Goal: Ask a question: Seek information or help from site administrators or community

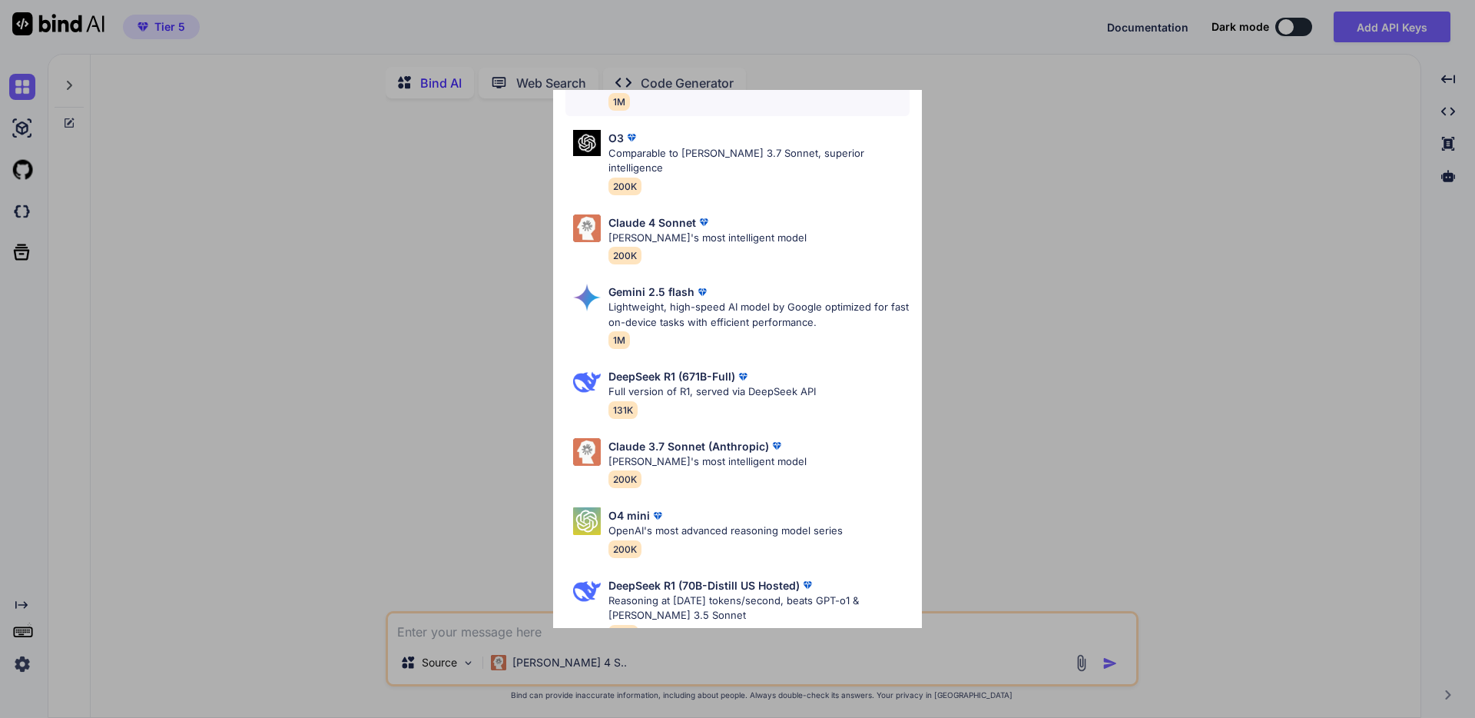
scroll to position [128, 0]
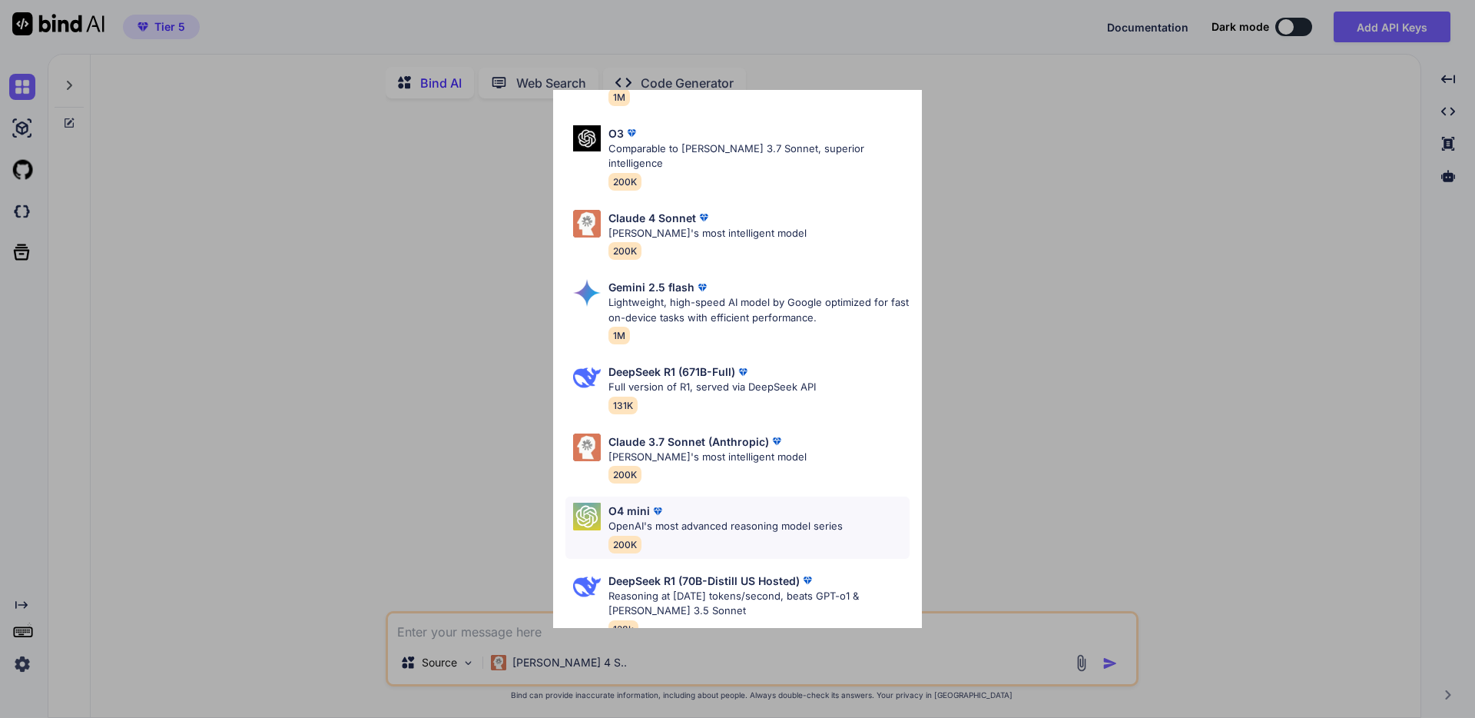
click at [732, 503] on div "O4 mini" at bounding box center [726, 511] width 234 height 16
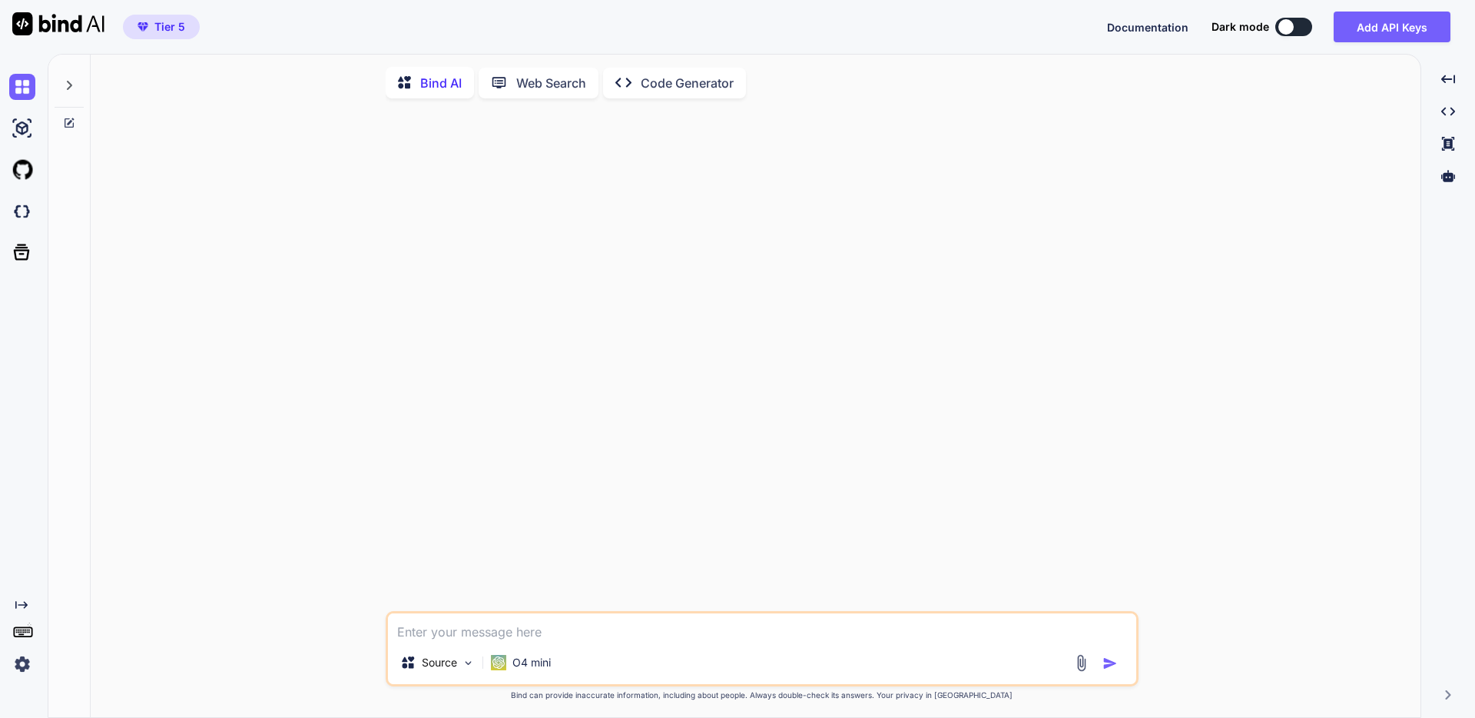
click at [71, 89] on icon at bounding box center [69, 85] width 12 height 12
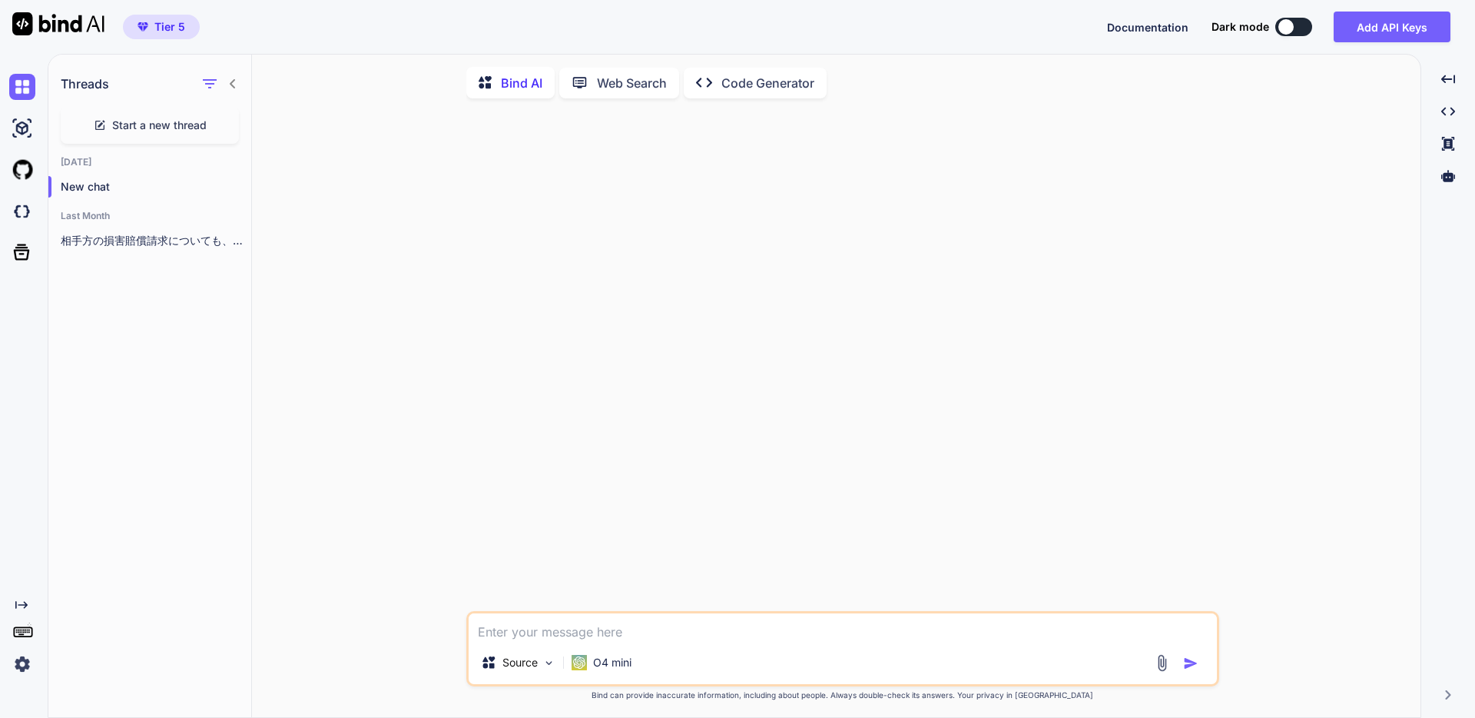
click at [159, 120] on span "Start a new thread" at bounding box center [159, 125] width 95 height 15
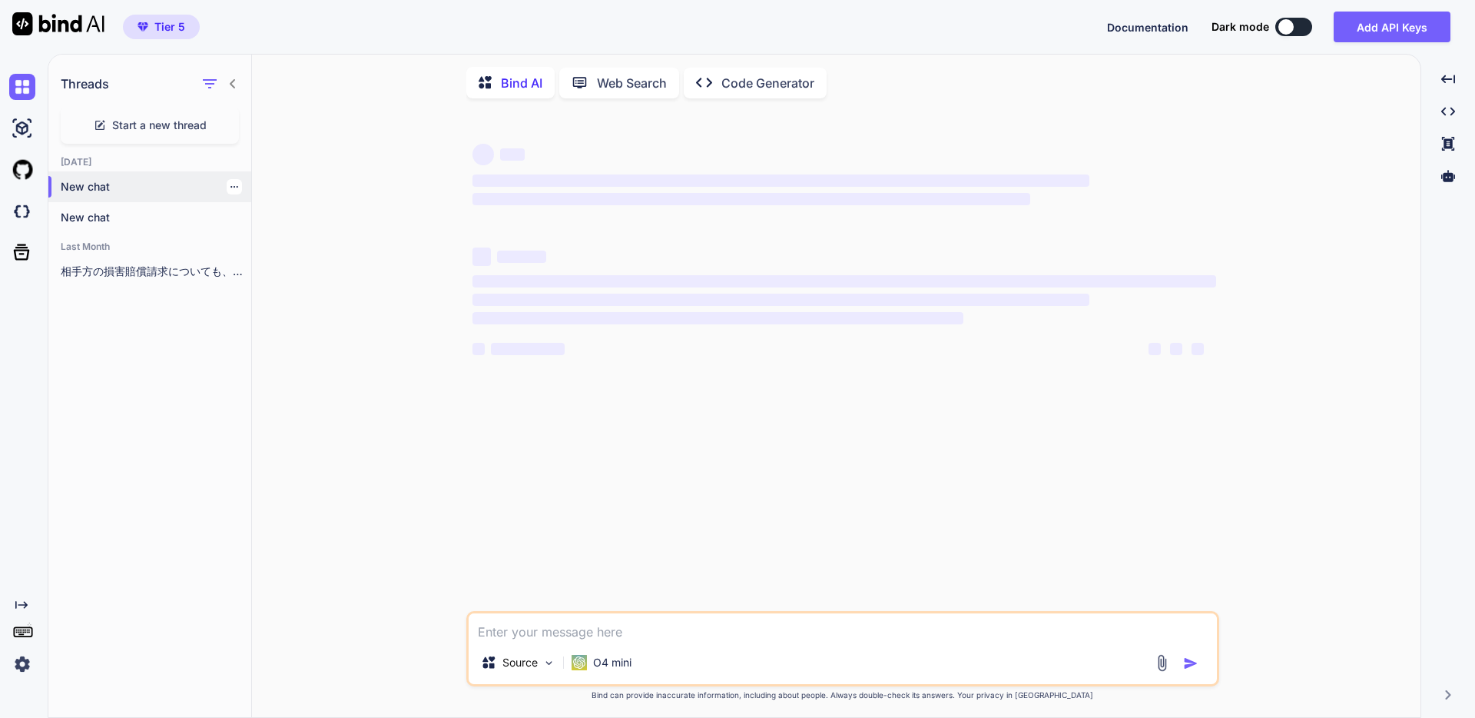
type textarea "x"
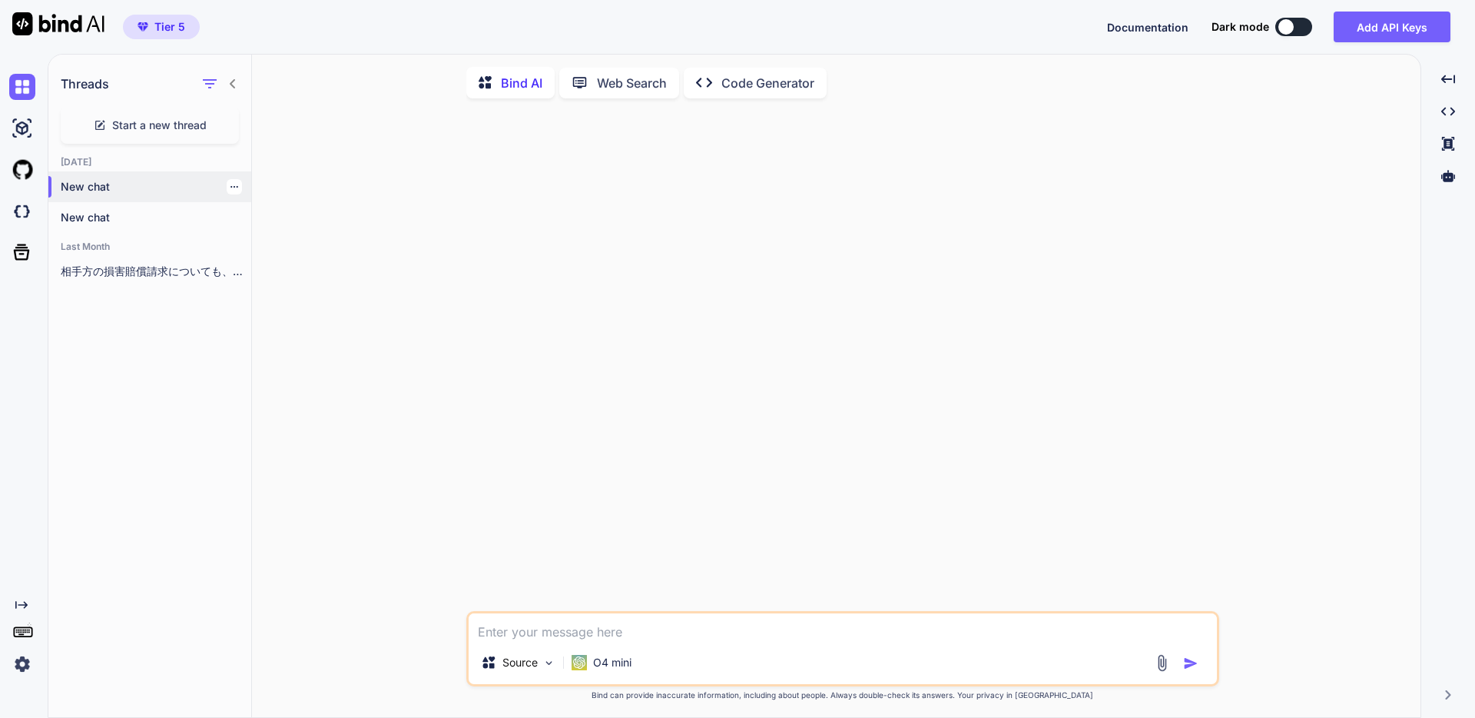
click at [230, 185] on icon "button" at bounding box center [234, 186] width 9 height 9
click at [251, 207] on div "Rename and Save" at bounding box center [299, 217] width 151 height 31
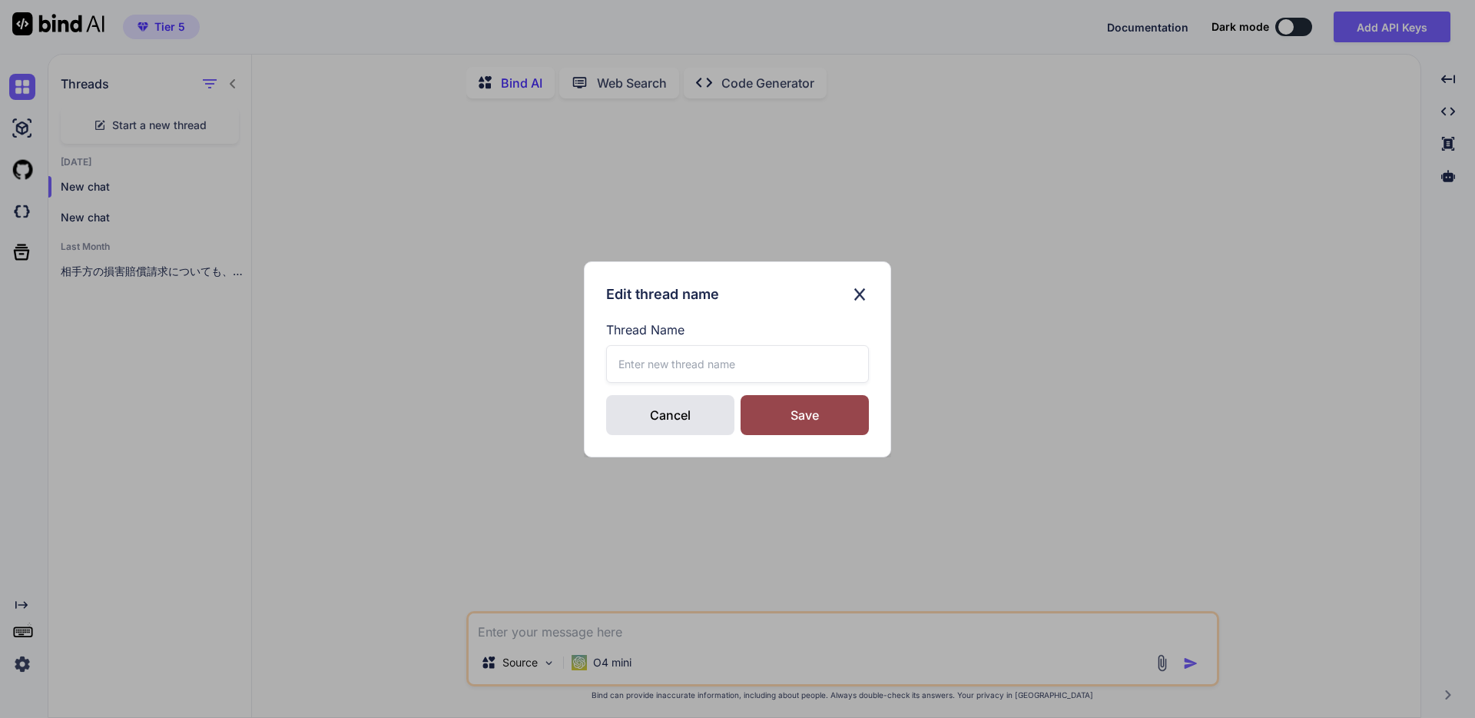
click at [686, 366] on input "text" at bounding box center [737, 364] width 263 height 38
type input "な"
type input "HTML画像名生成"
click at [817, 410] on div "Save" at bounding box center [805, 415] width 128 height 40
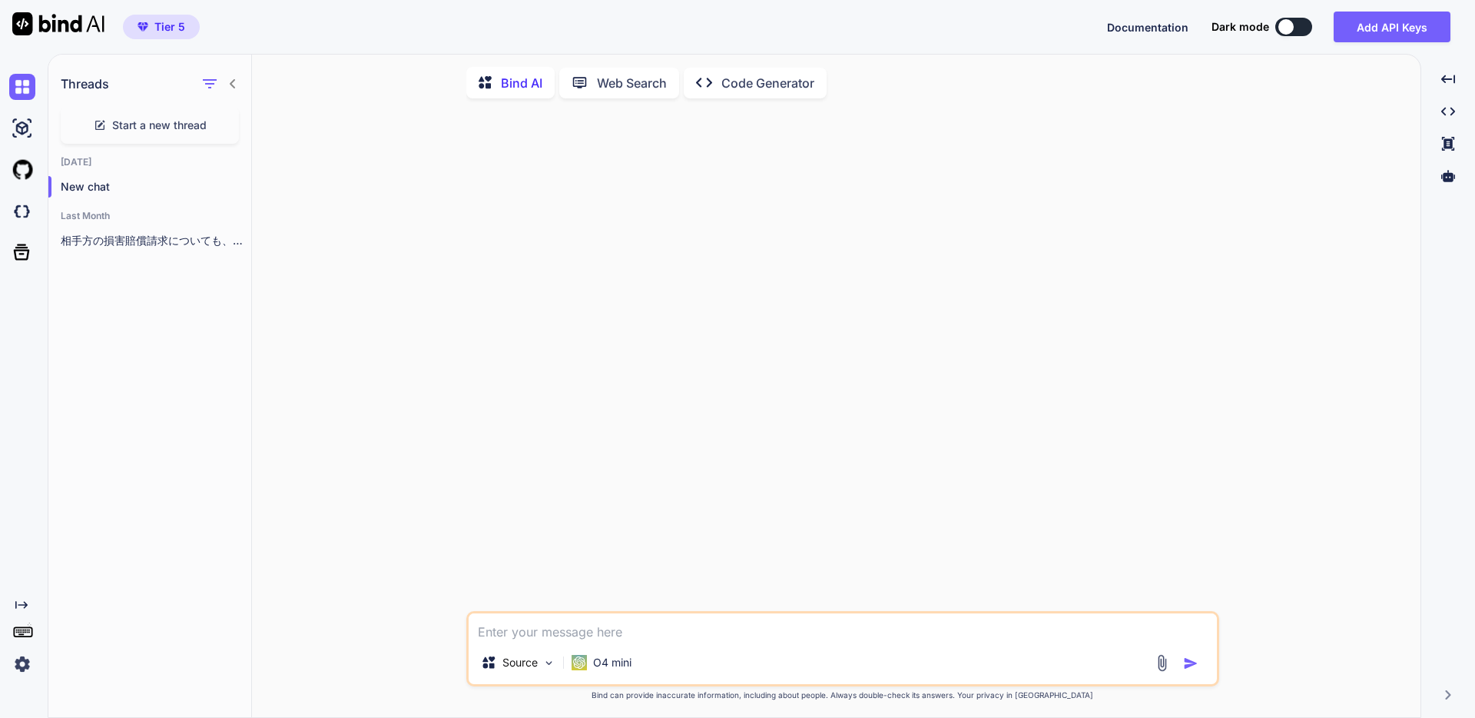
click at [423, 322] on div "Source O4 mini Created with Bind Always check its answers. Privacy in Bind Bind…" at bounding box center [842, 415] width 1157 height 609
click at [28, 241] on icon at bounding box center [22, 252] width 22 height 22
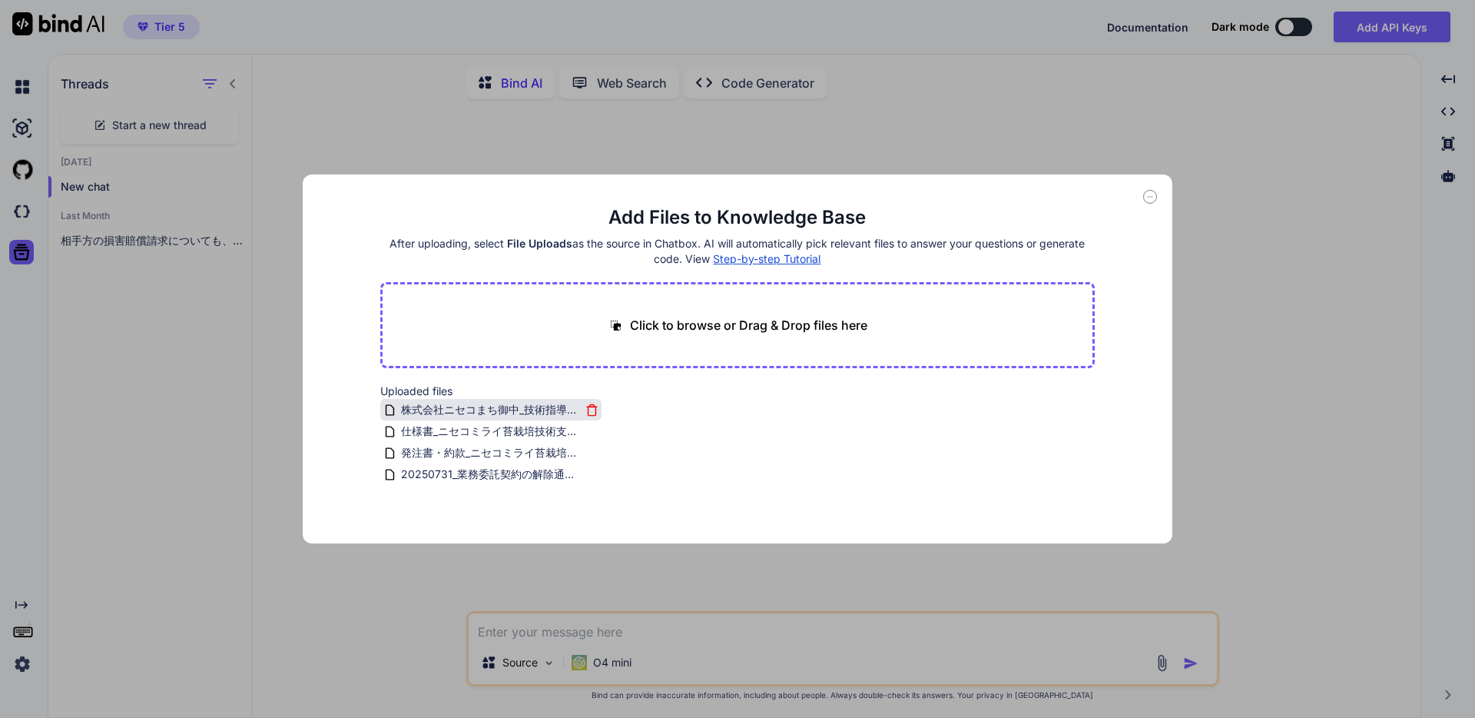
click at [589, 410] on icon at bounding box center [592, 409] width 13 height 13
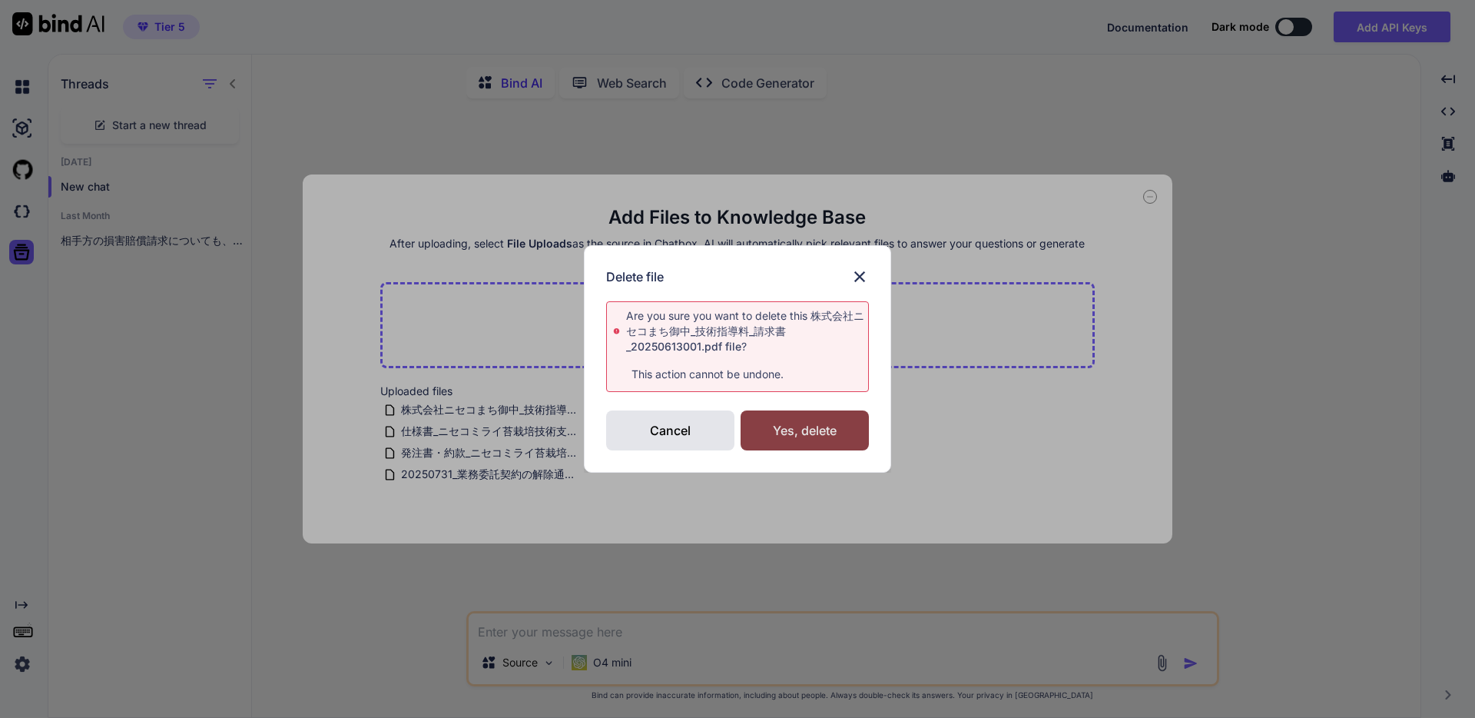
click at [814, 435] on div "Yes, delete" at bounding box center [805, 430] width 128 height 40
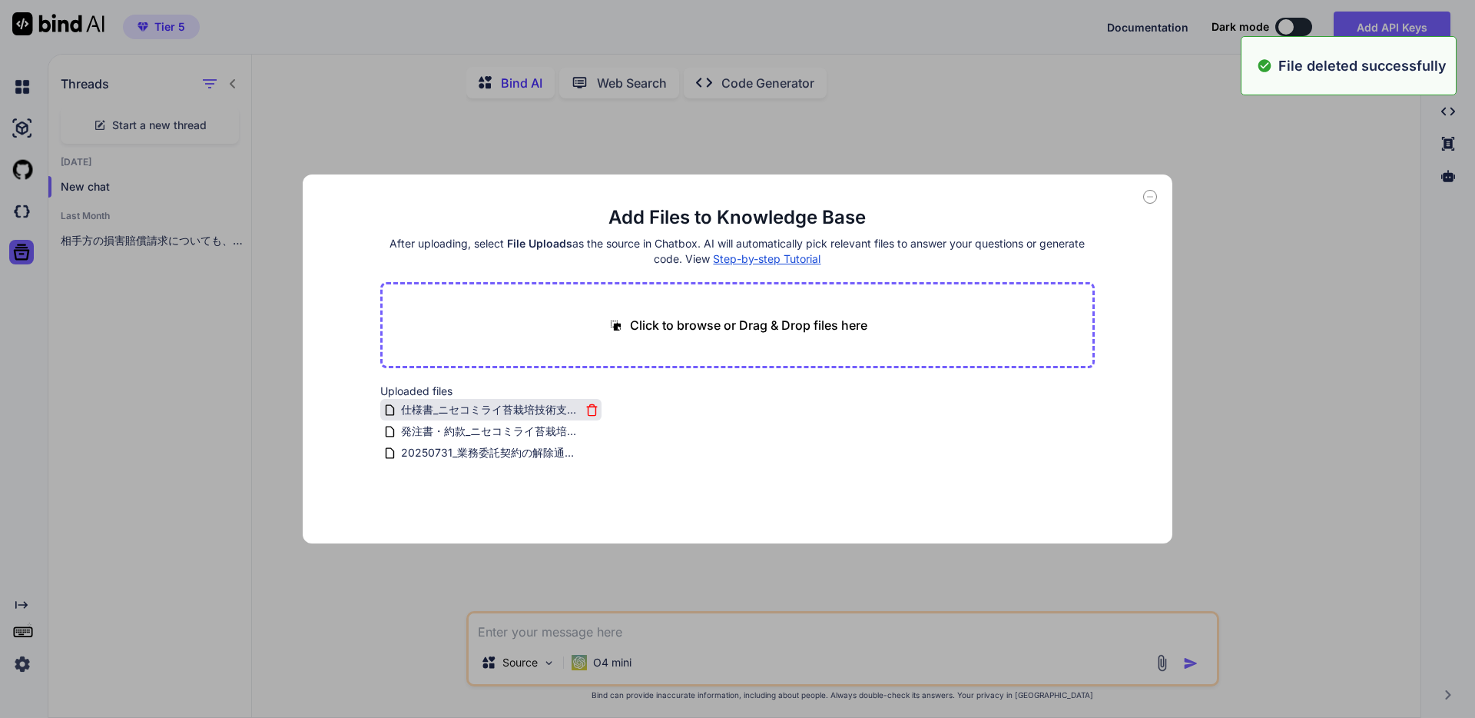
click at [592, 413] on icon at bounding box center [592, 411] width 8 height 8
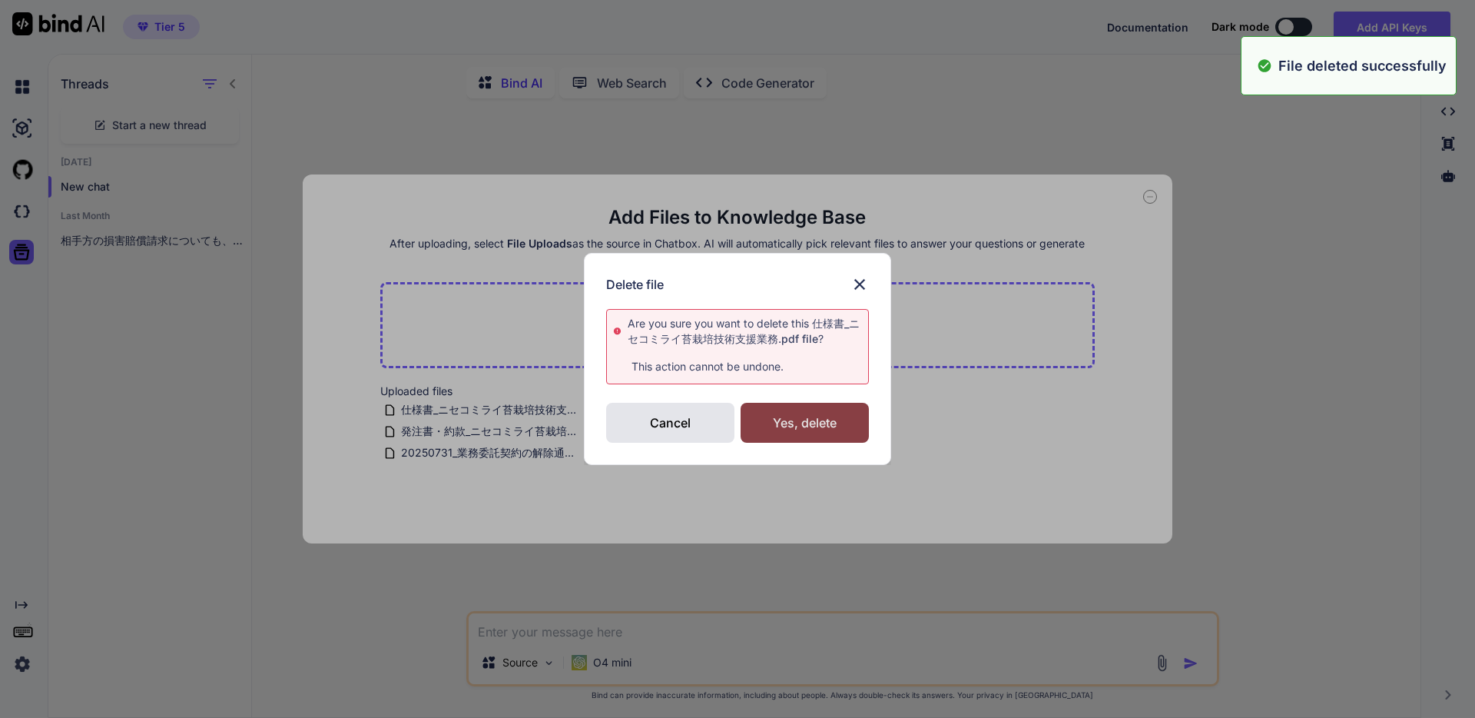
click at [828, 430] on div "Yes, delete" at bounding box center [805, 423] width 128 height 40
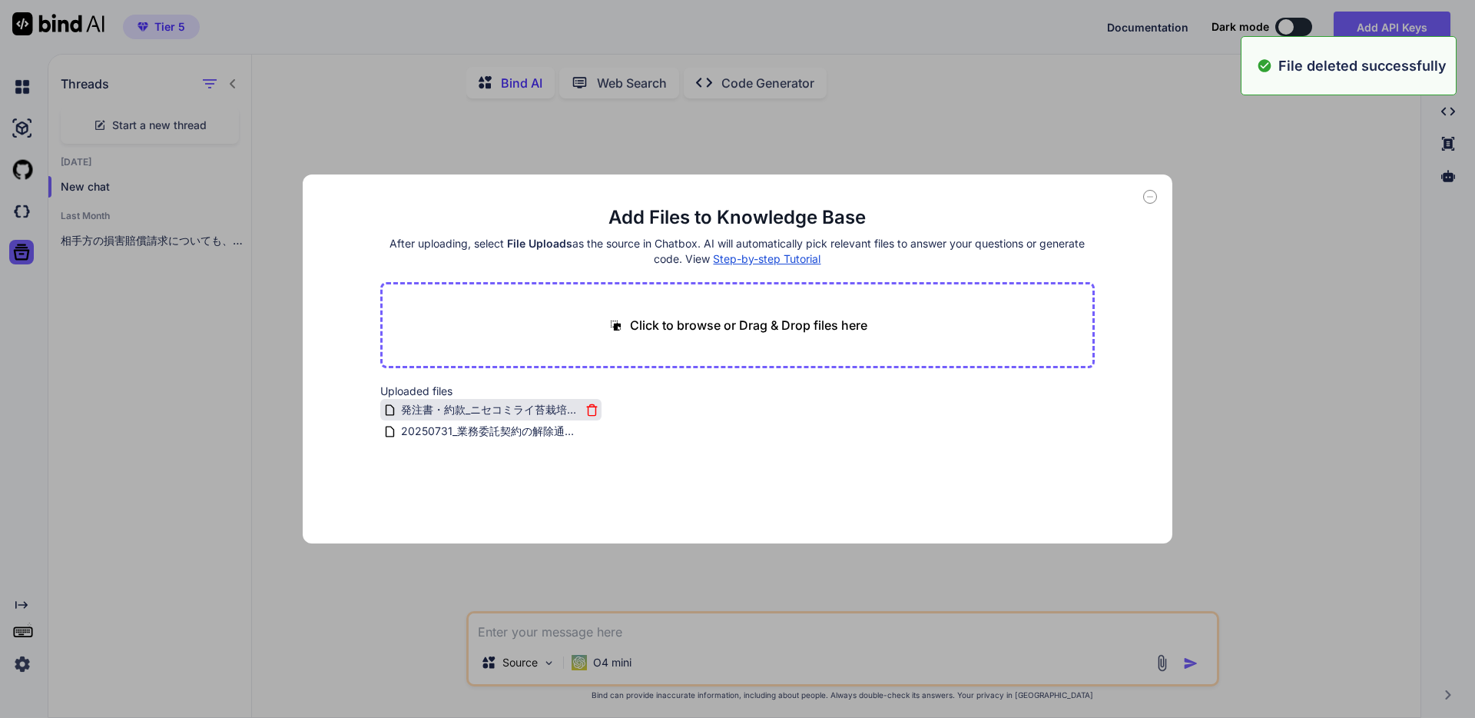
click at [587, 407] on icon at bounding box center [592, 409] width 13 height 13
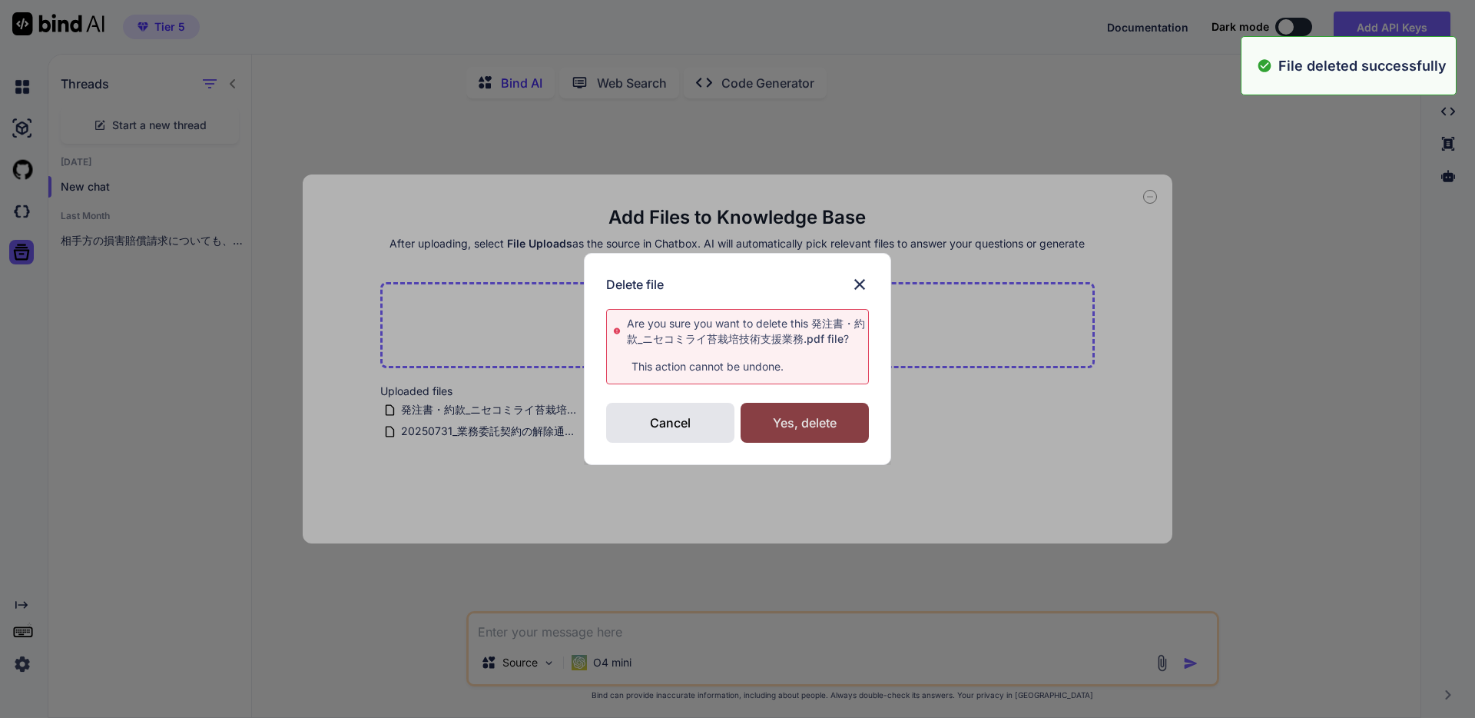
click at [784, 416] on div "Yes, delete" at bounding box center [805, 423] width 128 height 40
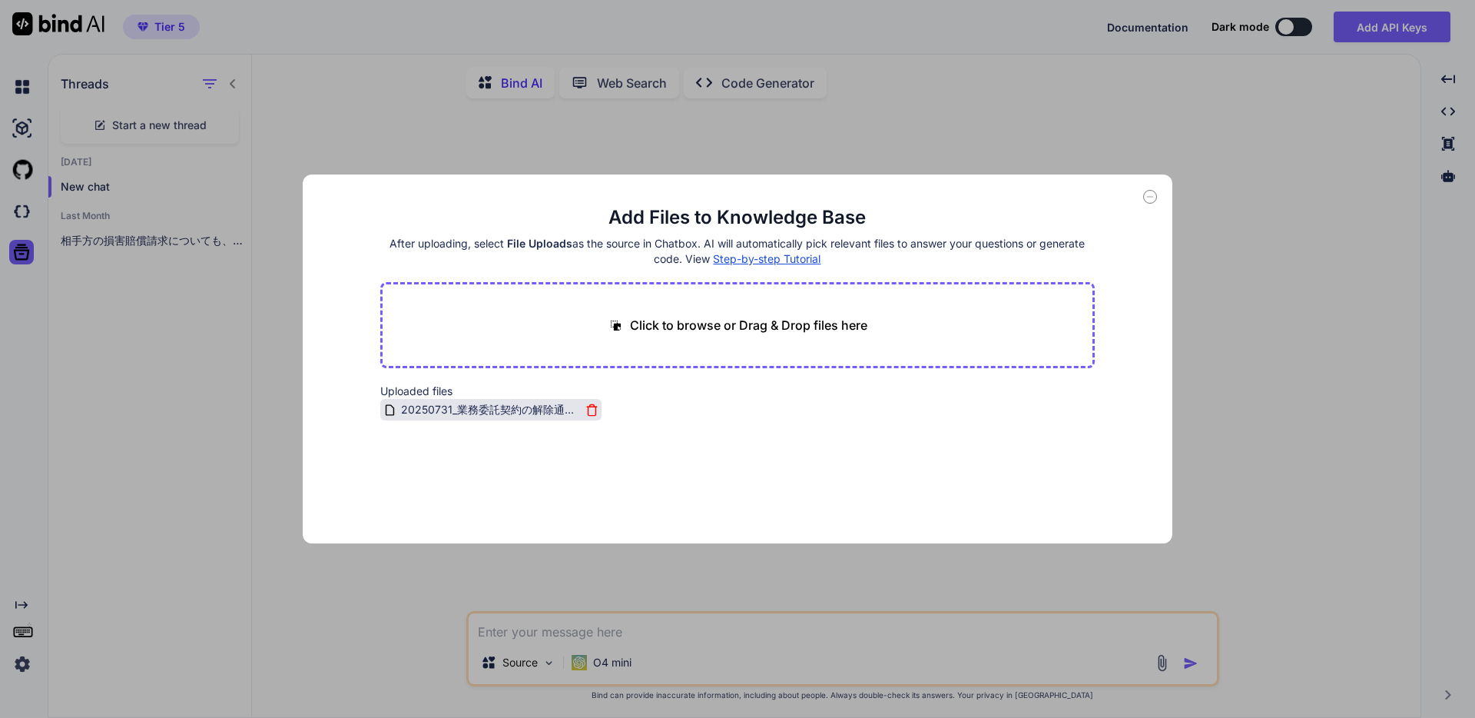
click at [592, 409] on icon at bounding box center [592, 411] width 8 height 8
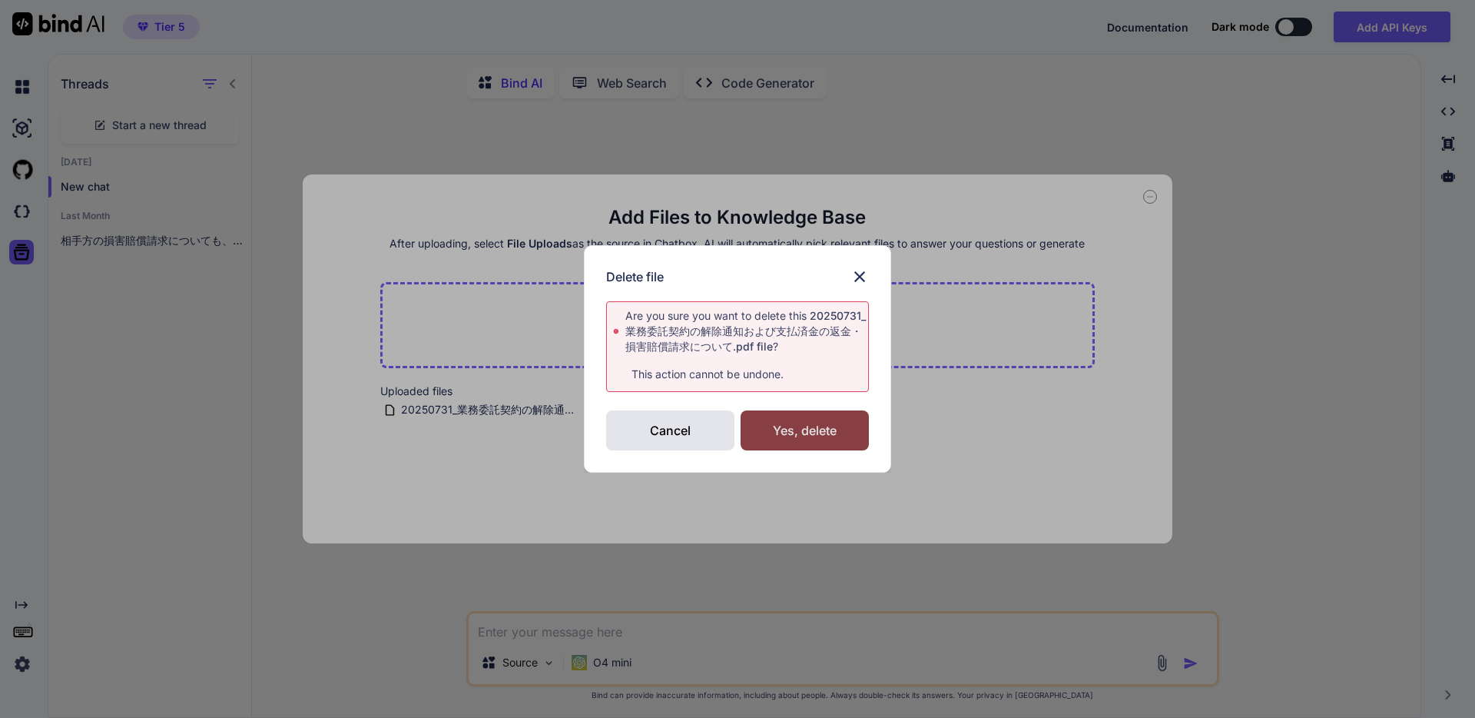
click at [784, 430] on div "Yes, delete" at bounding box center [805, 430] width 128 height 40
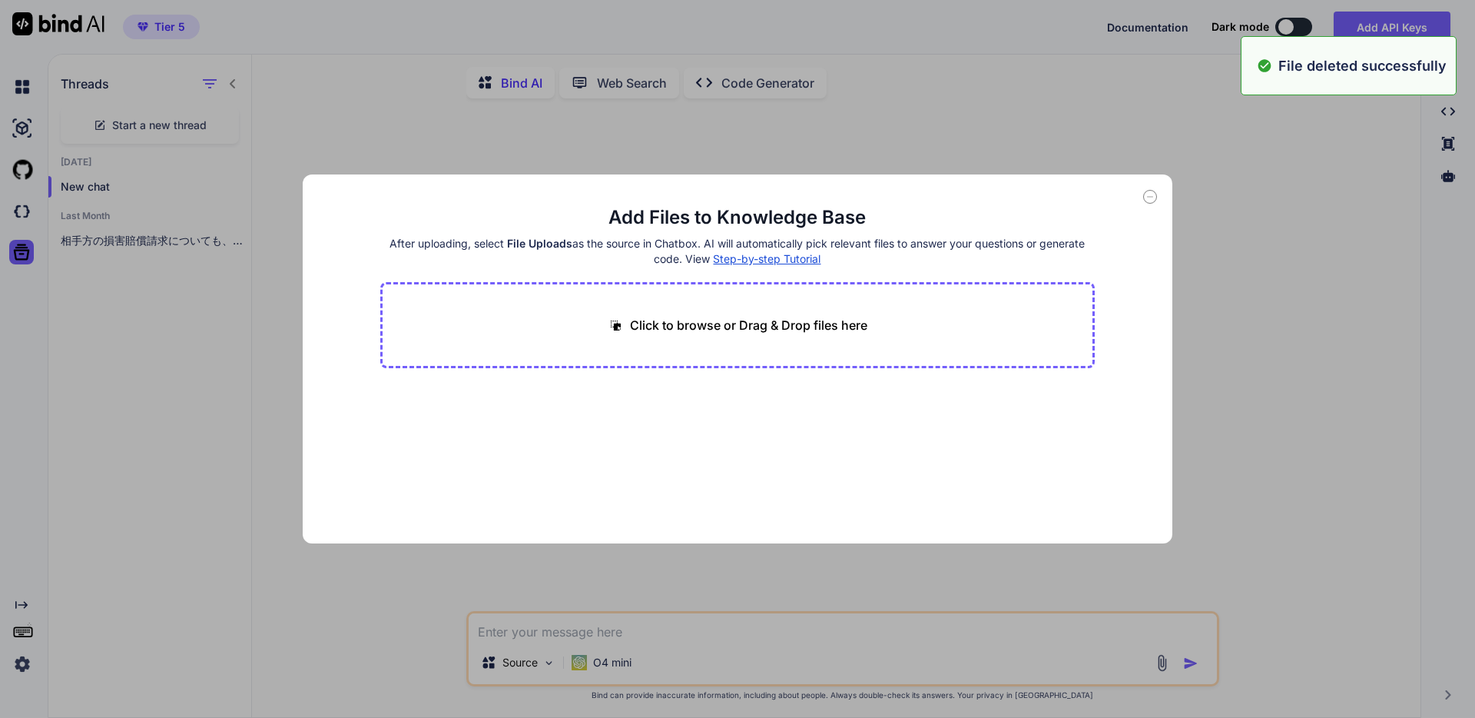
click at [1148, 194] on icon at bounding box center [1150, 197] width 14 height 14
type textarea "x"
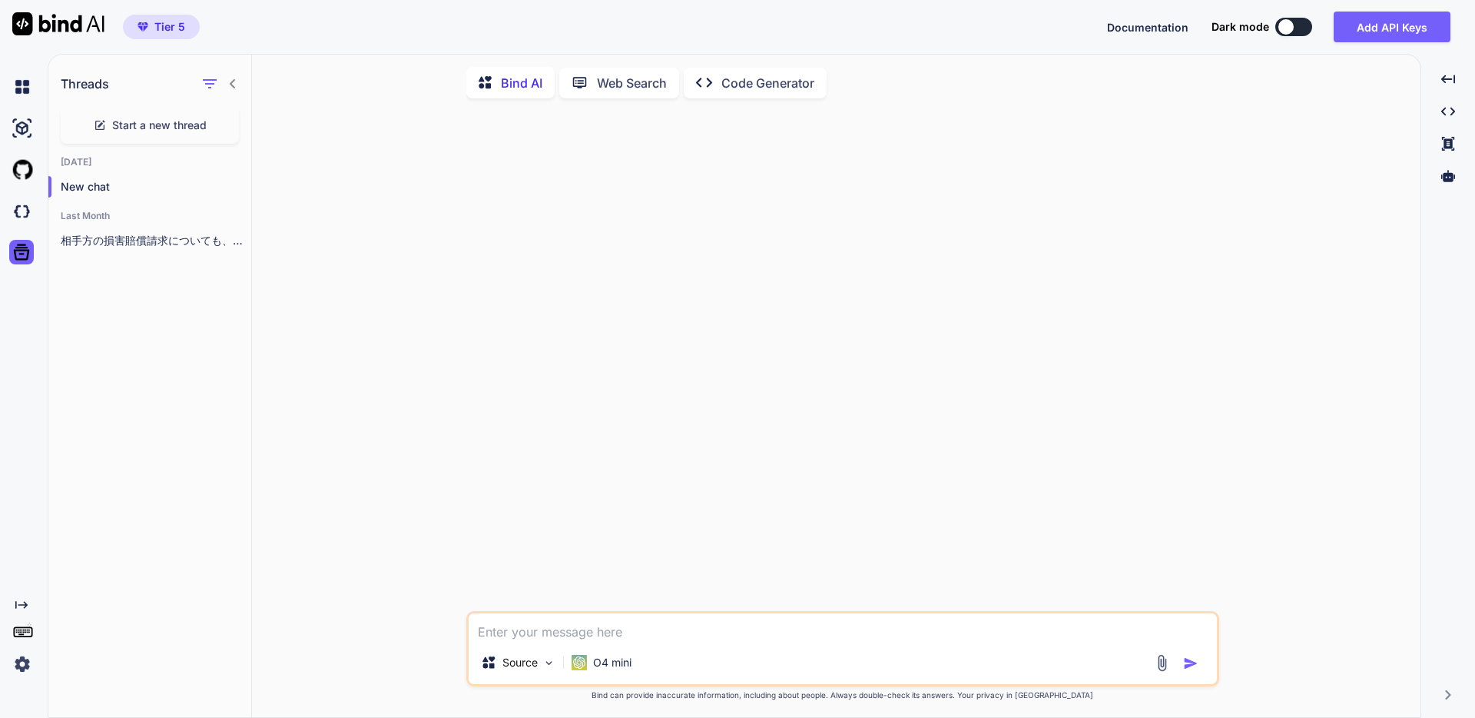
click at [596, 631] on textarea at bounding box center [843, 627] width 748 height 28
type textarea "a"
type textarea "x"
type textarea "an"
type textarea "x"
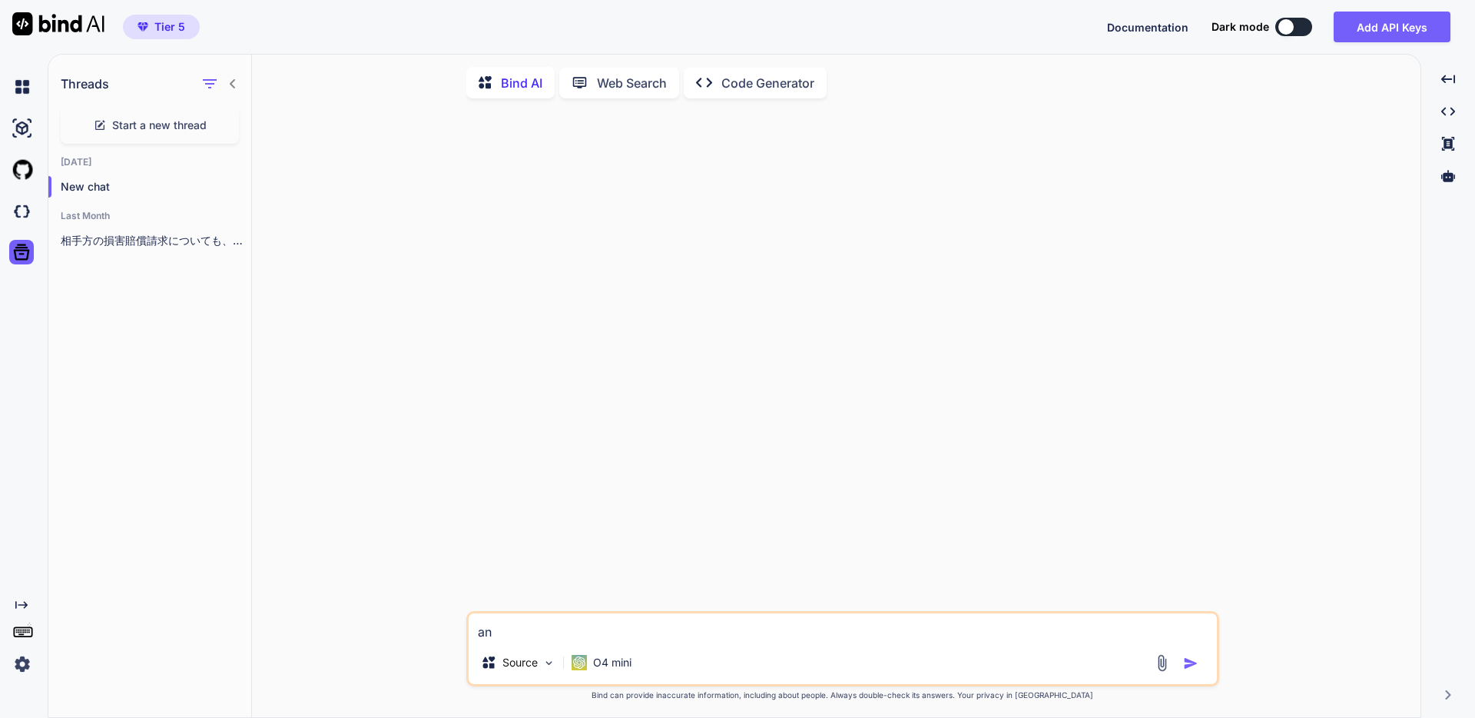
type textarea "ana"
type textarea "x"
type textarea "an"
type textarea "x"
type textarea "a"
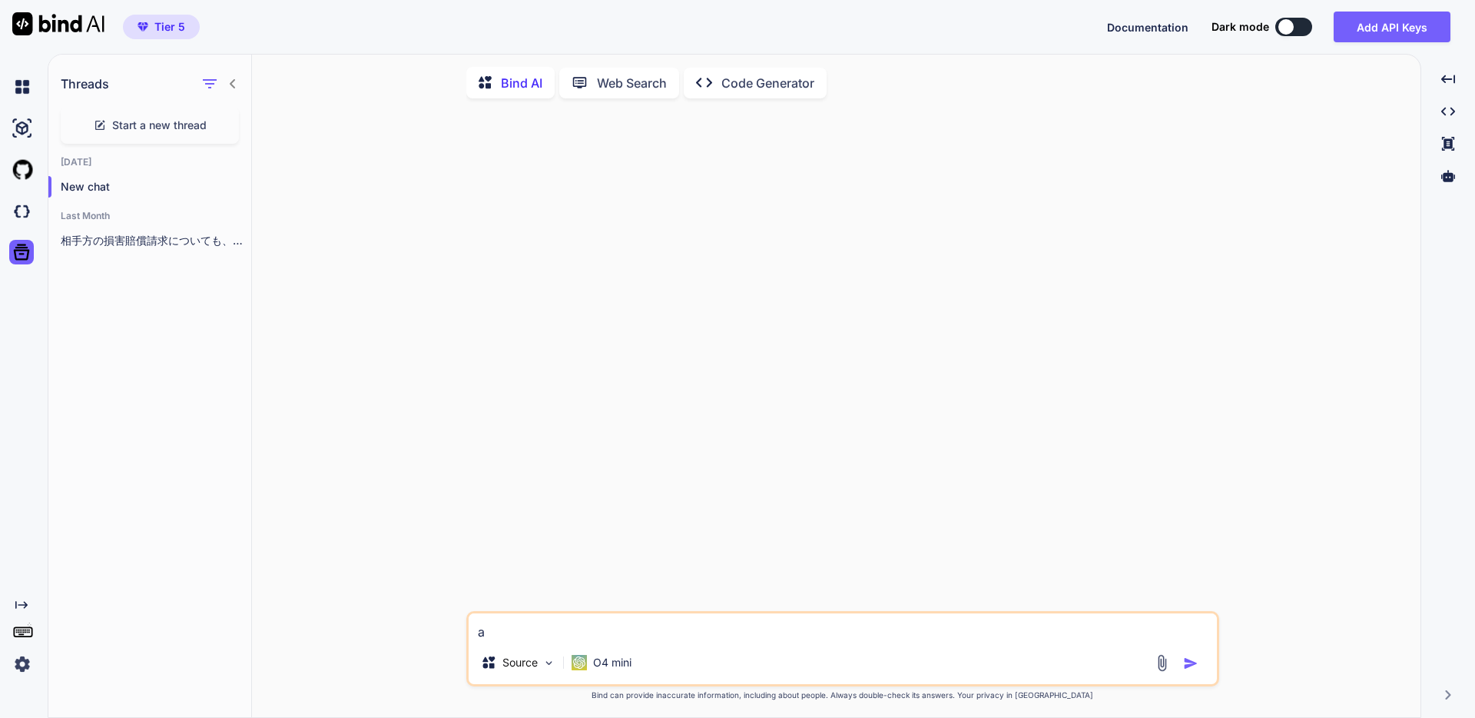
type textarea "x"
type textarea "あ"
type textarea "x"
type textarea "あｎ"
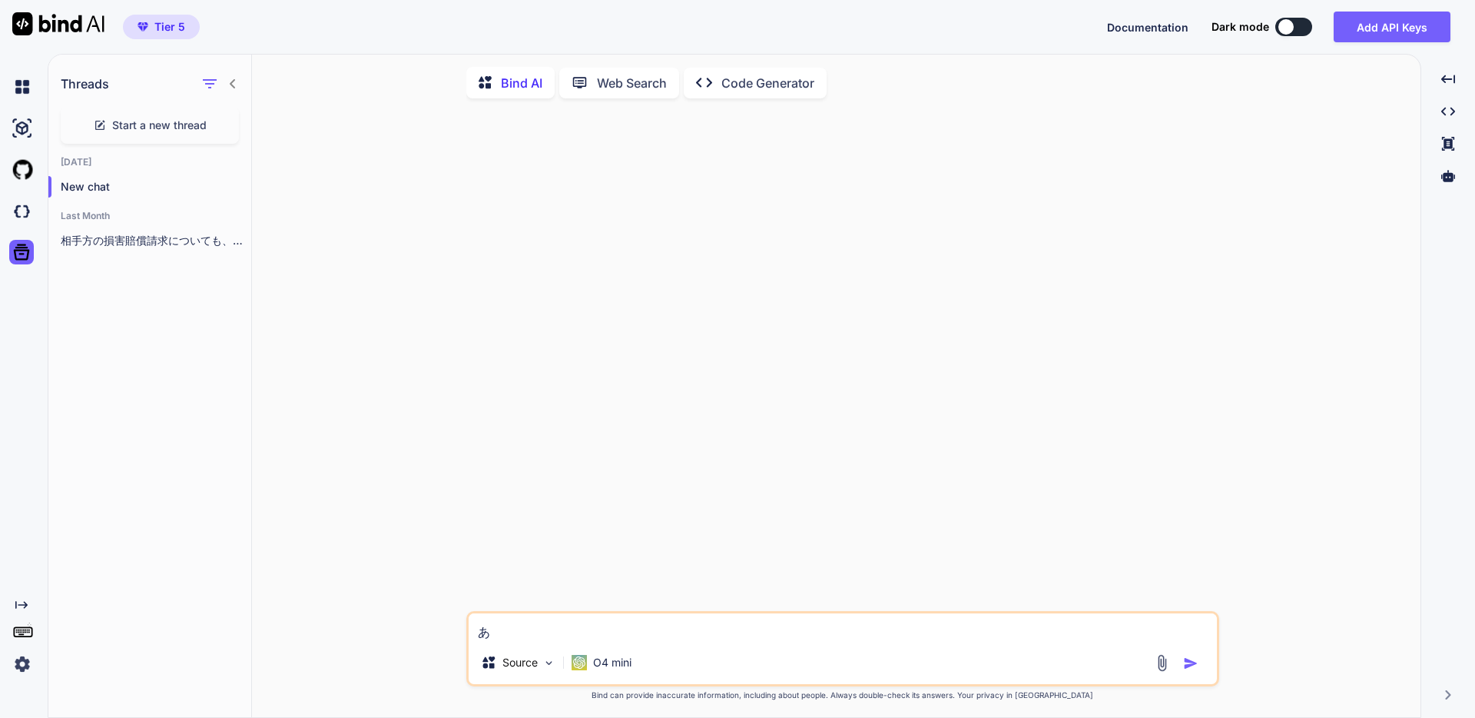
type textarea "x"
type textarea "あな"
type textarea "x"
type textarea "あなｔ"
type textarea "x"
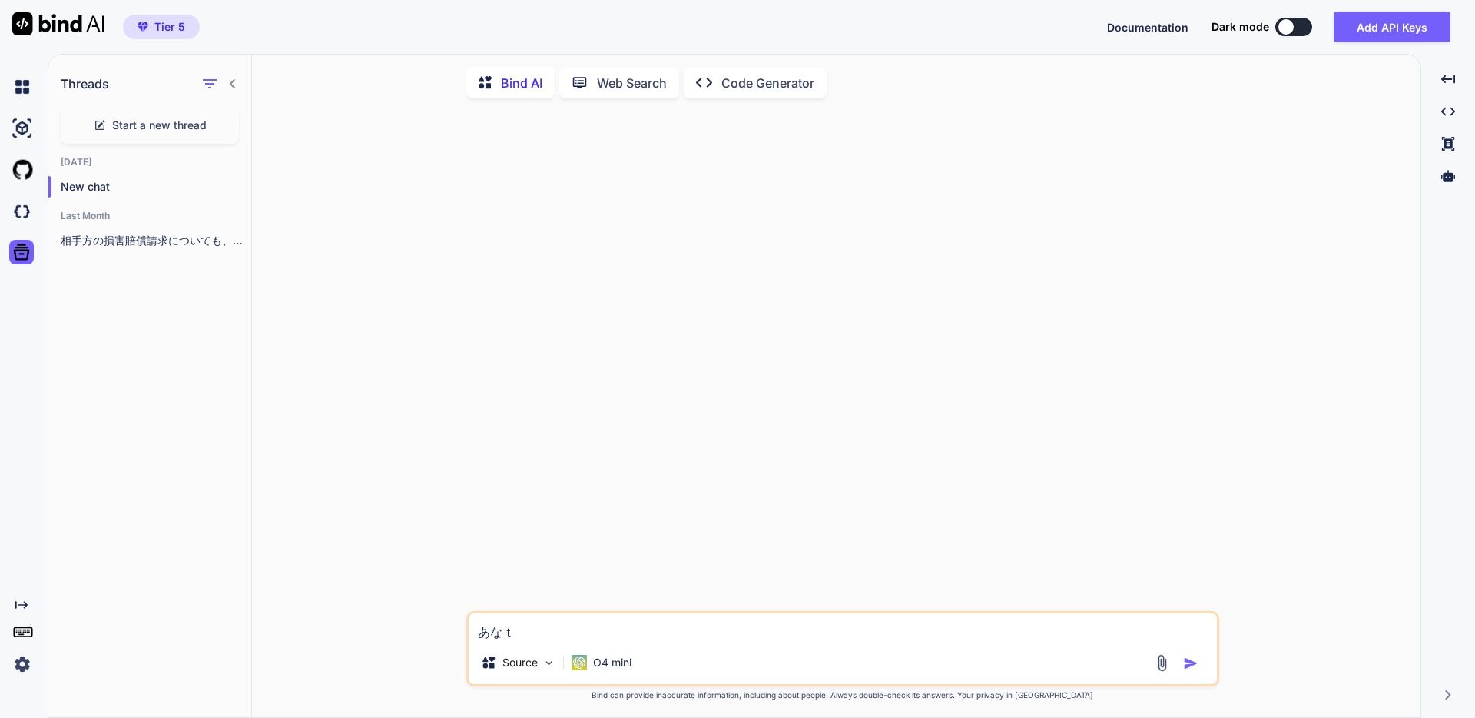
type textarea "あなた"
type textarea "x"
type textarea "あなたｈ"
type textarea "x"
type textarea "あなたは"
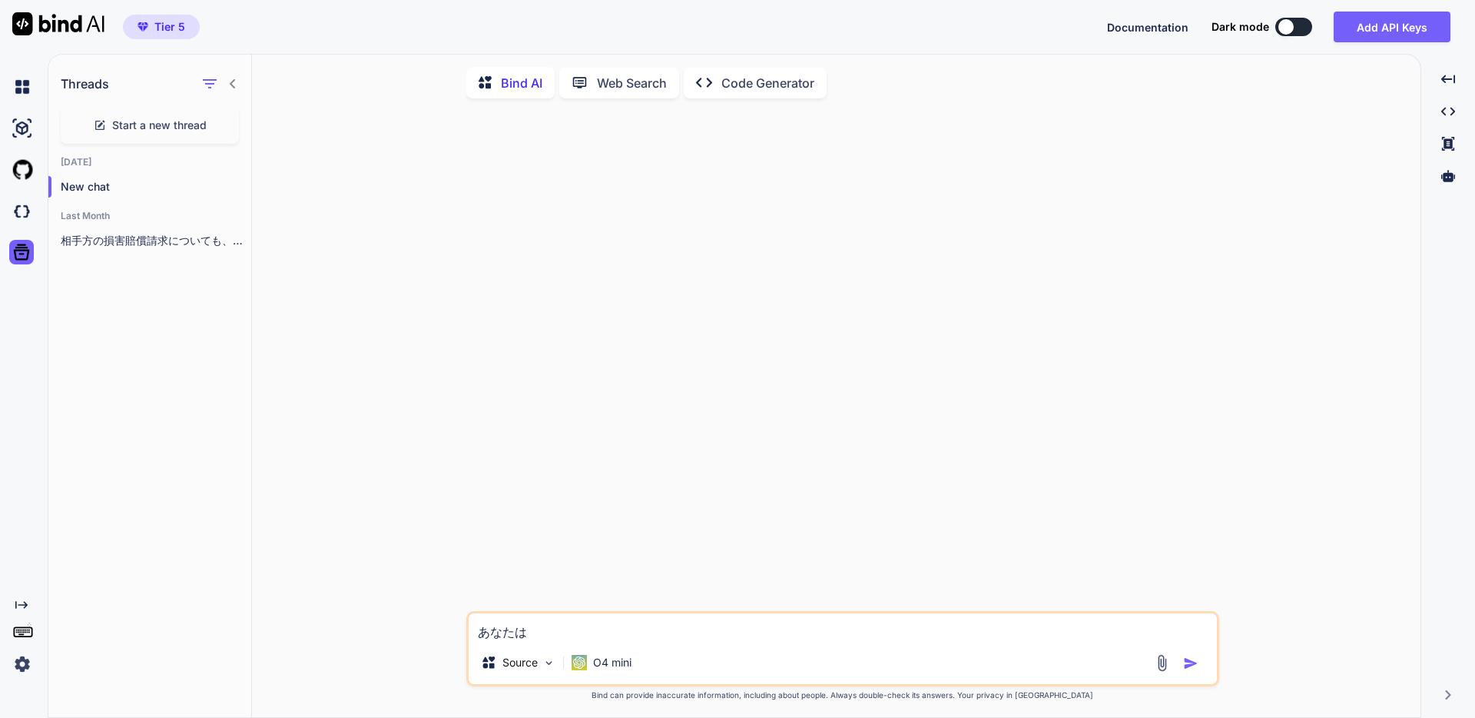
type textarea "x"
type textarea "あなたはｙ"
type textarea "x"
type textarea "あなたはゆ"
type textarea "x"
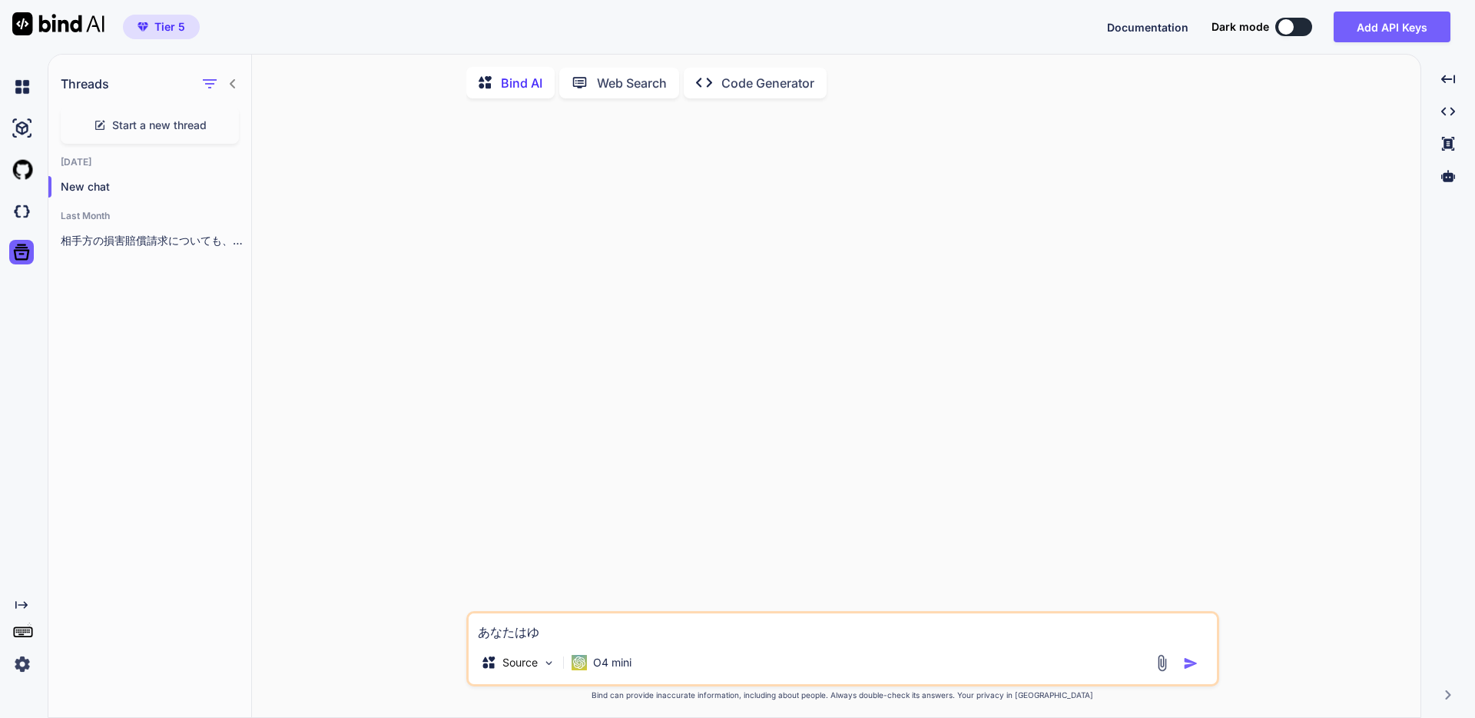
type textarea "あなたはゆう"
type textarea "x"
type textarea "あなたは[PERSON_NAME]"
type textarea "x"
type textarea "あなたはゆうｓｈ"
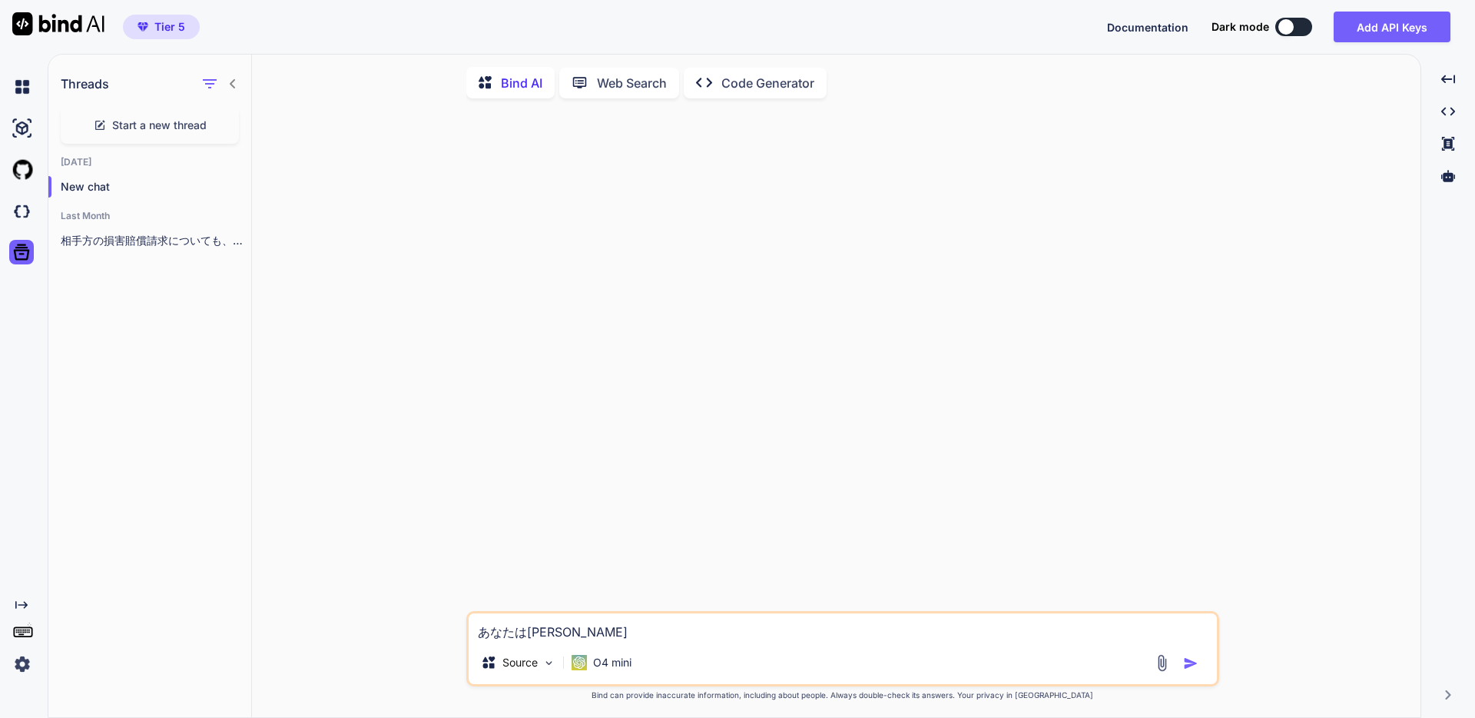
type textarea "x"
type textarea "あなたはゆうしゅ"
type textarea "x"
type textarea "あなたはゆうしゅう"
type textarea "x"
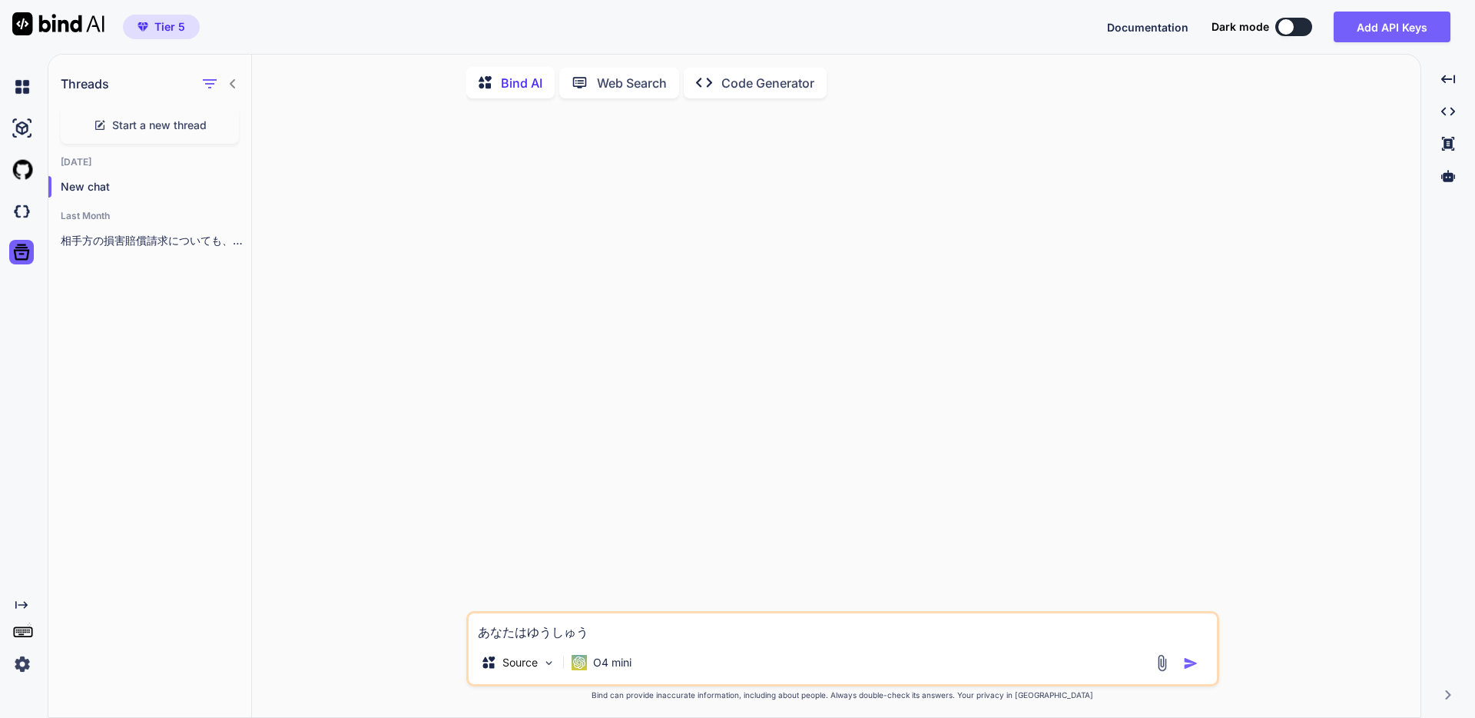
type textarea "あなたはゆうしゅうｎ"
type textarea "x"
type textarea "あなたはゆうしゅうな"
type textarea "x"
type textarea "あなたは優秀な"
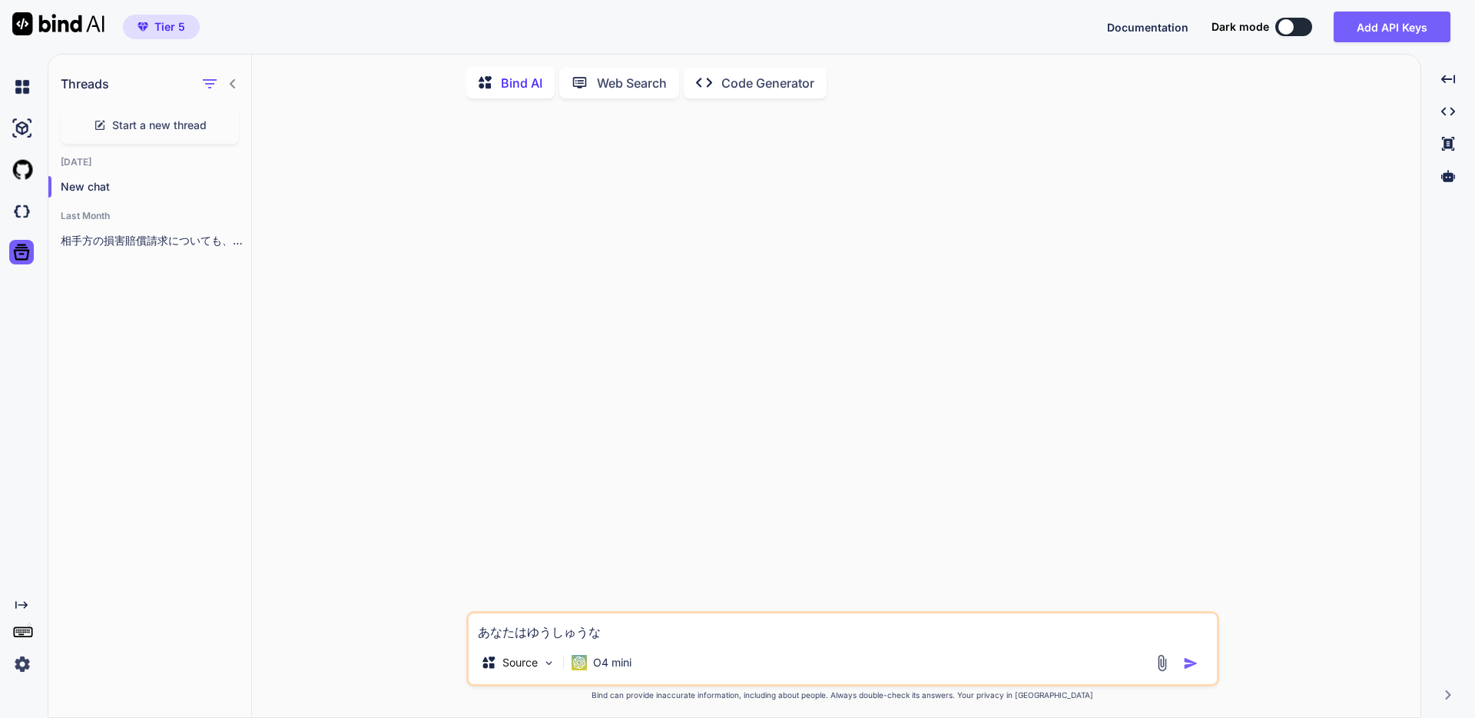
type textarea "x"
type textarea "あなたは優秀なW"
type textarea "x"
type textarea "あなたは優秀なWe"
type textarea "x"
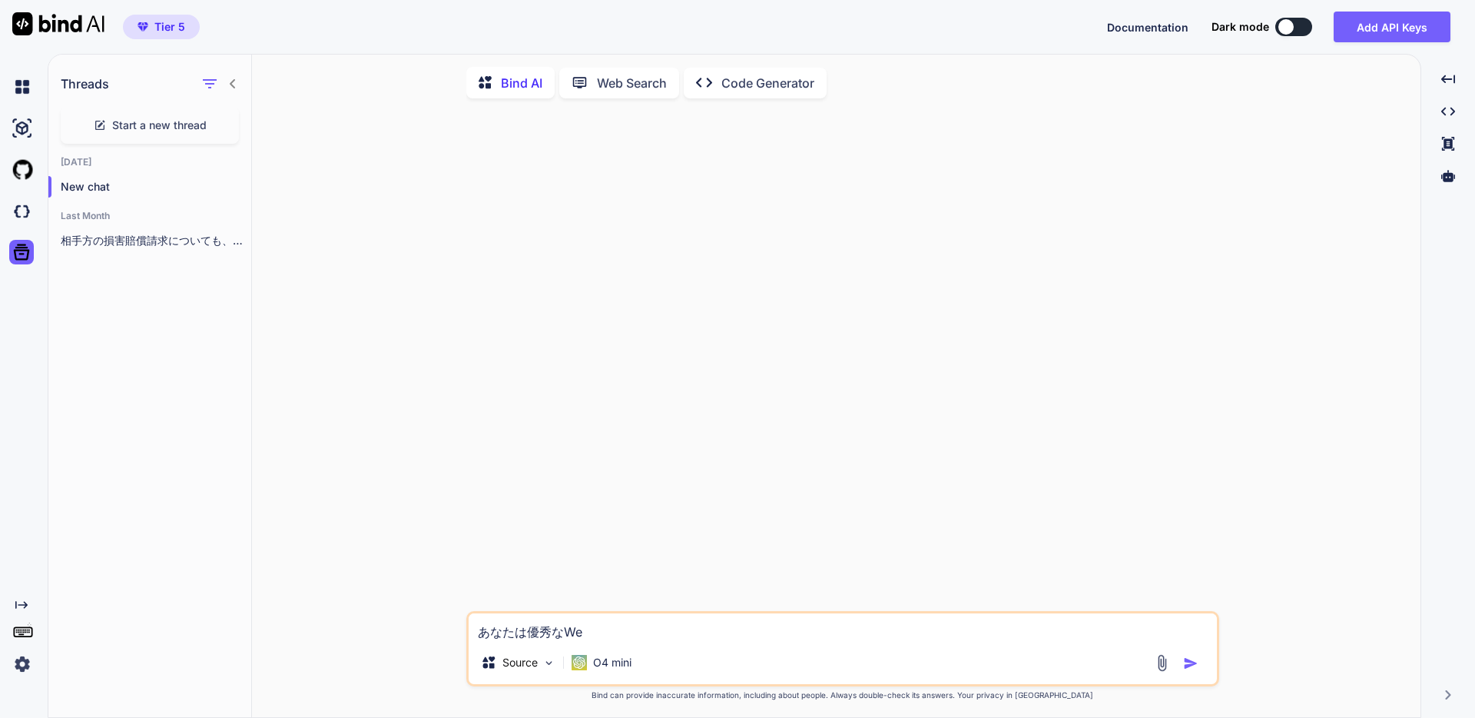
type textarea "あなたは優秀なWeb"
type textarea "x"
type textarea "あなたは優秀なWebｋ"
type textarea "x"
type textarea "あなたは優秀なWebこ"
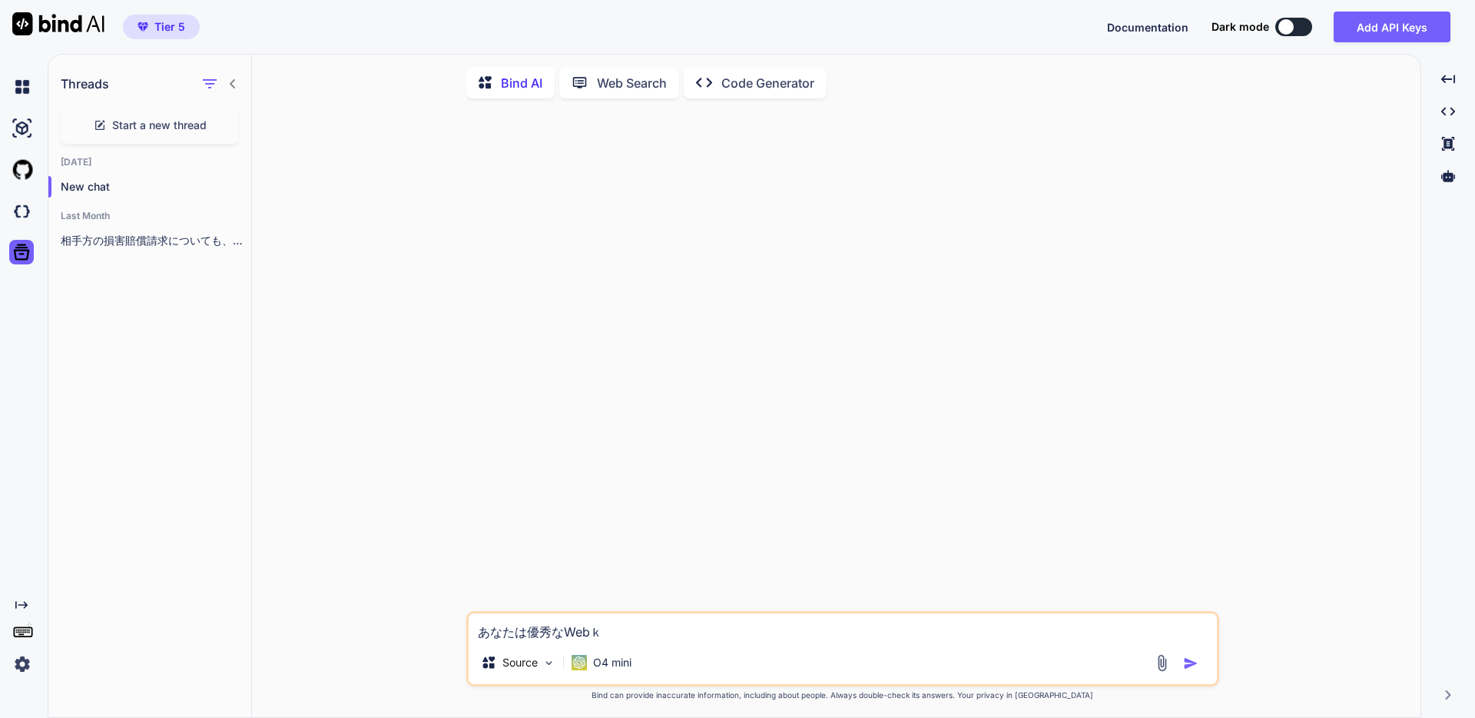
type textarea "x"
type textarea "あなたは優秀なWebこー"
type textarea "x"
type textarea "あなたは優秀なWebこーｄ"
type textarea "x"
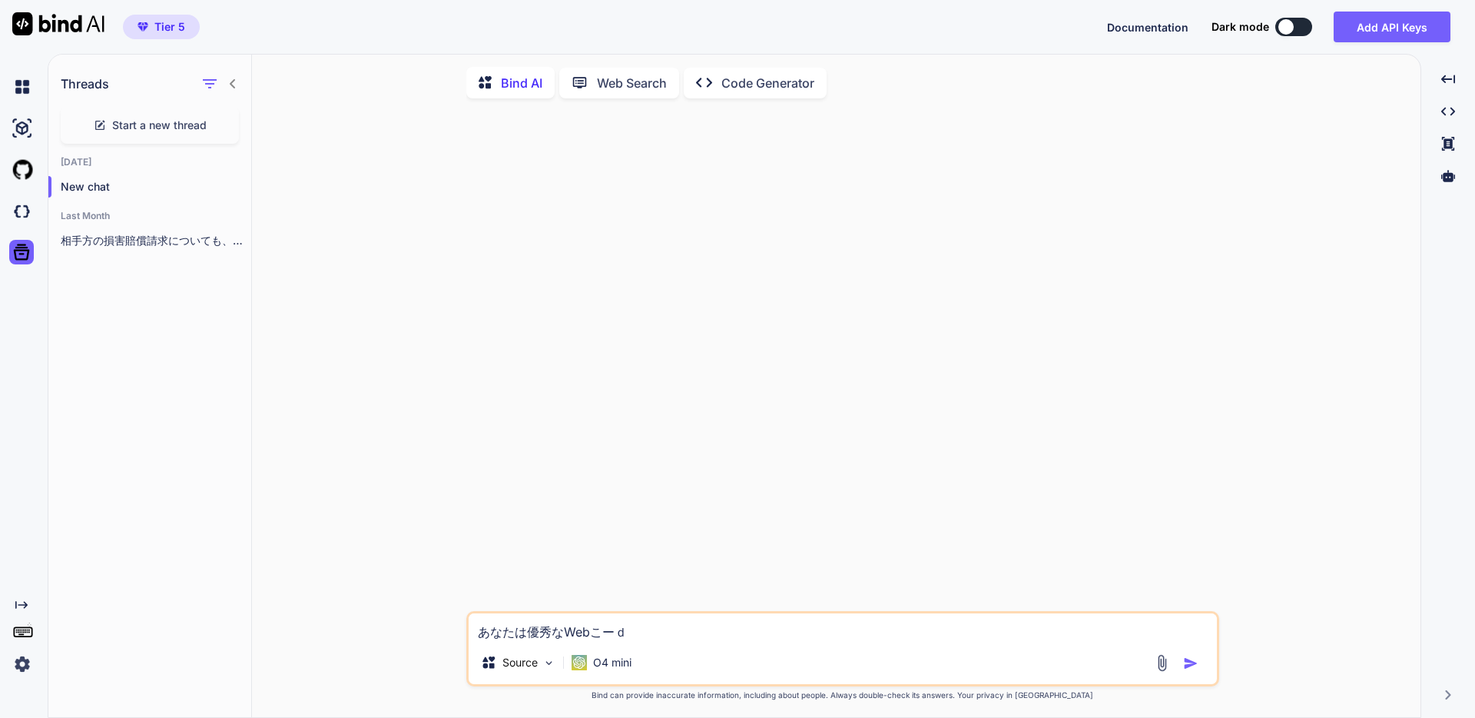
type textarea "あなたは優秀なWebこーだ"
type textarea "x"
type textarea "あなたは優秀なWebこーだー"
type textarea "x"
type textarea "あなたは優秀なWebコーダー"
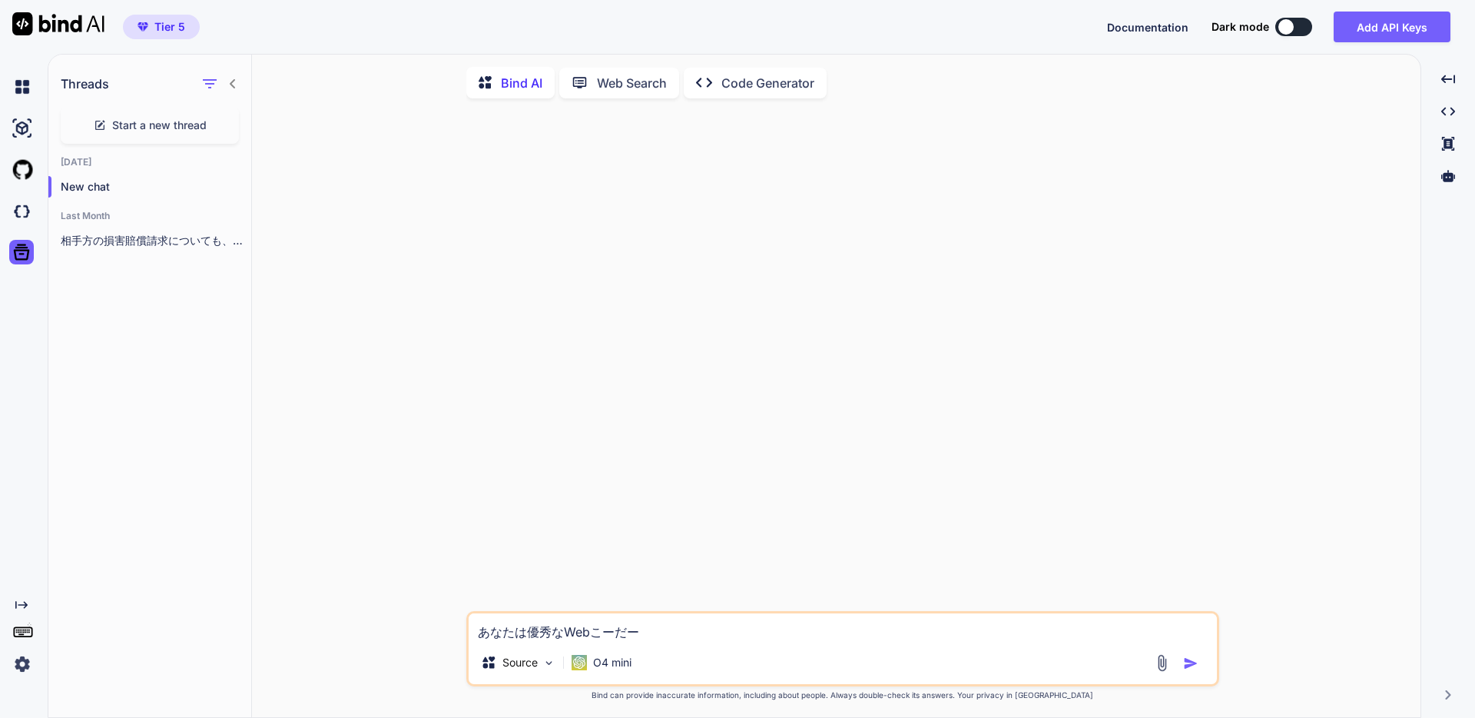
type textarea "x"
type textarea "あなたは優秀なWebコーダーｔ"
type textarea "x"
type textarea "あなたは優秀なWebコーダーと"
type textarea "x"
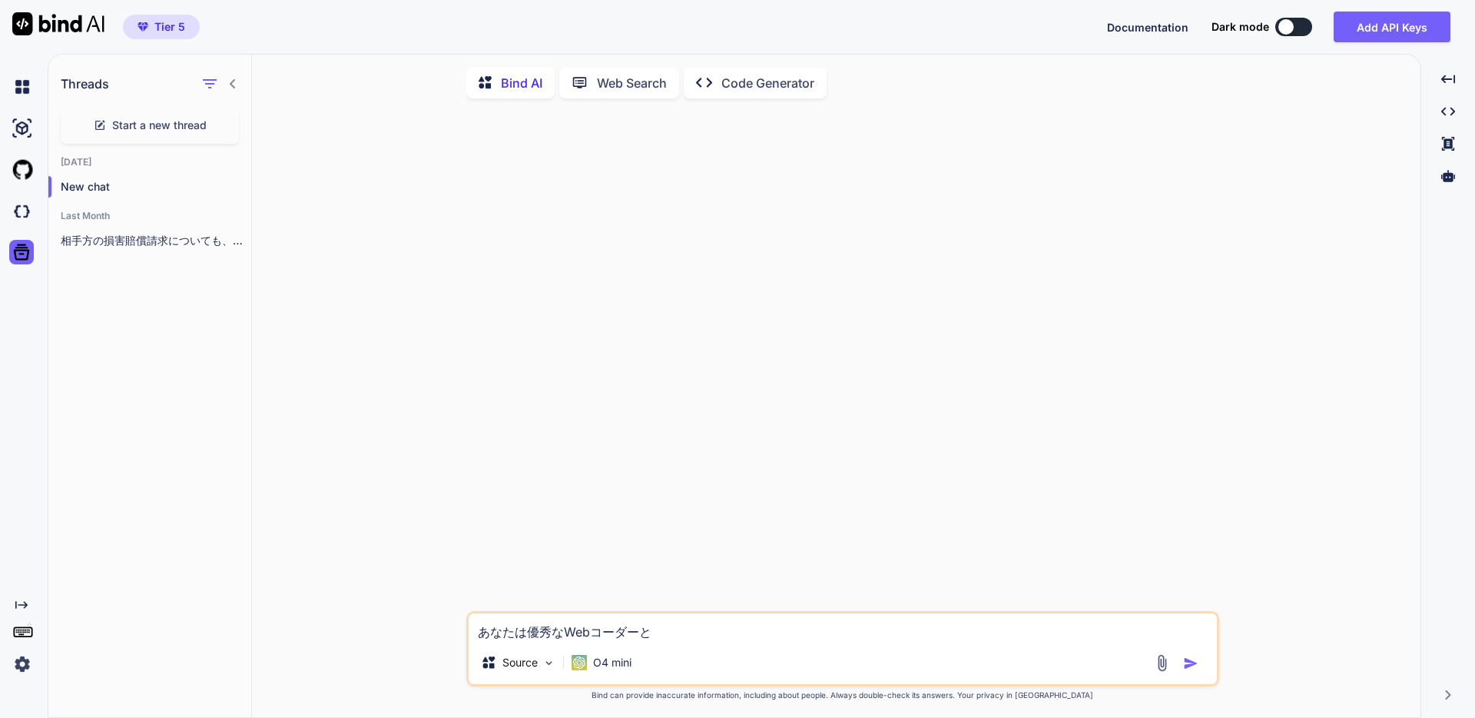
type textarea "あなたは優秀なWebコーダーとｓ"
type textarea "x"
type textarea "あなたは優秀なWebコーダーとｓｈ"
type textarea "x"
type textarea "あなたは優秀なWebコーダーとし"
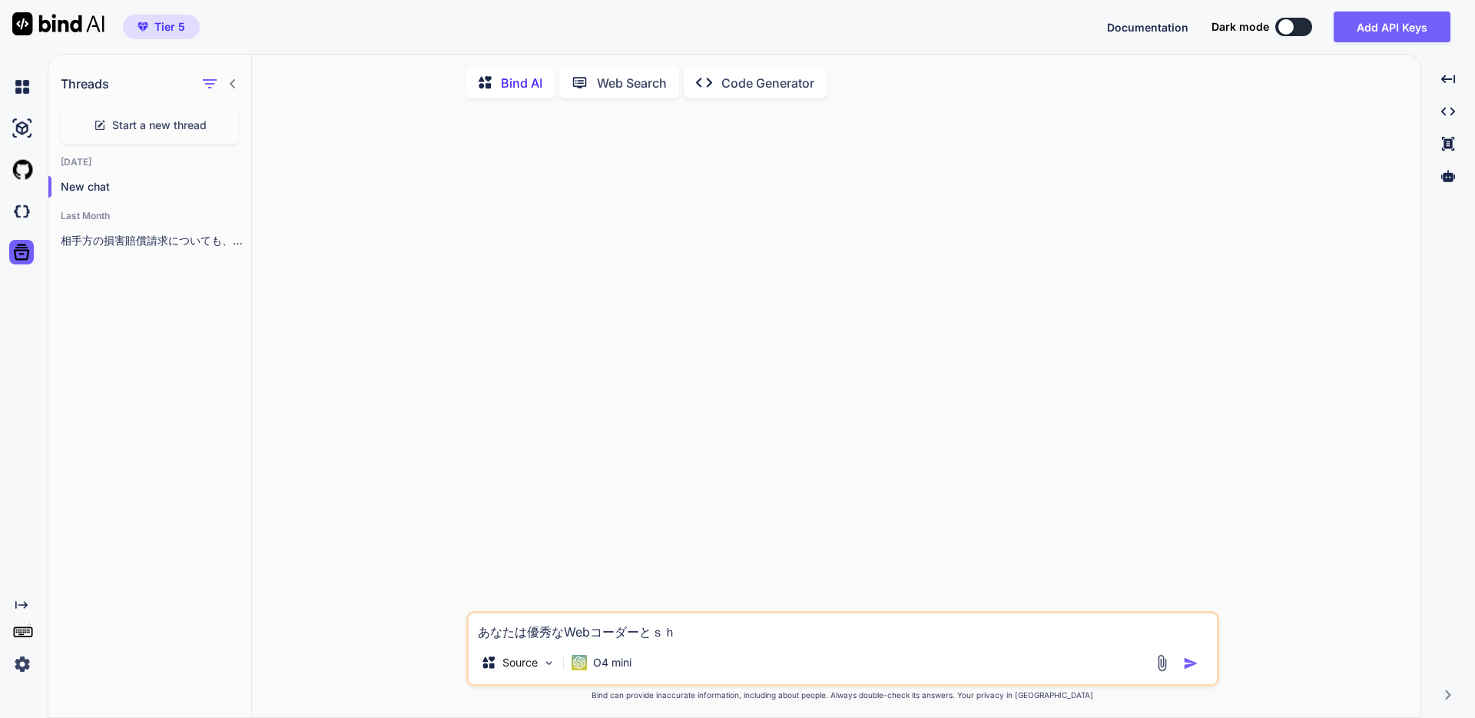
type textarea "x"
type textarea "あなたは優秀なWebコーダーとしｔ"
type textarea "x"
type textarea "あなたは優秀なWebコーダーとして"
type textarea "x"
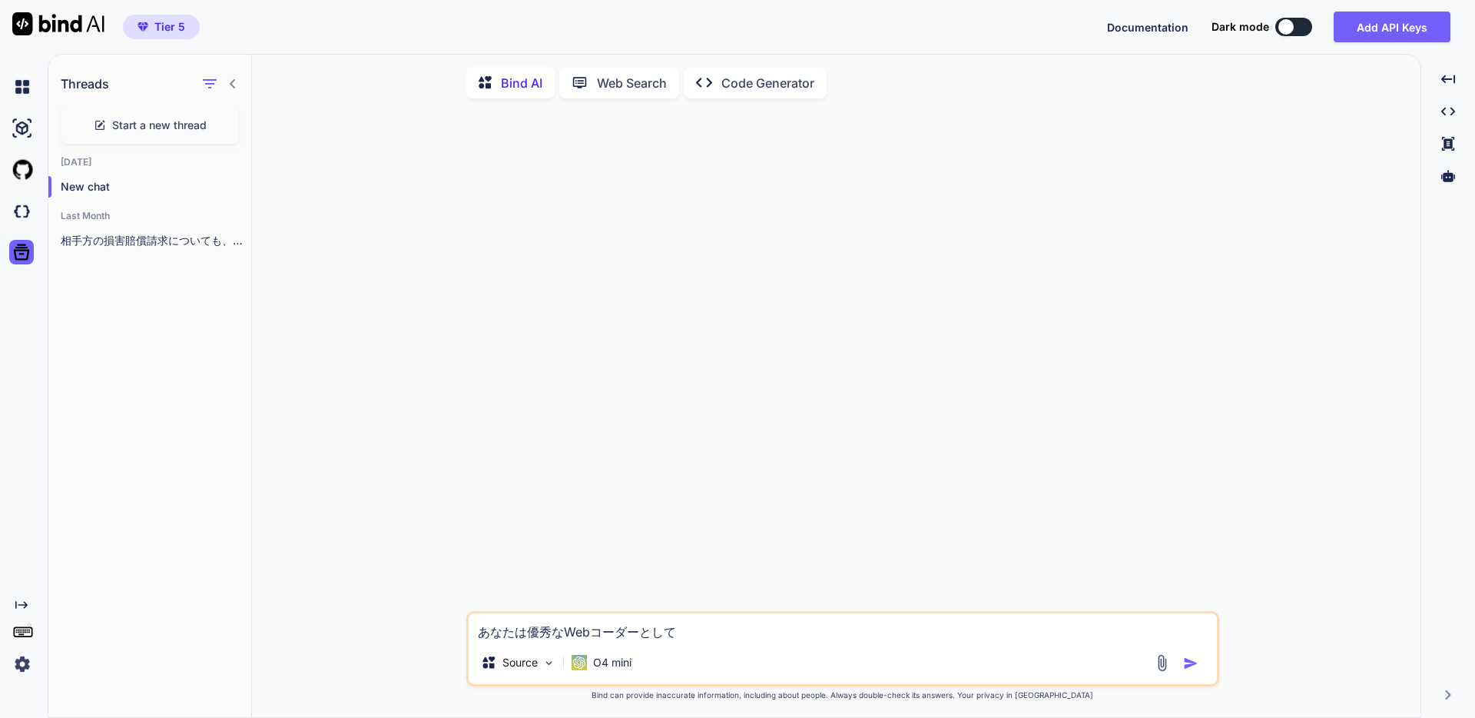
type textarea "あなたは優秀なWebコーダーとして、"
type textarea "x"
type textarea "あなたは優秀なWebコーダーとして、ｗ"
type textarea "x"
type textarea "あなたは優秀なWebコーダーとして、わ"
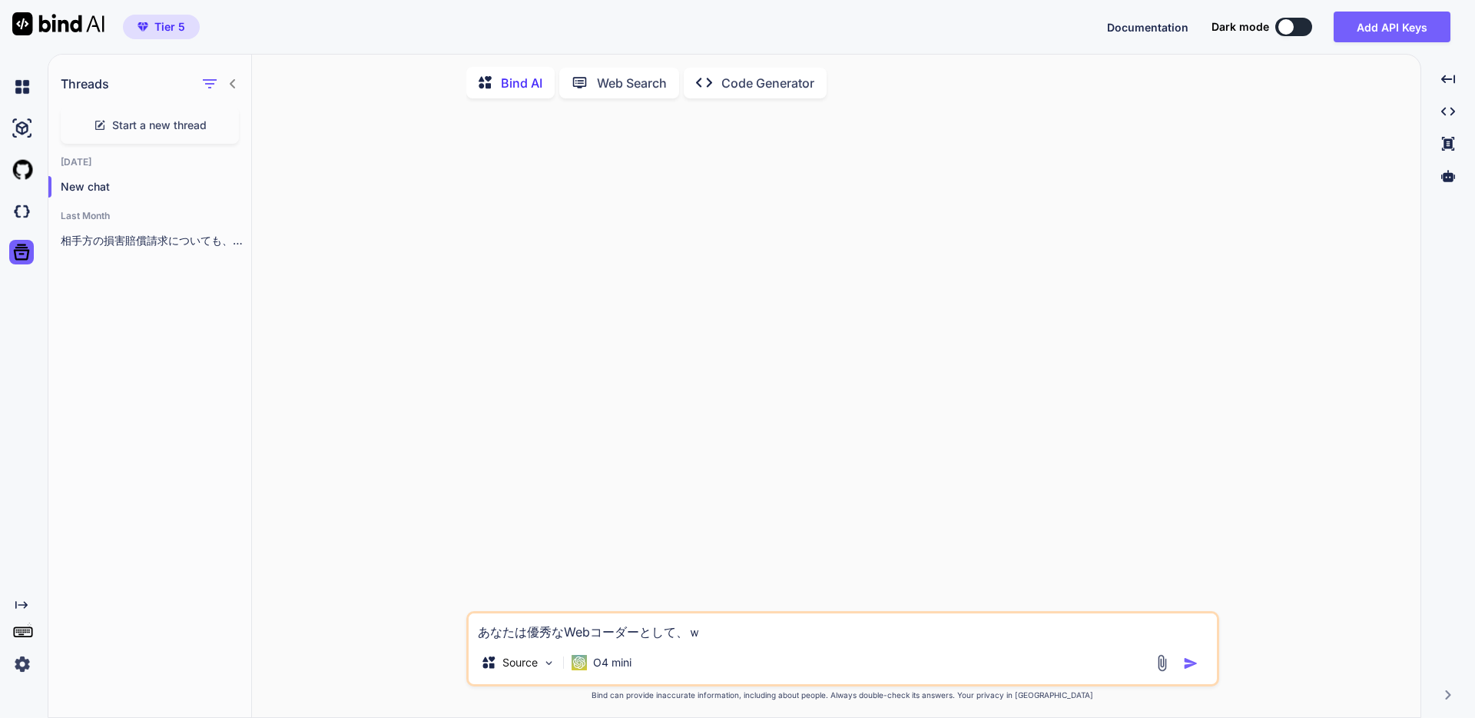
type textarea "x"
type textarea "あなたは優秀なWebコーダーとして、わｔ"
type textarea "x"
type textarea "あなたは優秀なWebコーダーとして、わた"
type textarea "x"
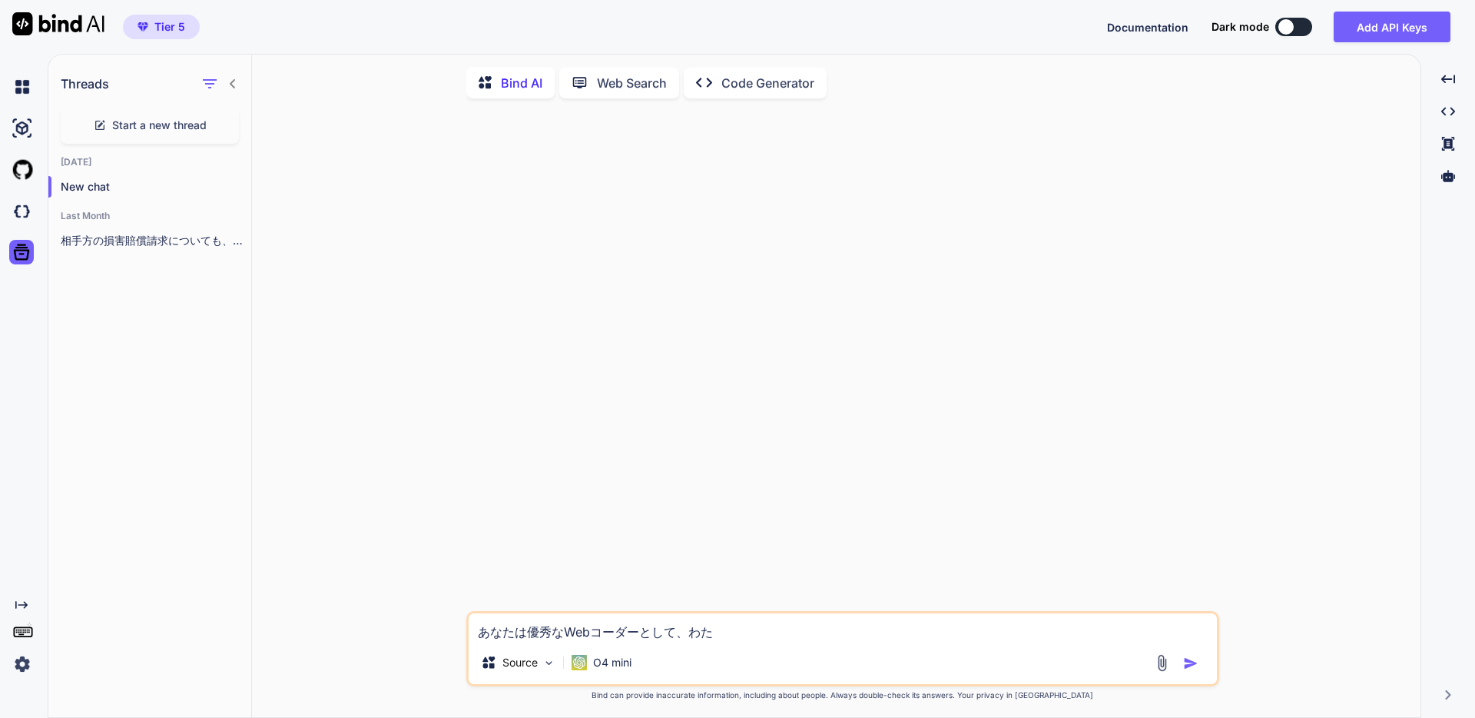
type textarea "あなたは優秀なWebコーダーとして、わたｓ"
type textarea "x"
type textarea "あなたは優秀なWebコーダーとして、わたｓｈ"
type textarea "x"
type textarea "あなたは優秀なWebコーダーとして、わたし"
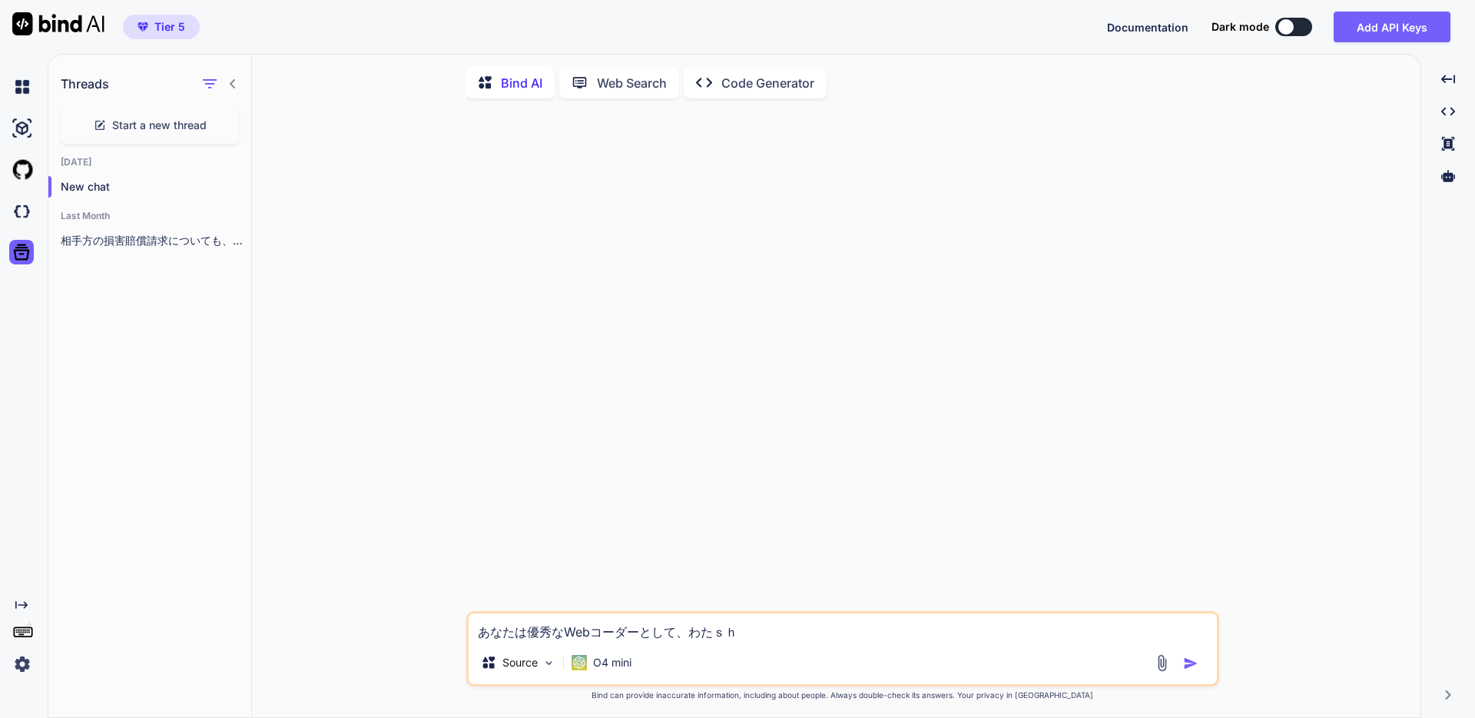
type textarea "x"
type textarea "あなたは優秀なWebコーダーとして、わたしｎ"
type textarea "x"
type textarea "あなたは優秀なWebコーダーとして、わたしの"
type textarea "x"
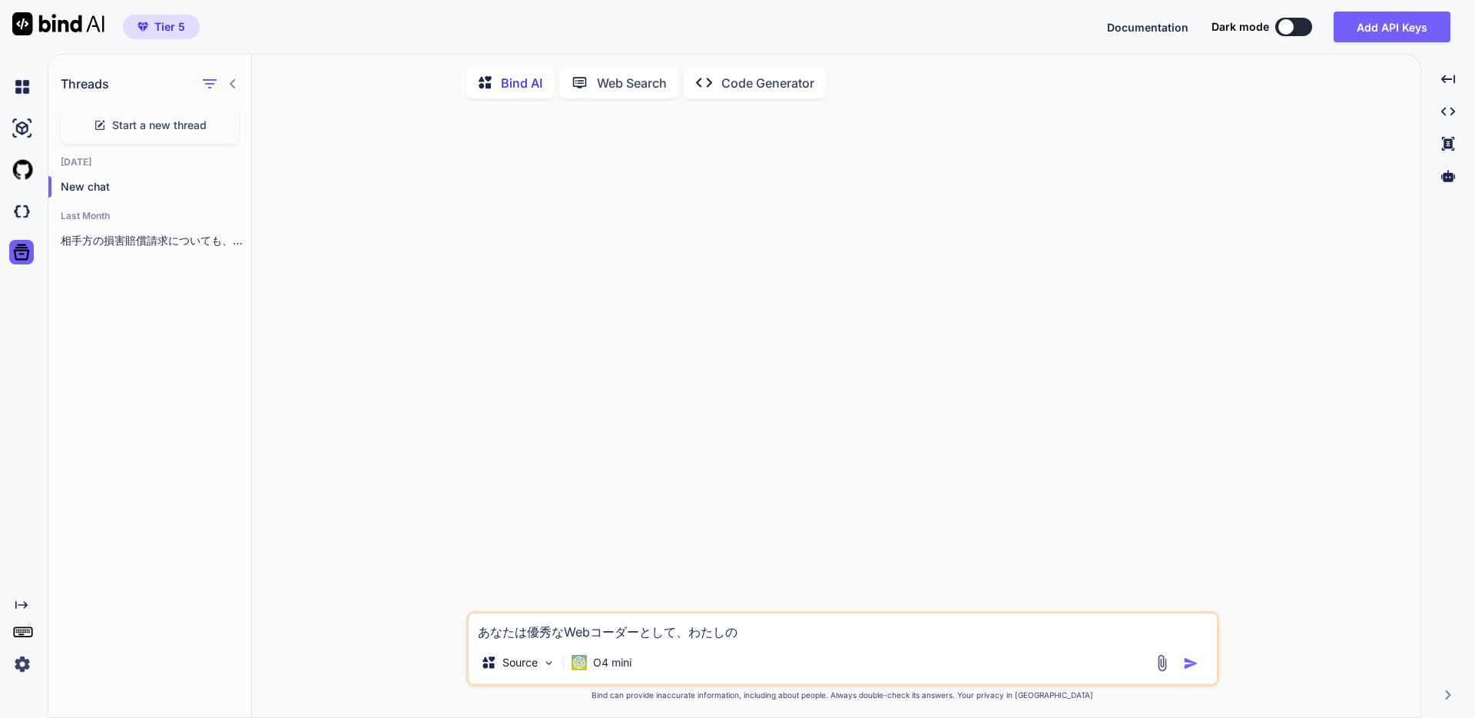
type textarea "あなたは優秀なWebコーダーとして、私の"
type textarea "x"
type textarea "あなたは優秀なWebコーダーとして、私のい"
type textarea "x"
type textarea "あなたは優秀なWebコーダーとして、私のいｒ"
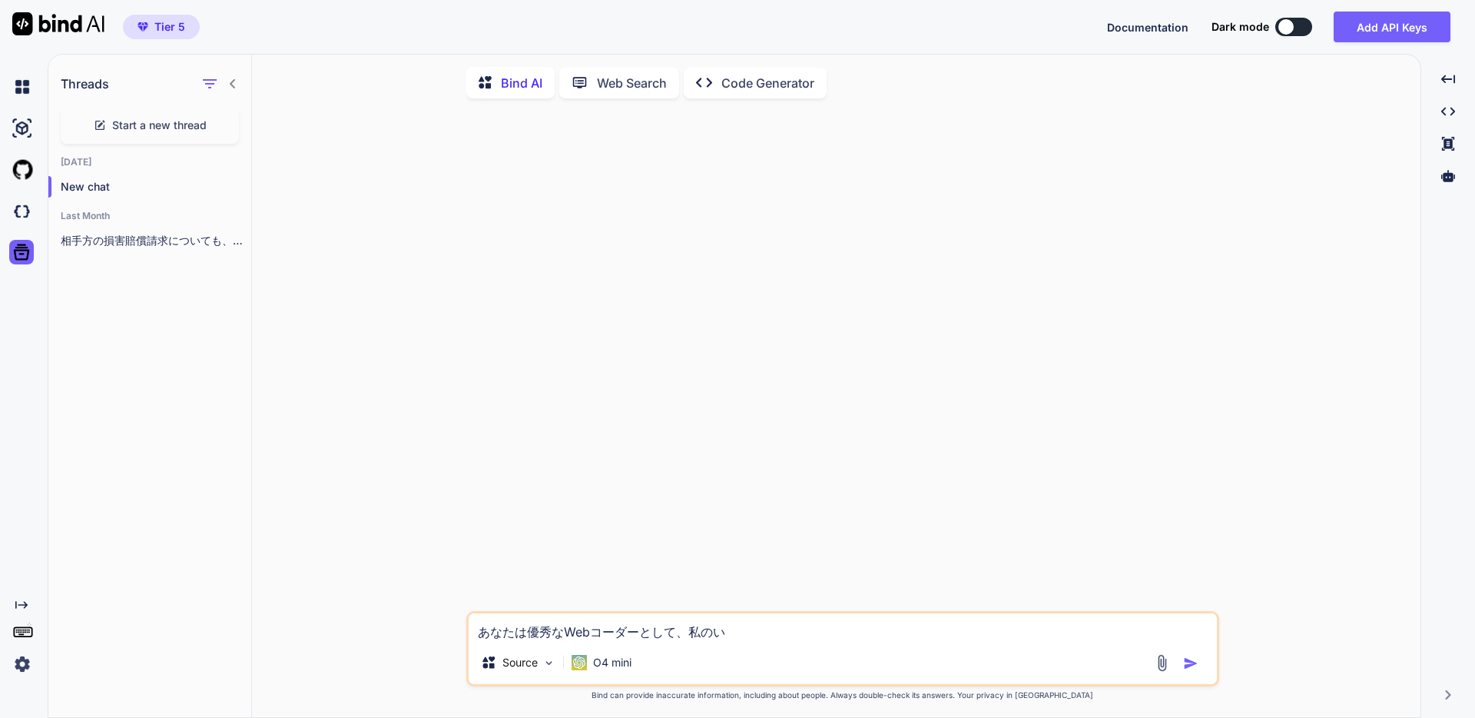
type textarea "x"
type textarea "あなたは優秀なWebコーダーとして、私のいら"
type textarea "x"
type textarea "あなたは優秀なWebコーダーとして、私のいらい"
type textarea "x"
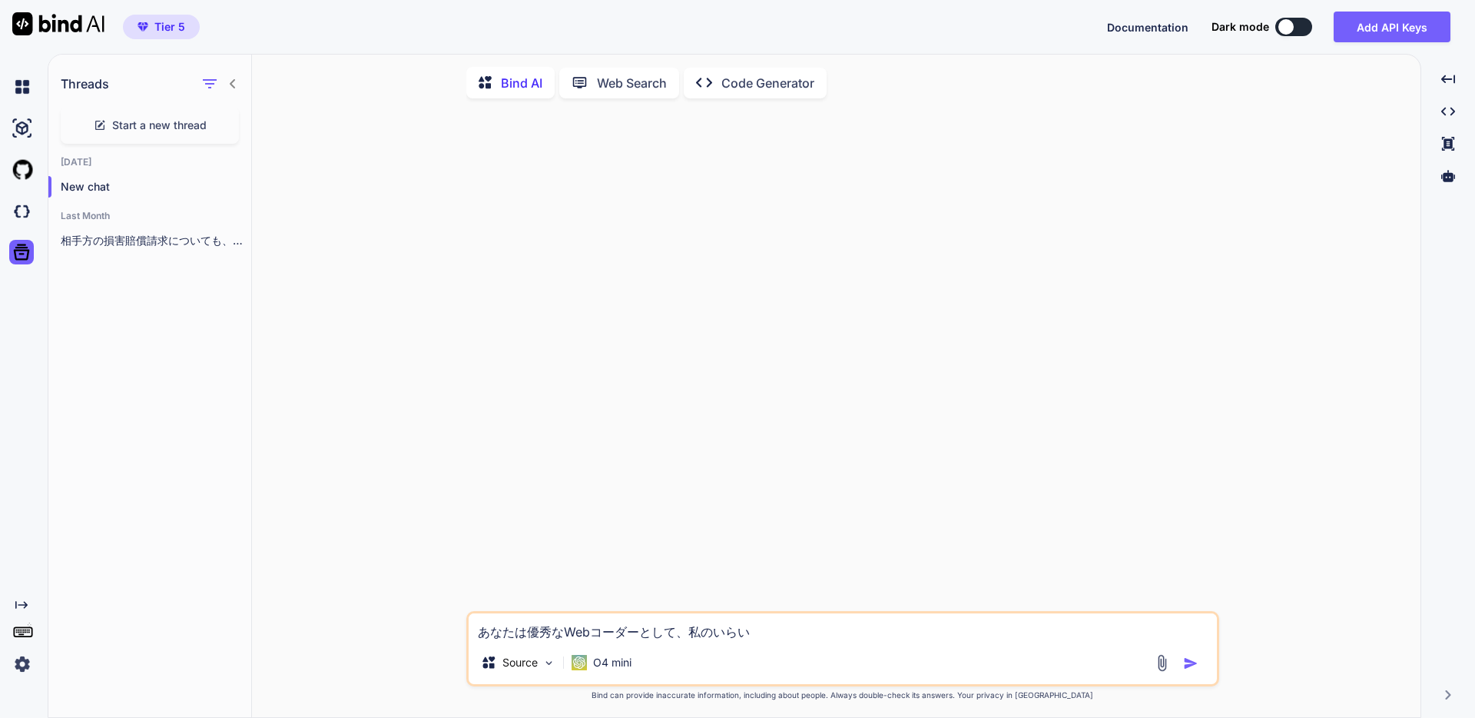
type textarea "あなたは優秀なWebコーダーとして、私のいらいｓ"
type textarea "x"
type textarea "あなたは優秀なWebコーダーとして、私のいらいす"
type textarea "x"
type textarea "あなたは優秀なWebコーダーとして、私のいらいすｒ"
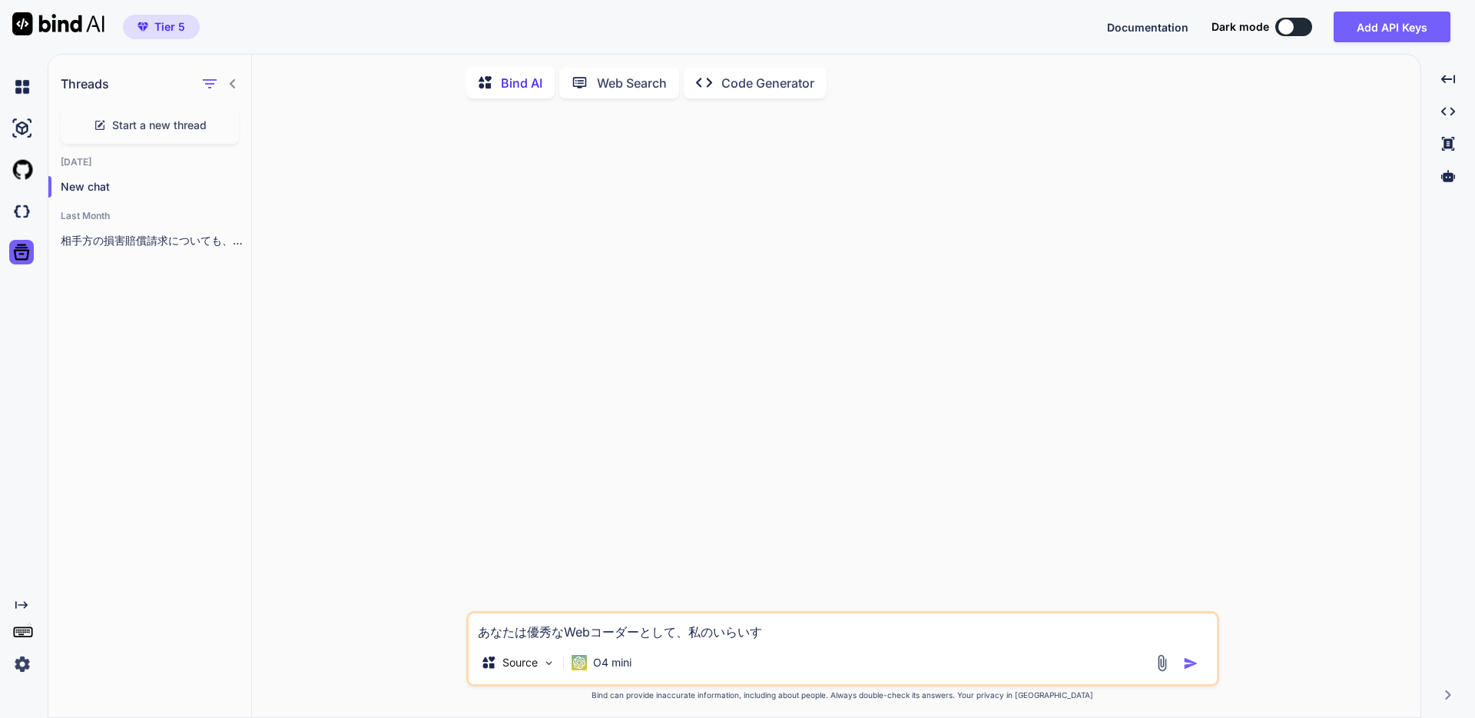
type textarea "x"
type textarea "あなたは優秀なWebコーダーとして、私のいらいする"
type textarea "x"
type textarea "あなたは優秀なWebコーダーとして、私の依頼する"
type textarea "x"
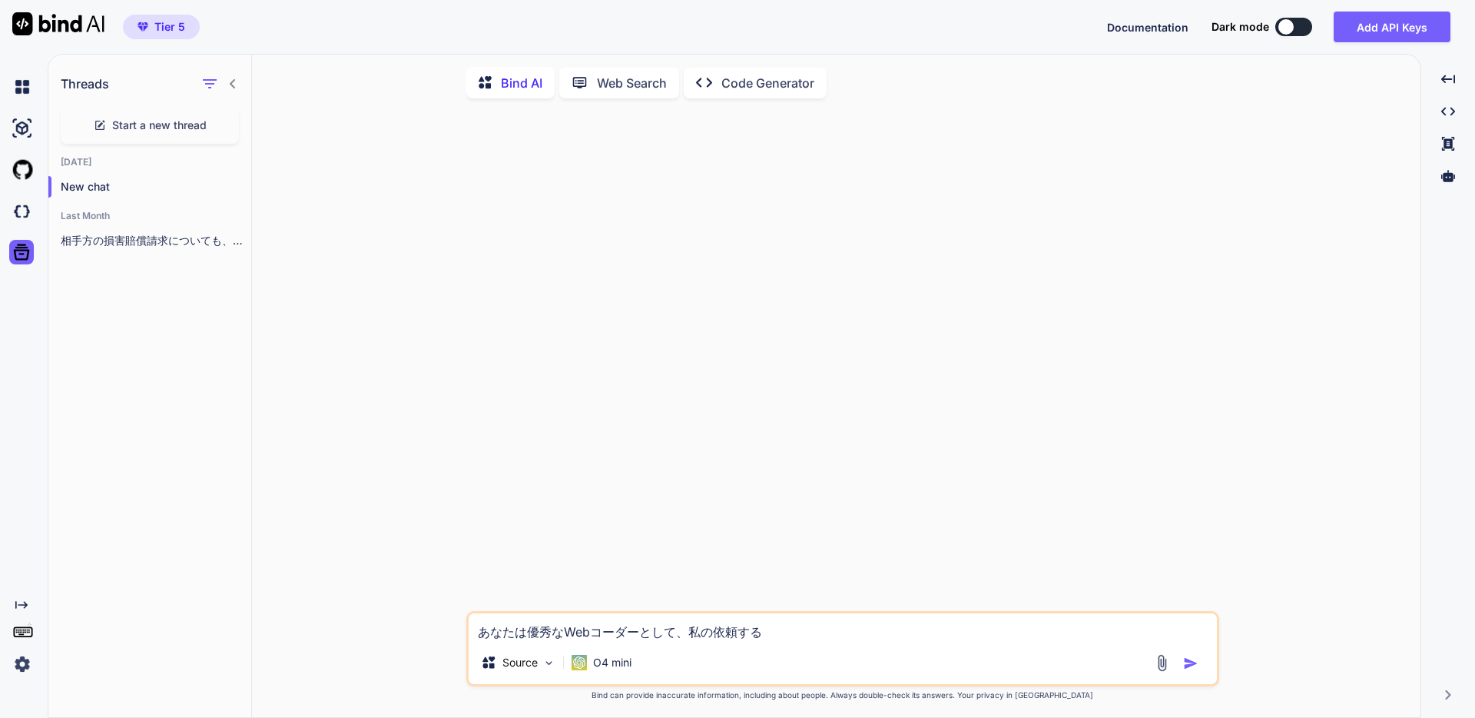
type textarea "あなたは優秀なWebコーダーとして、私の依頼するｇ"
type textarea "x"
type textarea "あなたは優秀なWebコーダーとして、私の依頼するが"
type textarea "x"
type textarea "あなたは優秀なWebコーダーとして、私の依頼するがｚ"
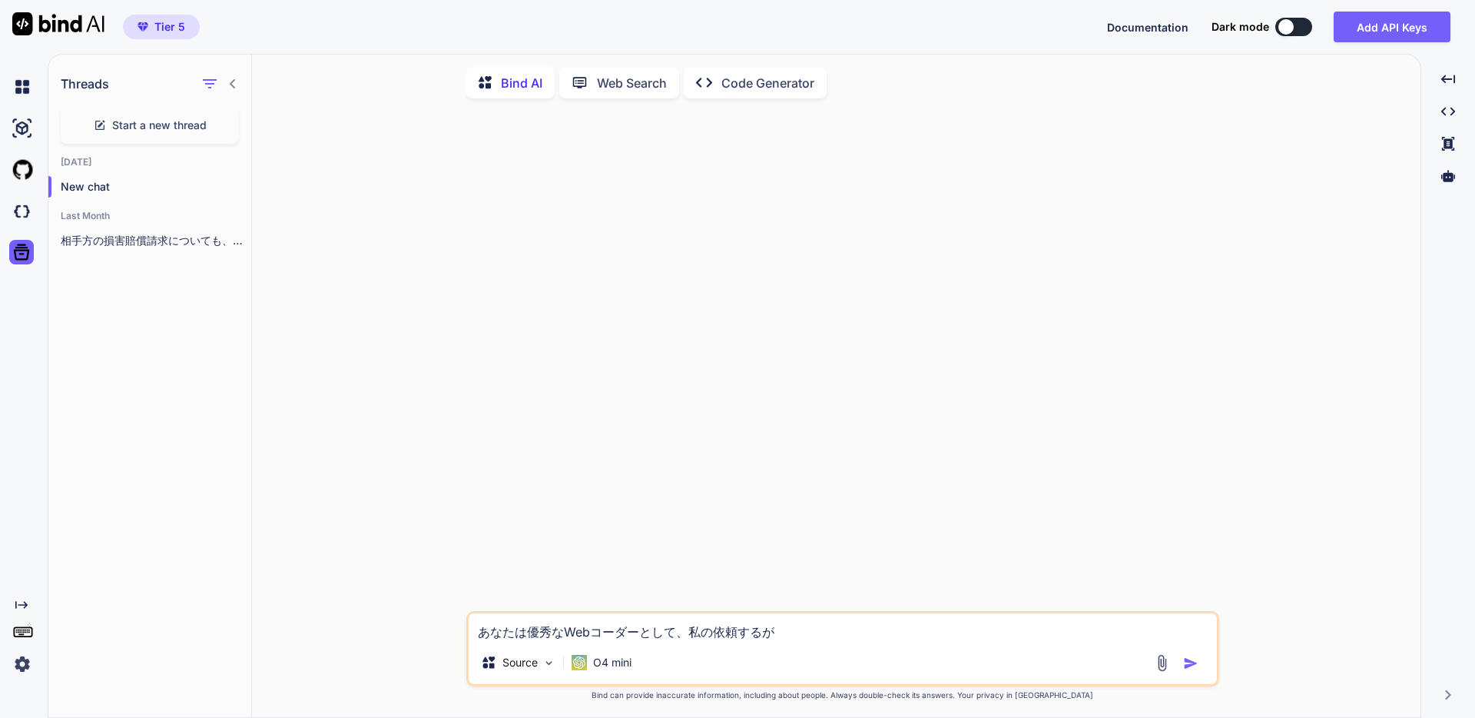
type textarea "x"
type textarea "あなたは優秀なWebコーダーとして、私の依頼するがぞ"
type textarea "x"
type textarea "あなたは優秀なWebコーダーとして、私の依頼するがぞう"
type textarea "x"
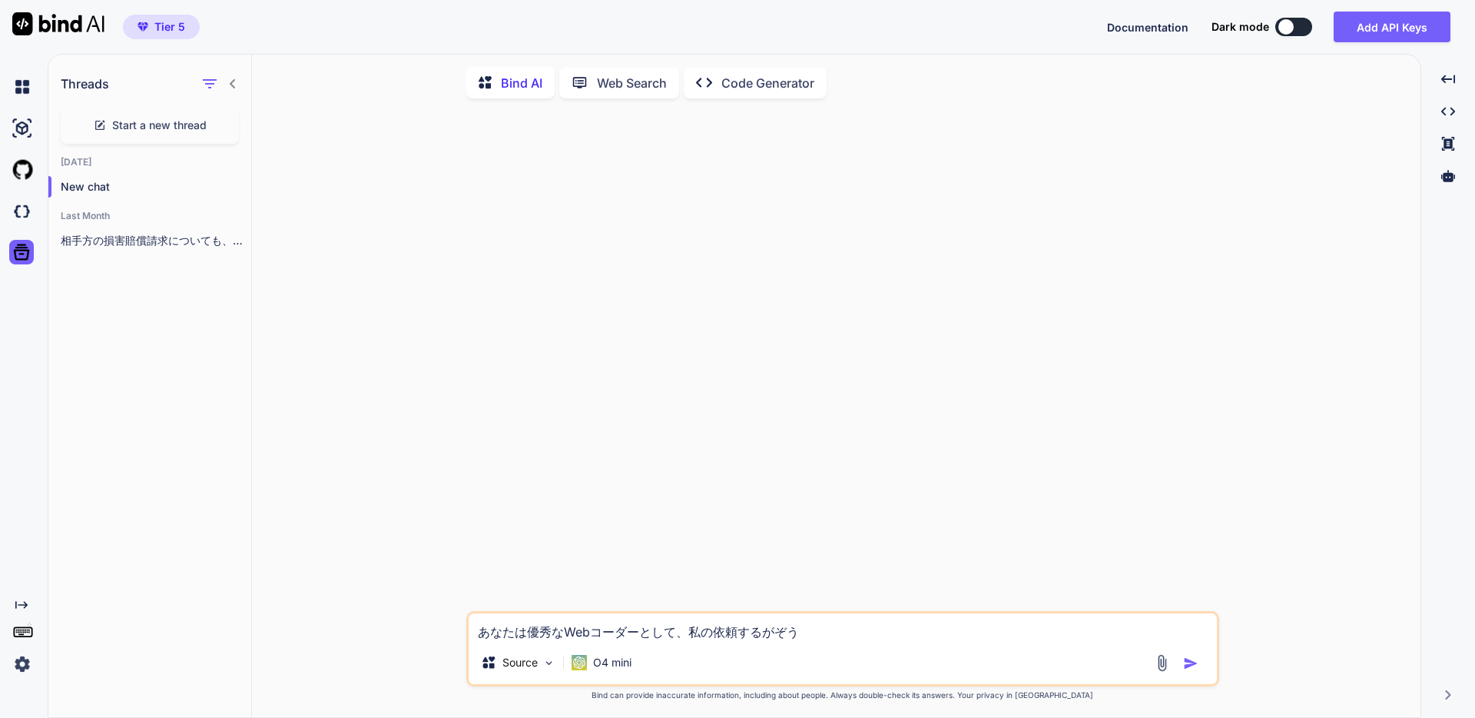
type textarea "あなたは優秀なWebコーダーとして、私の依頼する画像"
type textarea "x"
type textarea "あなたは優秀なWebコーダーとして、私の依頼する画像ｎ"
type textarea "x"
type textarea "あなたは優秀なWebコーダーとして、私の依頼する画像の"
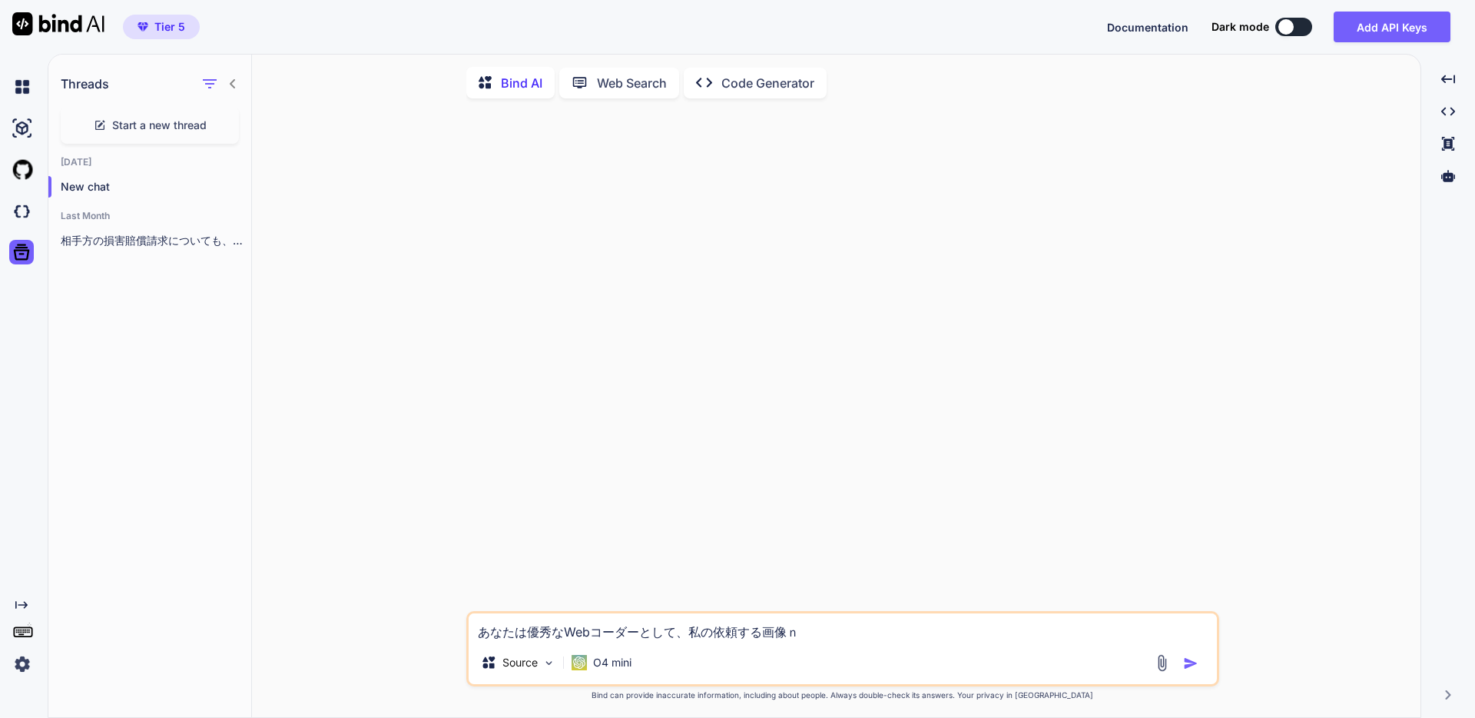
type textarea "x"
type textarea "あなたは優秀なWebコーダーとして、私の依頼する画像のｎ"
type textarea "x"
type textarea "あなたは優秀なWebコーダーとして、私の依頼する画像のな"
type textarea "x"
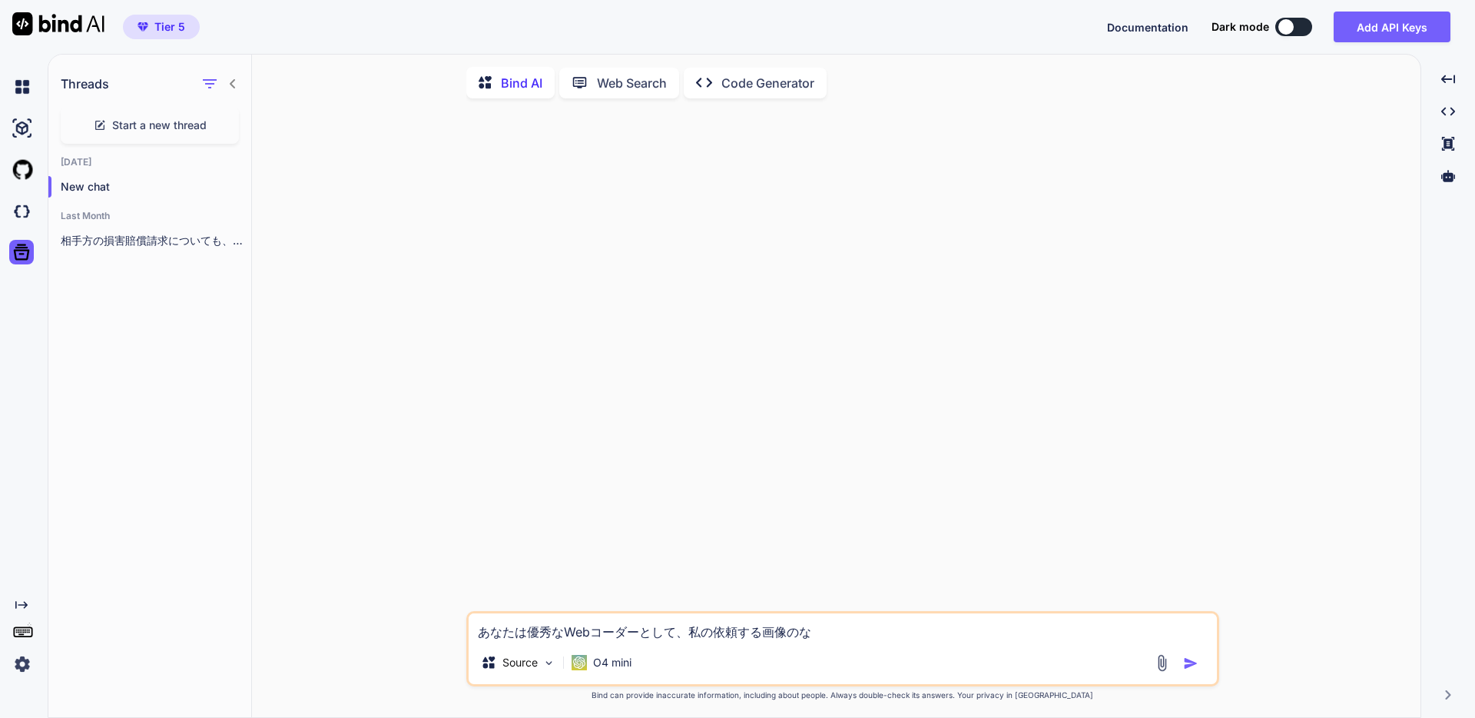
type textarea "あなたは優秀なWebコーダーとして、私の依頼する画像のなｍ"
type textarea "x"
type textarea "あなたは優秀なWebコーダーとして、私の依頼する画像のなま"
type textarea "x"
type textarea "あなたは優秀なWebコーダーとして、私の依頼する画像のなまえ"
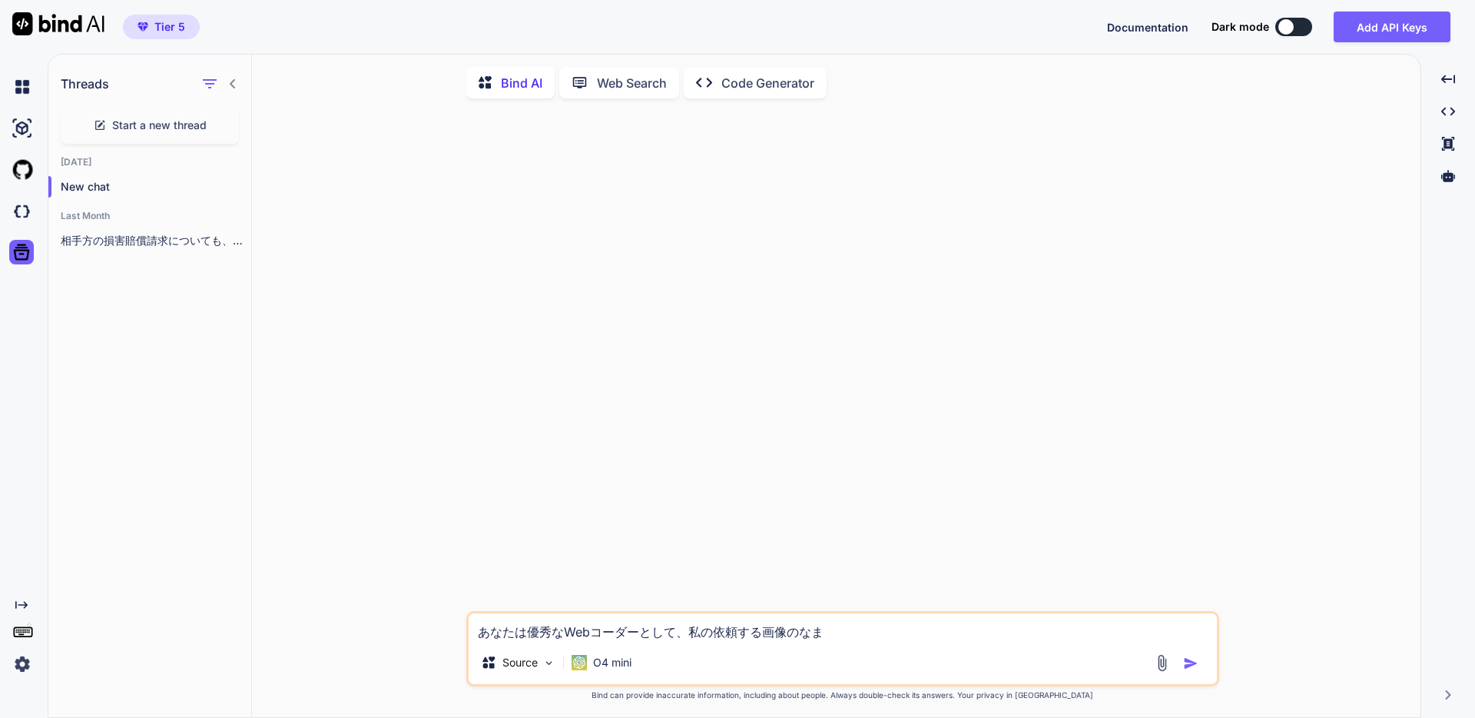
type textarea "x"
type textarea "あなたは優秀なWebコーダーとして、私の依頼する画像の名前"
type textarea "x"
type textarea "あなたは優秀なWebコーダーとして、私の依頼する画像の名前ｓ"
type textarea "x"
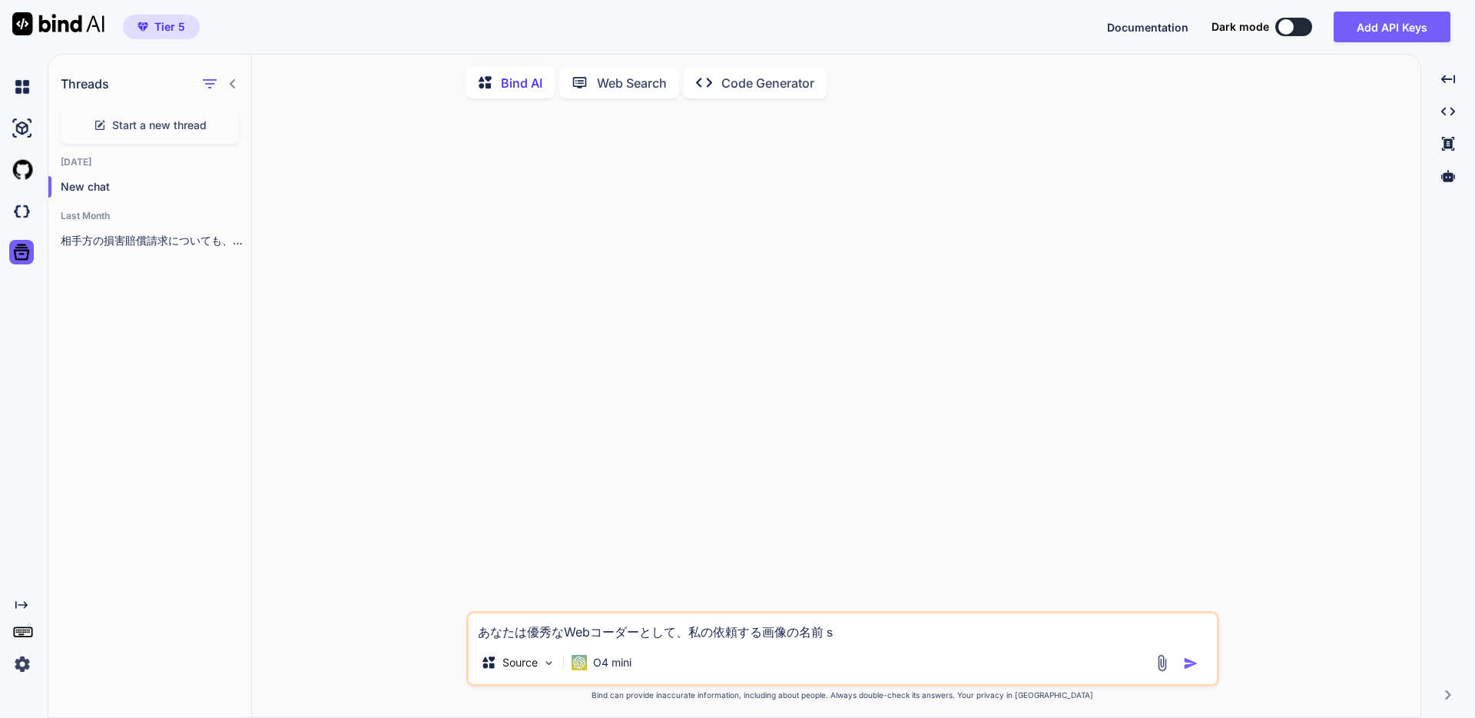
type textarea "あなたは優秀なWebコーダーとして、私の依頼する画像の名前せ"
type textarea "x"
type textarea "あなたは優秀なWebコーダーとして、私の依頼する画像の名前せい"
type textarea "x"
type textarea "あなたは優秀なWebコーダーとして、私の依頼する画像の名前せいｓ"
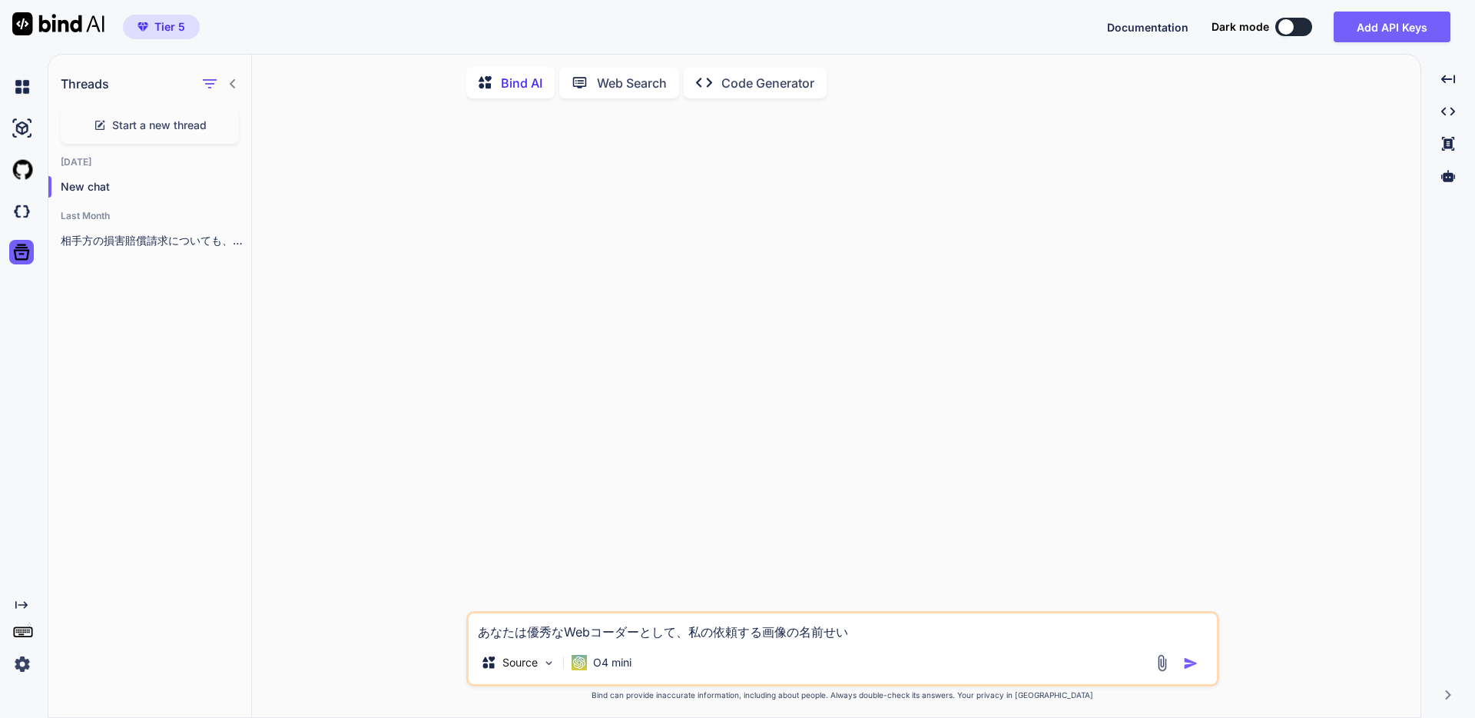
type textarea "x"
type textarea "あなたは優秀なWebコーダーとして、私の依頼する画像の名前せいせ"
type textarea "x"
type textarea "あなたは優秀なWebコーダーとして、私の依頼する画像の名前せいせい"
type textarea "x"
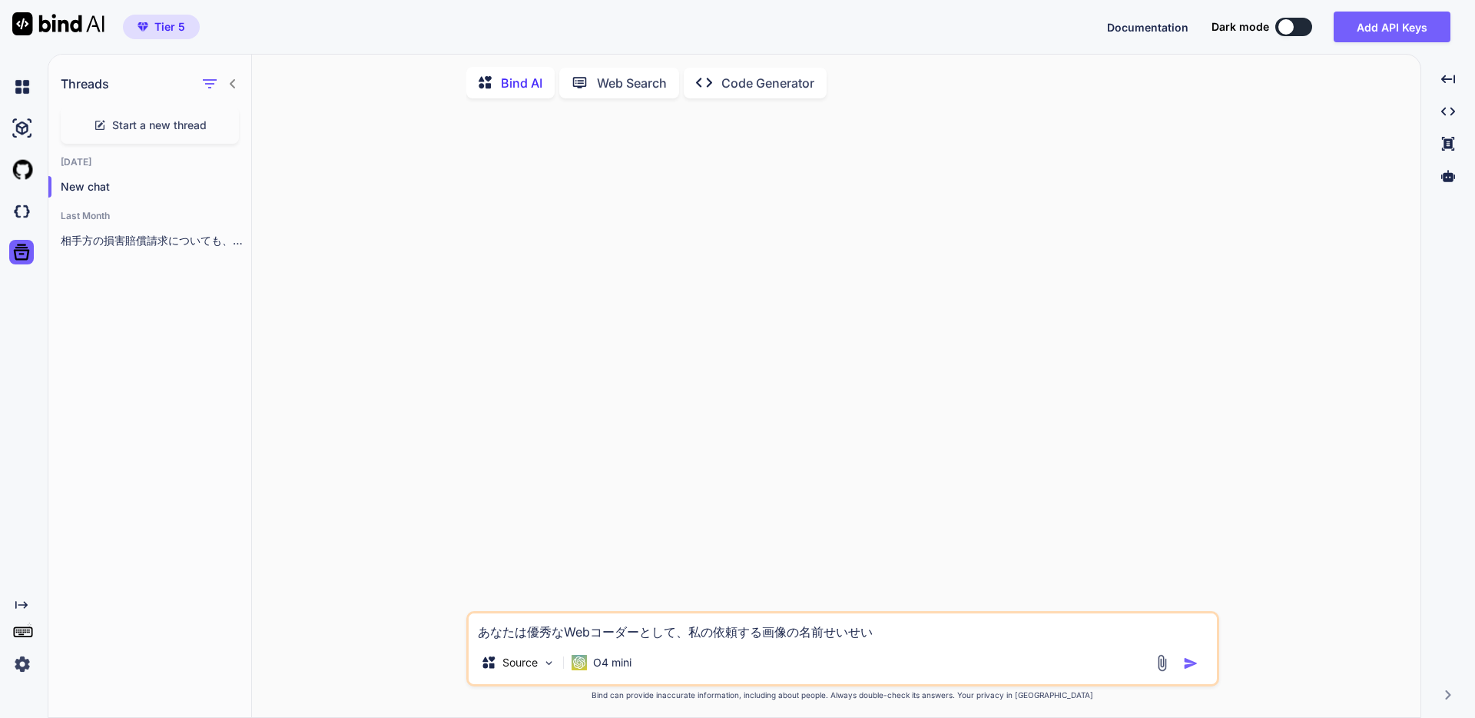
type textarea "あなたは優秀なWebコーダーとして、私の依頼する画像の名前生成"
type textarea "x"
type textarea "あなたは優秀なWebコーダーとして、私の依頼する画像の名前生成ｎ"
type textarea "x"
type textarea "あなたは優秀なWebコーダーとして、私の依頼する画像の名前生成の"
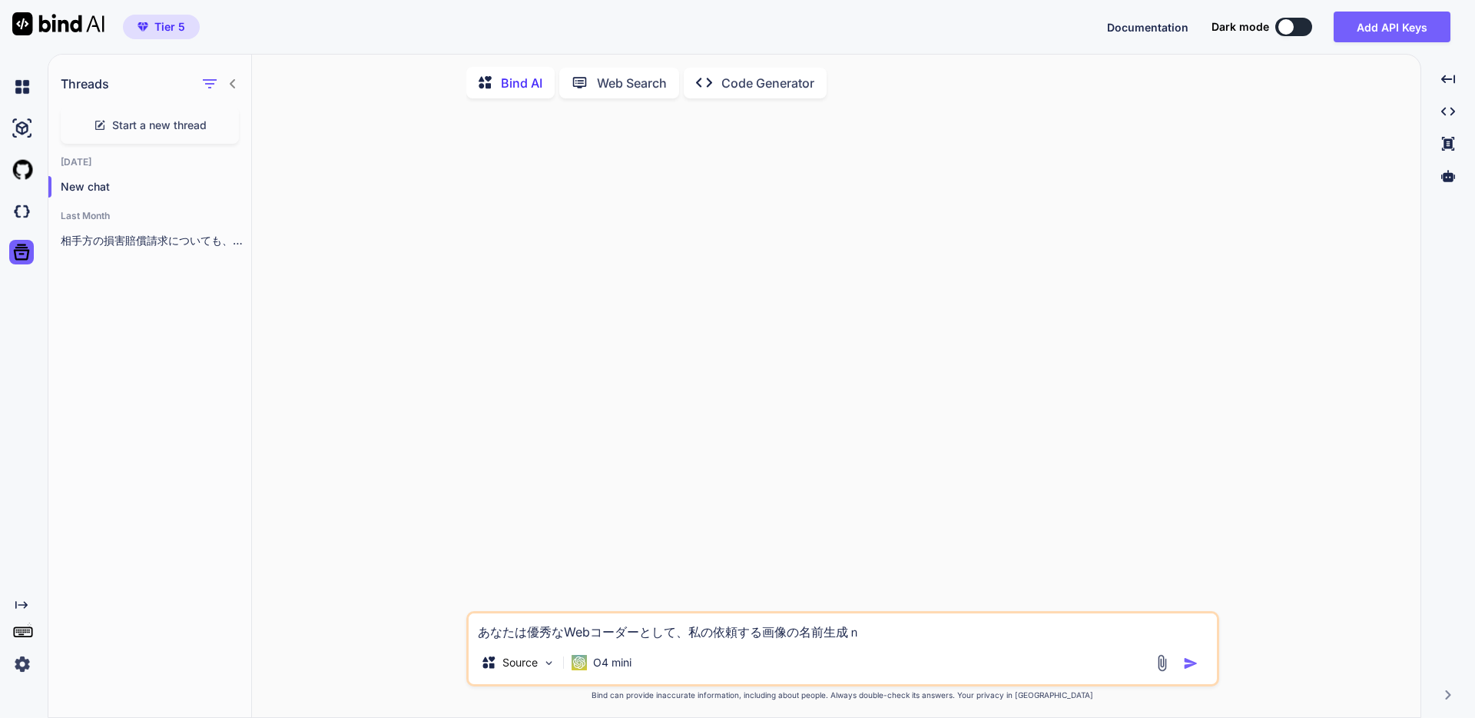
type textarea "x"
type textarea "あなたは優秀なWebコーダーとして、私の依頼する画像の名前生成のお"
type textarea "x"
type textarea "あなたは優秀なWebコーダーとして、私の依頼する画像の名前生成のおｔ"
type textarea "x"
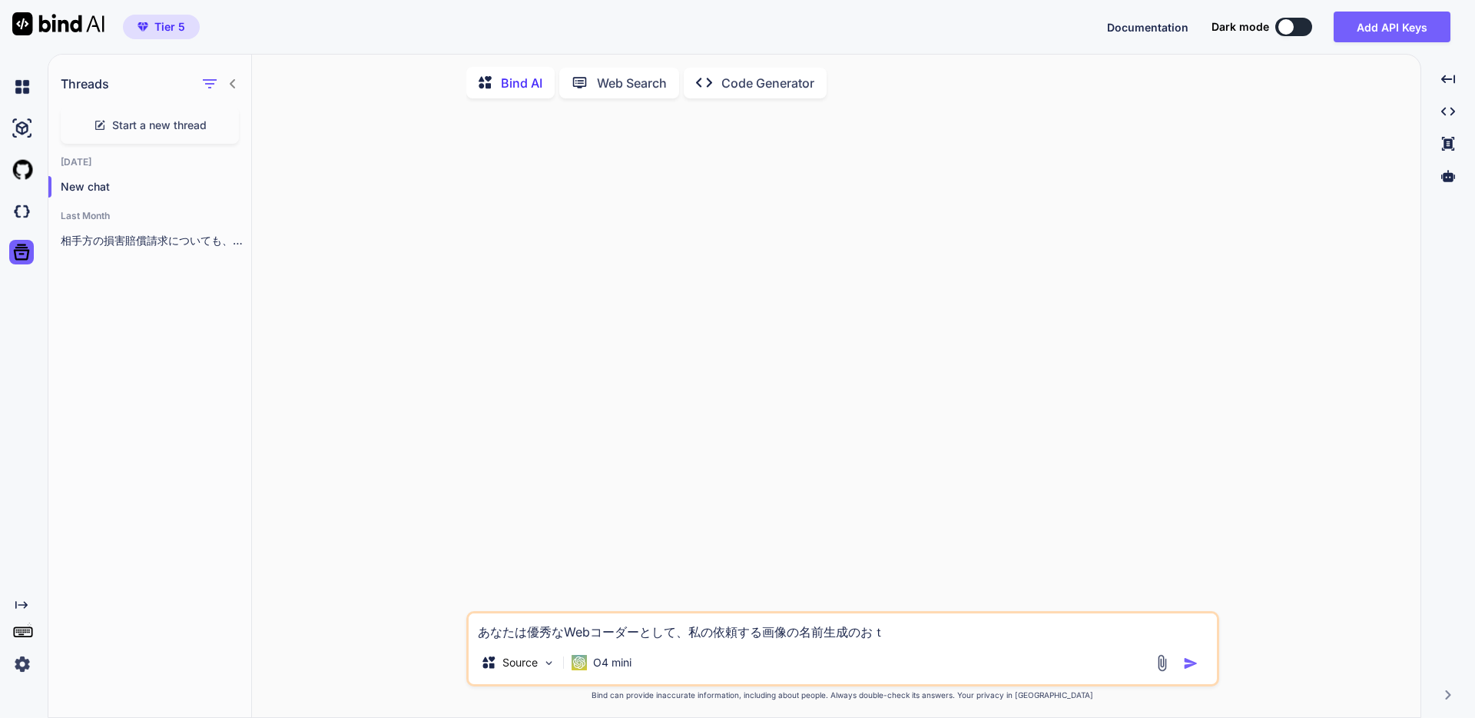
type textarea "あなたは優秀なWebコーダーとして、私の依頼する画像の名前生成のおて"
type textarea "x"
type textarea "あなたは優秀なWebコーダーとして、私の依頼する画像の名前生成のおてｔ"
type textarea "x"
type textarea "あなたは優秀なWebコーダーとして、私の依頼する画像の名前生成のおてつ"
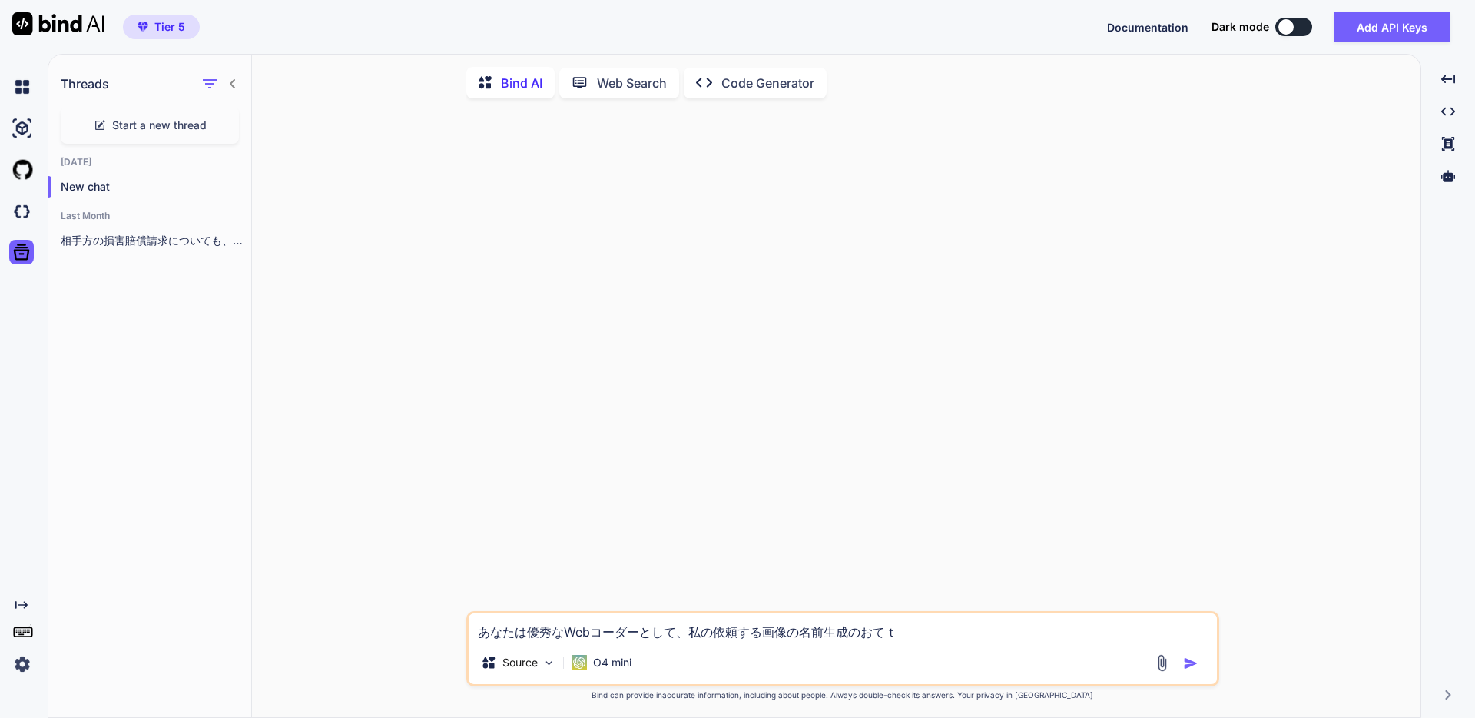
type textarea "x"
type textarea "あなたは優秀なWebコーダーとして、私の依頼する画像の名前生成のおてつｄ"
type textarea "x"
type textarea "あなたは優秀なWebコーダーとして、私の依頼する画像の名前生成のおてつだ"
type textarea "x"
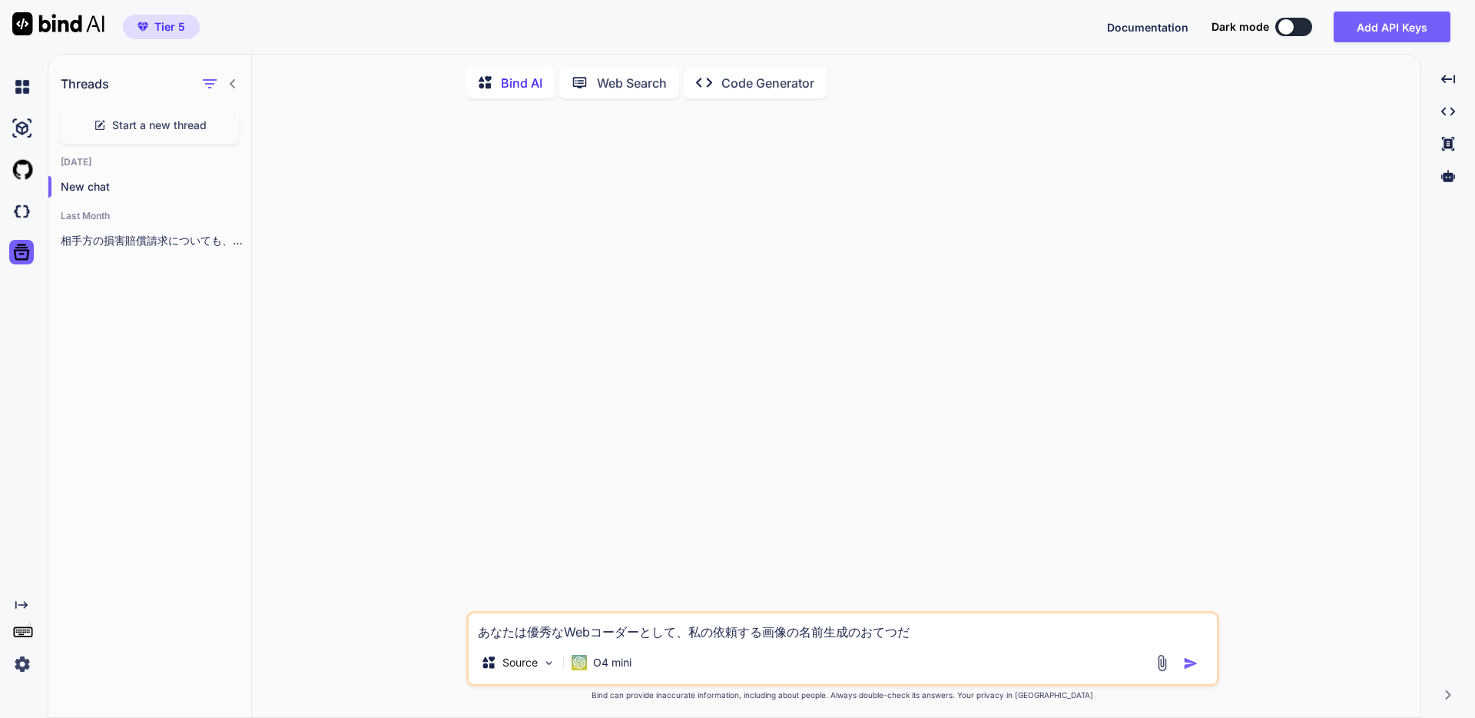
type textarea "あなたは優秀なWebコーダーとして、私の依頼する画像の名前生成のおてつだい"
type textarea "x"
type textarea "あなたは優秀なWebコーダーとして、私の依頼する画像の名前生成のお手伝い"
type textarea "x"
type textarea "あなたは優秀なWebコーダーとして、私の依頼する画像の名前生成のお手伝いｑ"
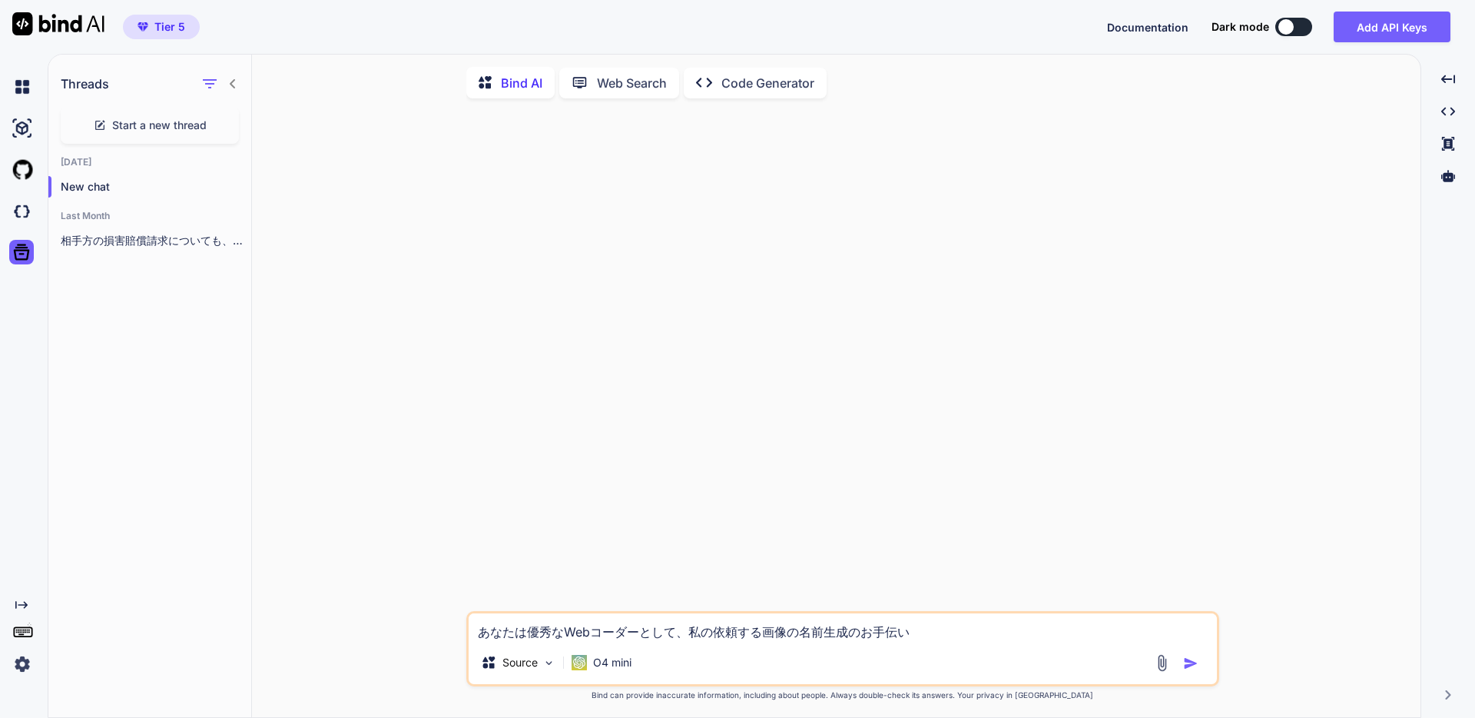
type textarea "x"
type textarea "あなたは優秀なWebコーダーとして、私の依頼する画像の名前生成のお手伝いくぉ"
type textarea "x"
type textarea "あなたは優秀なWebコーダーとして、私の依頼する画像の名前生成のお手伝いく"
type textarea "x"
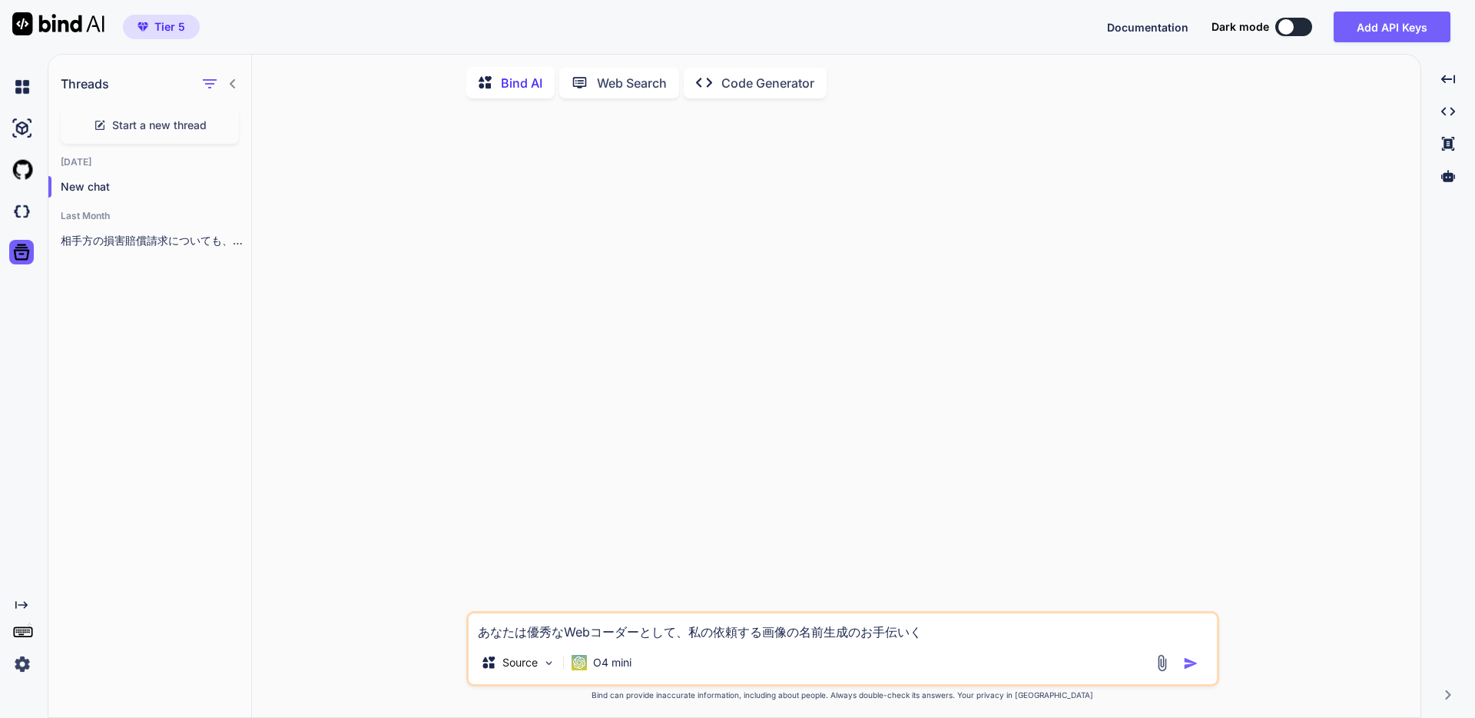
type textarea "あなたは優秀なWebコーダーとして、私の依頼する画像の名前生成のお手伝いくｗ"
type textarea "x"
type textarea "あなたは優秀なWebコーダーとして、私の依頼する画像の名前生成のお手伝いく"
type textarea "x"
type textarea "あなたは優秀なWebコーダーとして、私の依頼する画像の名前生成のお手伝い"
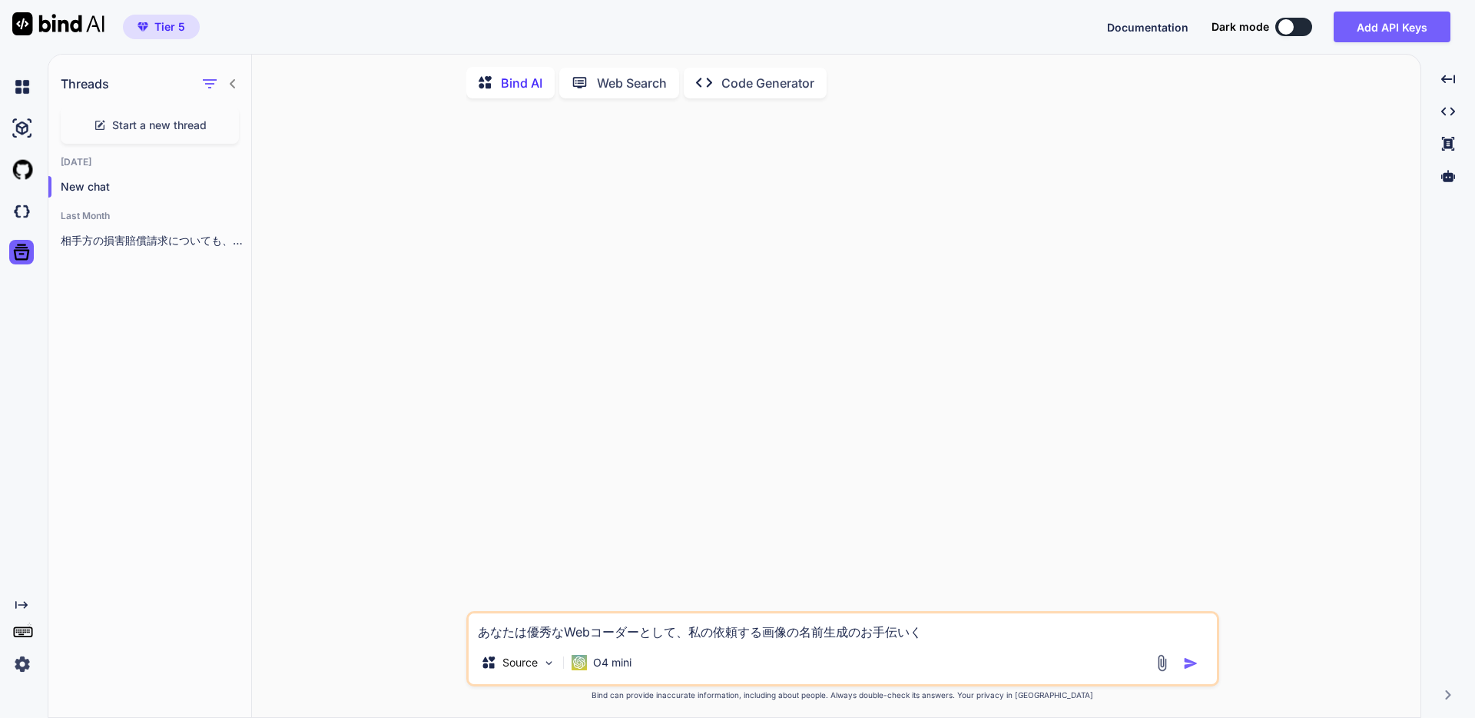
type textarea "x"
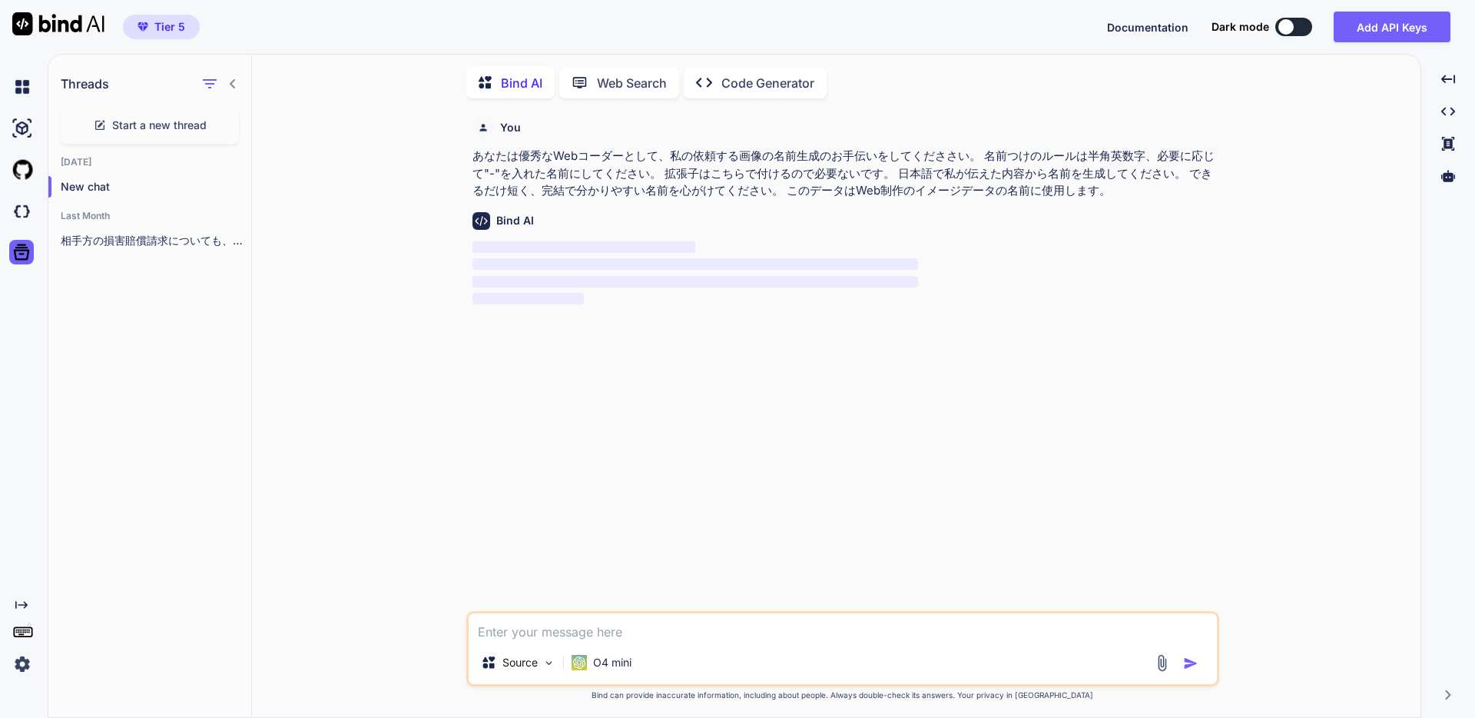
scroll to position [6, 0]
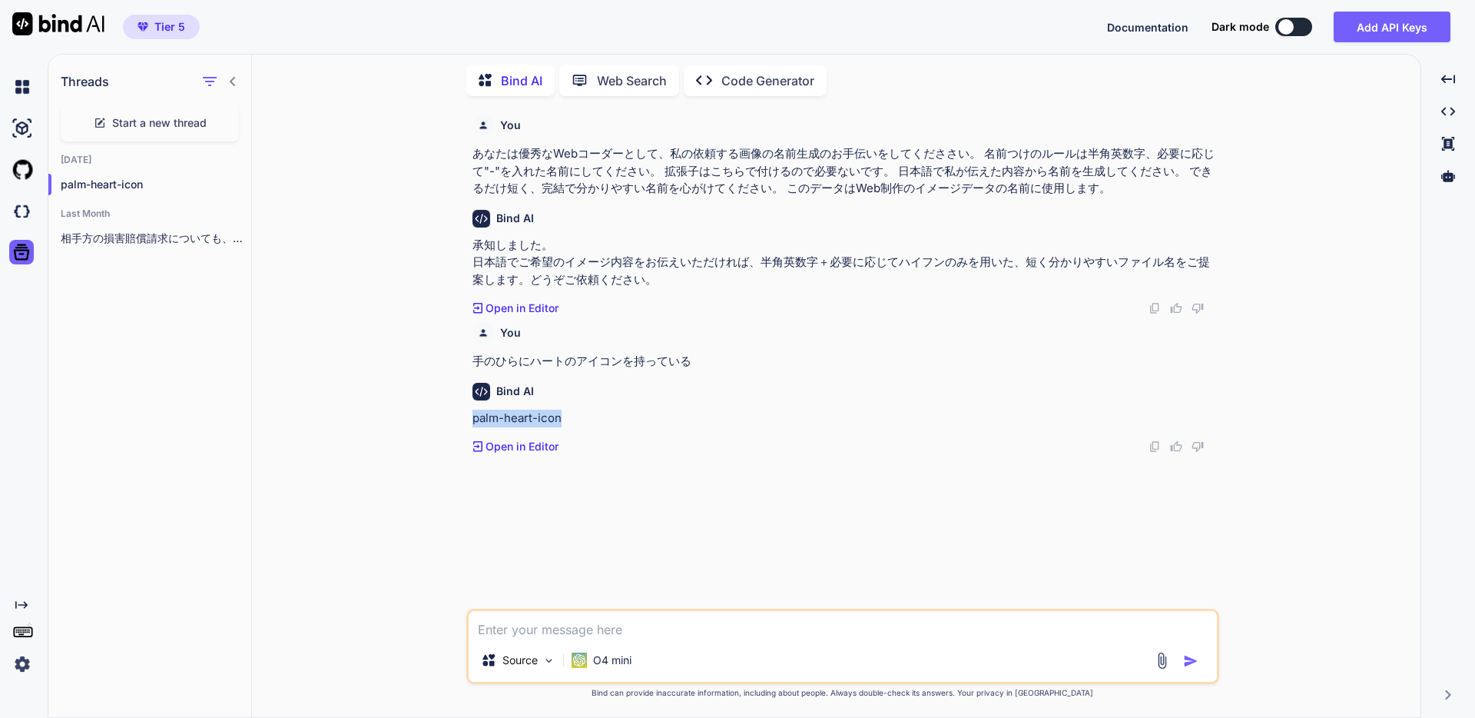
drag, startPoint x: 566, startPoint y: 435, endPoint x: 472, endPoint y: 438, distance: 94.6
click at [473, 427] on p "palm-heart-icon" at bounding box center [845, 419] width 744 height 18
copy p "palm-heart-icon"
click at [366, 375] on div "You あなたは優秀なWebコーダーとして、私の依頼する画像の名前生成のお手伝いをしてくだささい。 名前つけのルールは半角英数字、必要に応じて"-"を入れた名…" at bounding box center [842, 412] width 1157 height 609
click at [705, 622] on textarea at bounding box center [843, 625] width 748 height 28
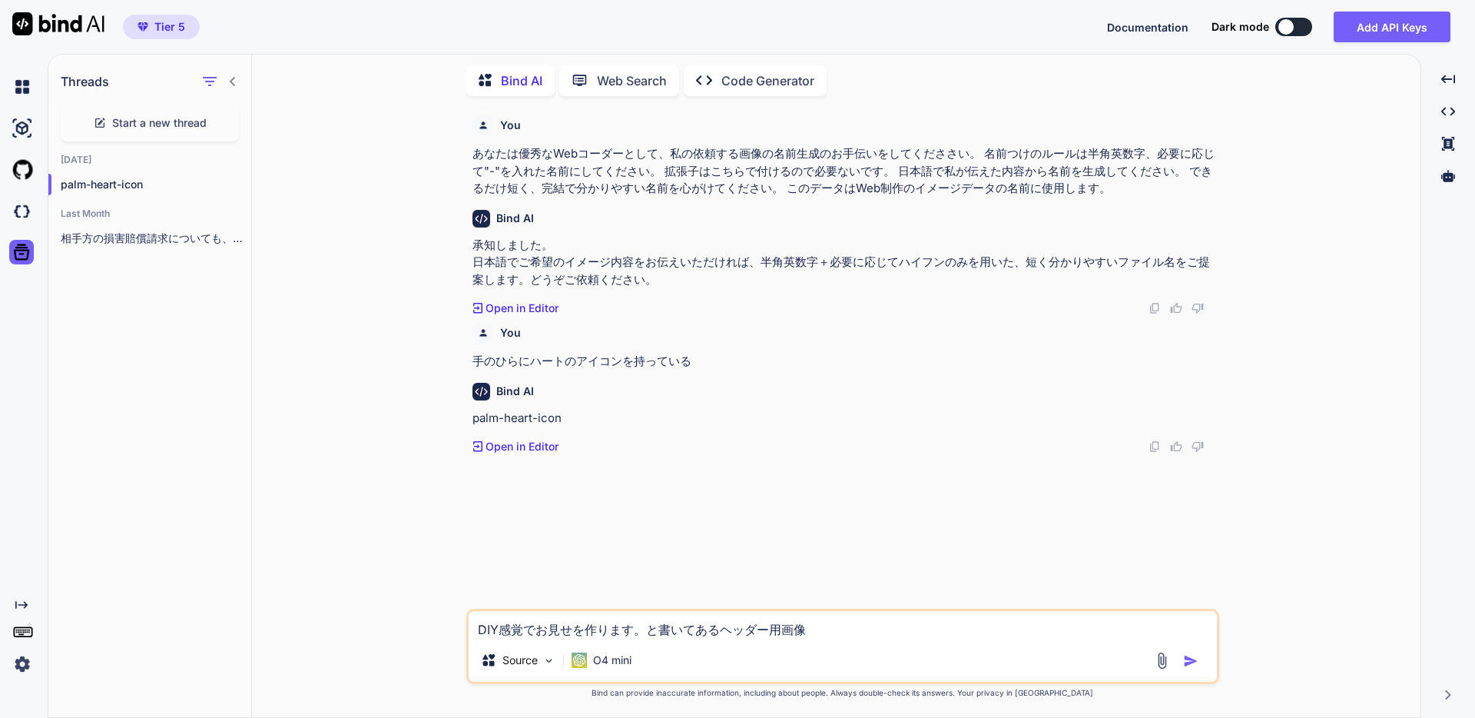
drag, startPoint x: 646, startPoint y: 626, endPoint x: 940, endPoint y: 649, distance: 295.2
click at [940, 649] on div "DIY感覚でお見せを作ります。と書いてあるヘッダー用画像 Source O4 mini" at bounding box center [842, 646] width 753 height 75
click at [887, 645] on div "Source O4 mini" at bounding box center [843, 663] width 748 height 37
click at [875, 631] on textarea "DIY感覚でお見せを作ります。と書いてあるヘッダー用画像" at bounding box center [843, 625] width 748 height 28
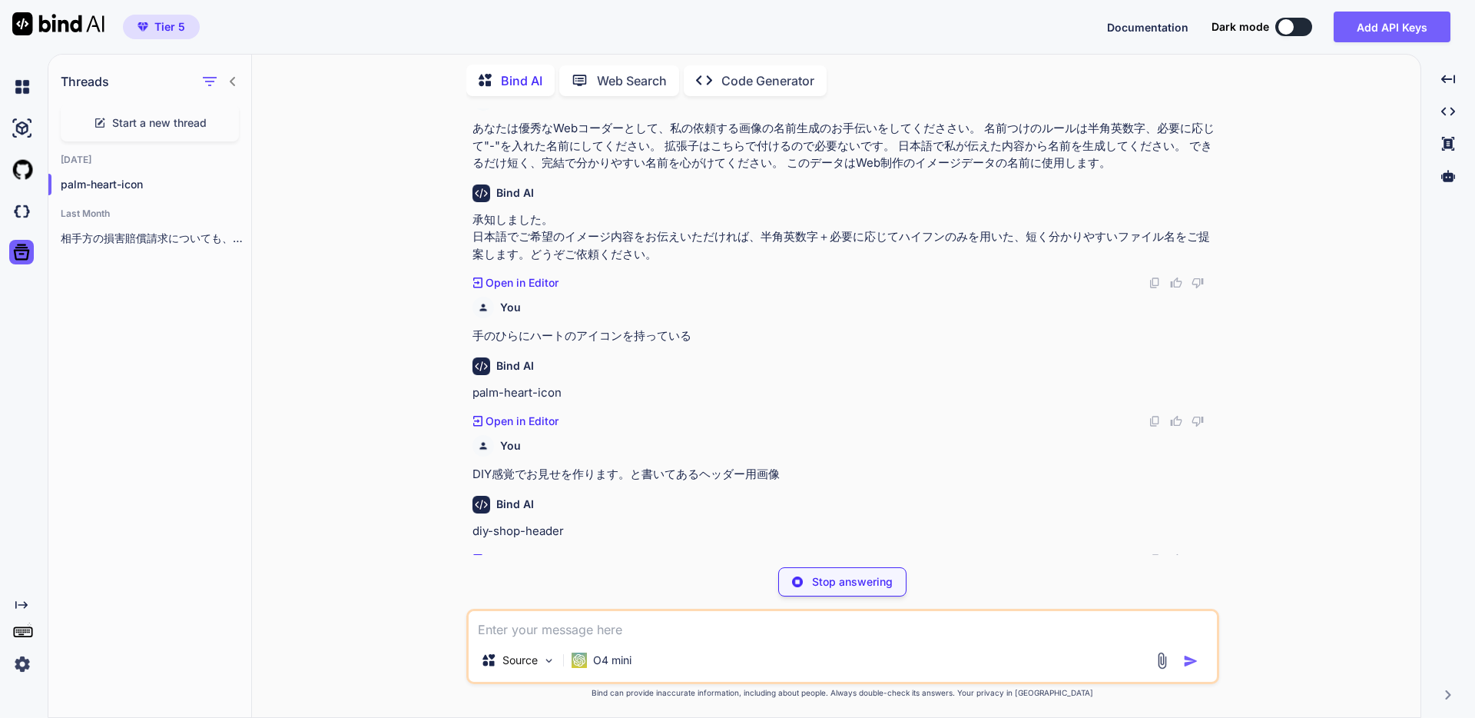
scroll to position [2, 0]
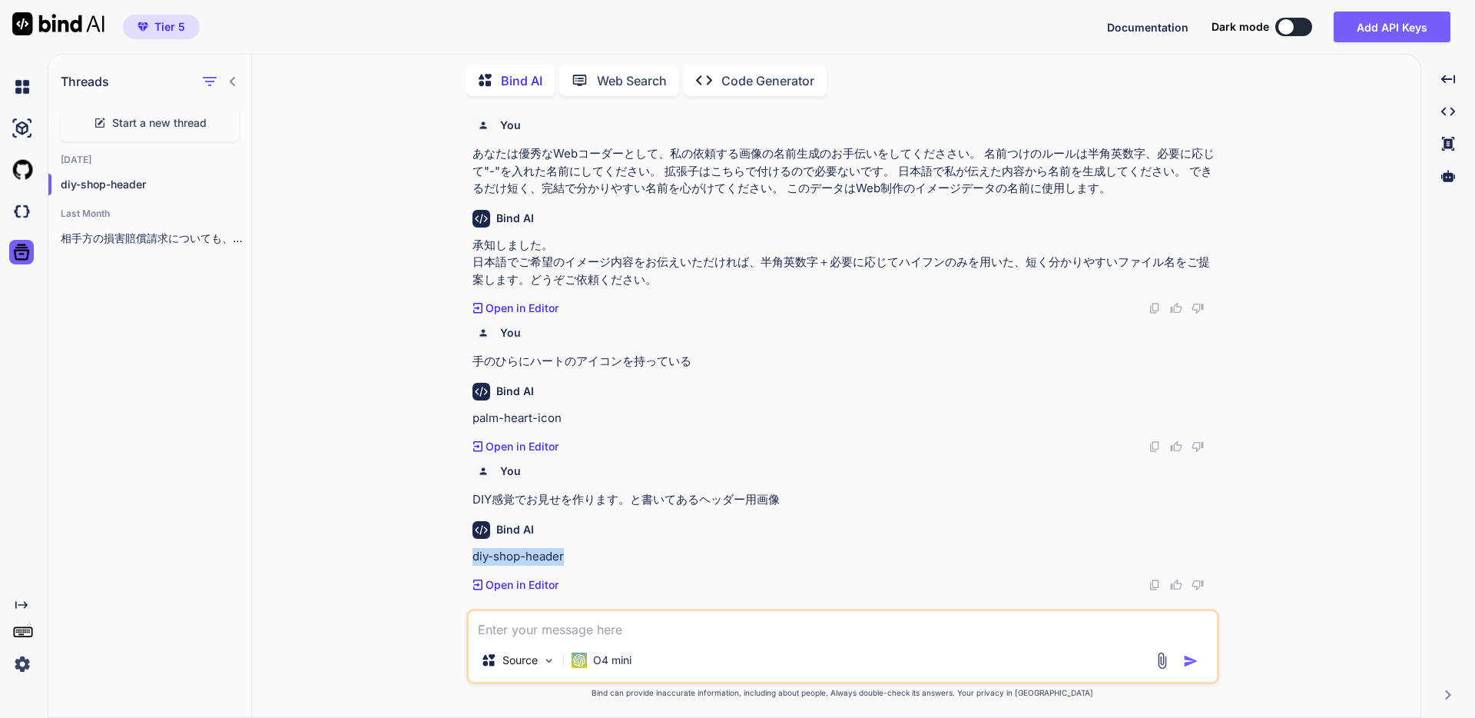
drag, startPoint x: 568, startPoint y: 569, endPoint x: 450, endPoint y: 568, distance: 117.6
click at [450, 568] on div "You あなたは優秀なWebコーダーとして、私の依頼する画像の名前生成のお手伝いをしてくだささい。 名前つけのルールは半角英数字、必要に応じて"-"を入れた名…" at bounding box center [842, 412] width 1157 height 609
copy p "diy-shop-header"
click at [312, 188] on div "You あなたは優秀なWebコーダーとして、私の依頼する画像の名前生成のお手伝いをしてくだささい。 名前つけのルールは半角英数字、必要に応じて"-"を入れた名…" at bounding box center [842, 412] width 1157 height 609
click at [231, 180] on icon "button" at bounding box center [234, 184] width 9 height 9
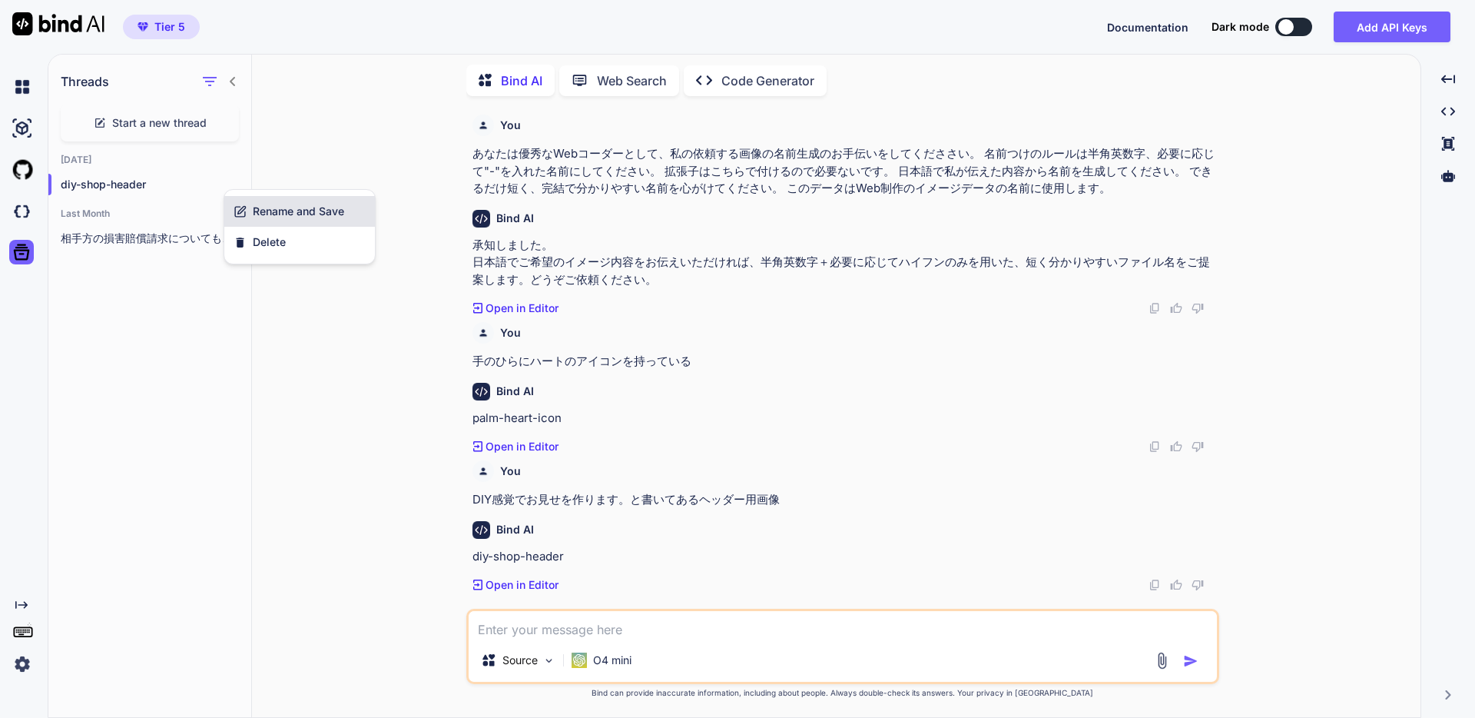
click at [240, 202] on div "Rename and Save" at bounding box center [299, 211] width 151 height 31
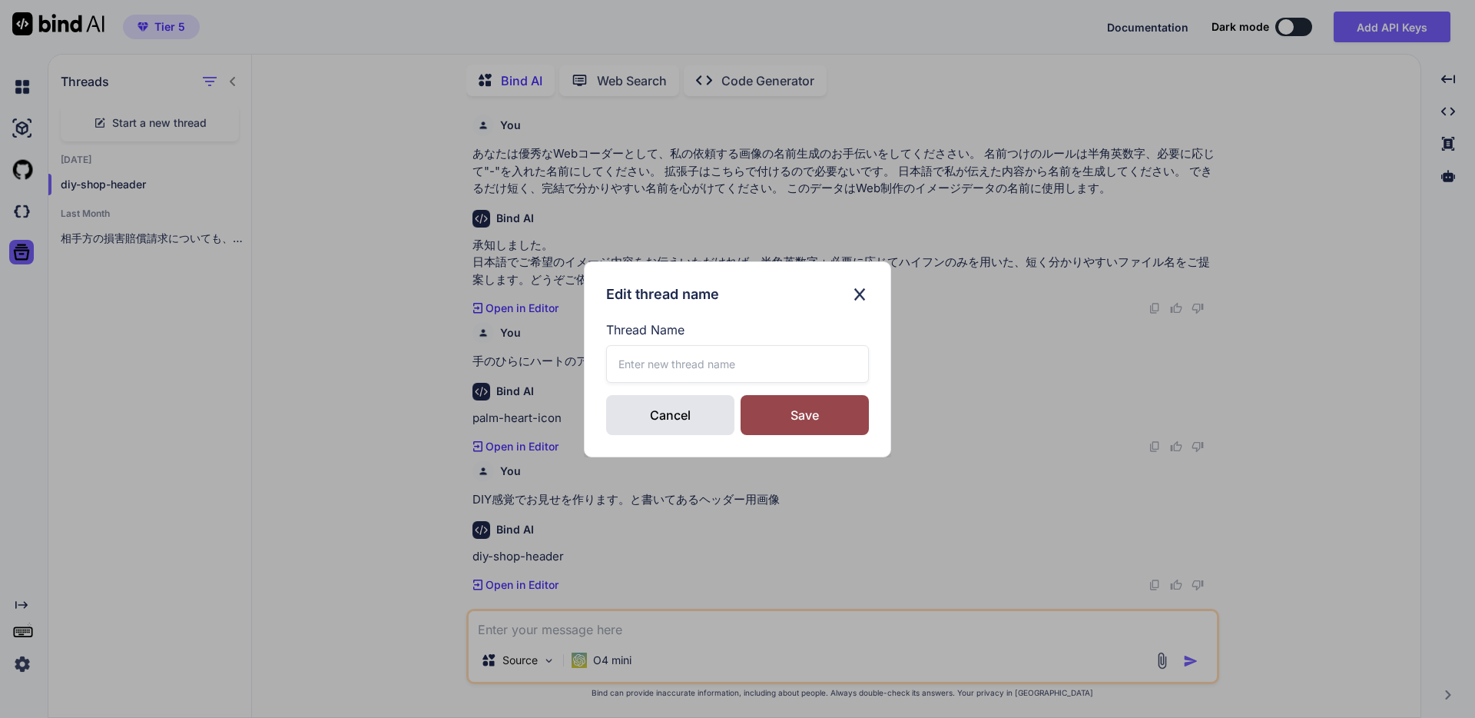
click at [651, 368] on input "text" at bounding box center [737, 364] width 263 height 38
click at [827, 403] on div "Save" at bounding box center [805, 415] width 128 height 40
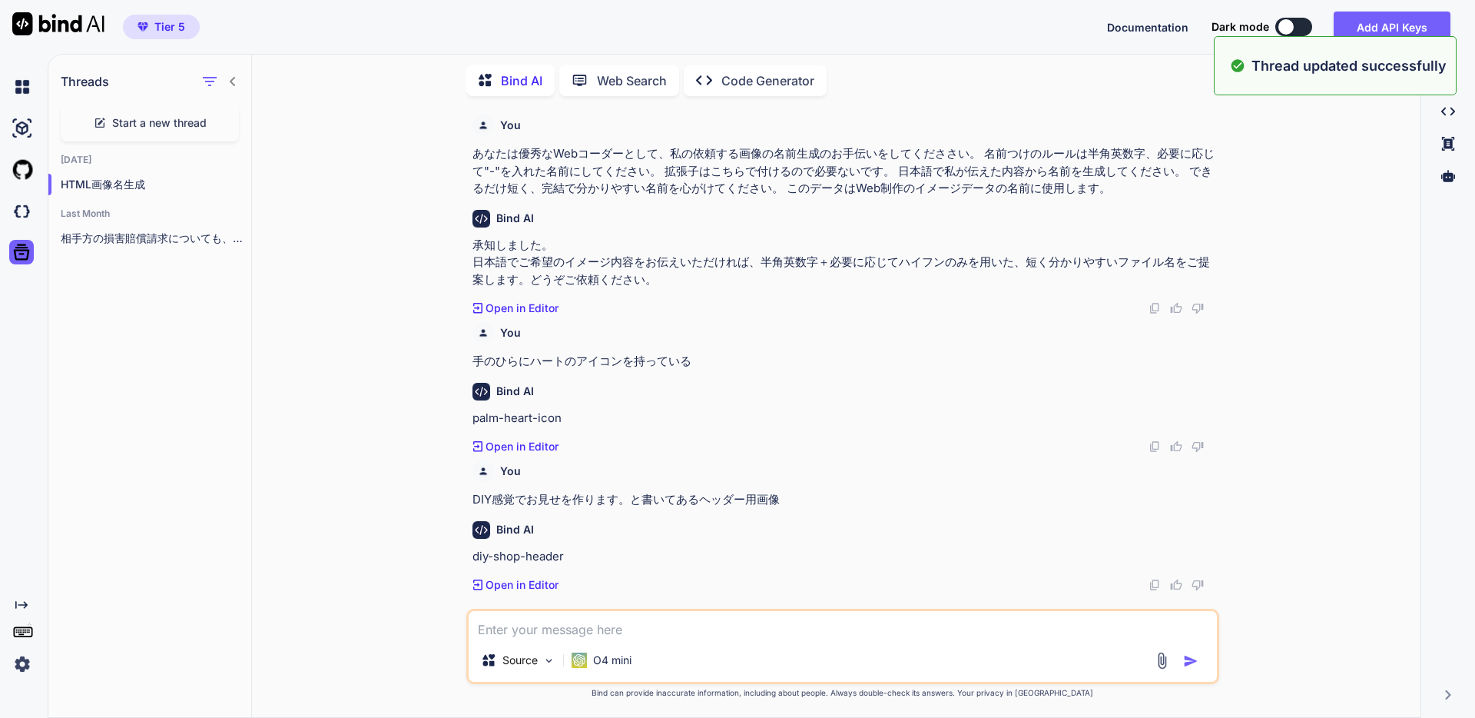
click at [181, 125] on span "Start a new thread" at bounding box center [159, 122] width 95 height 15
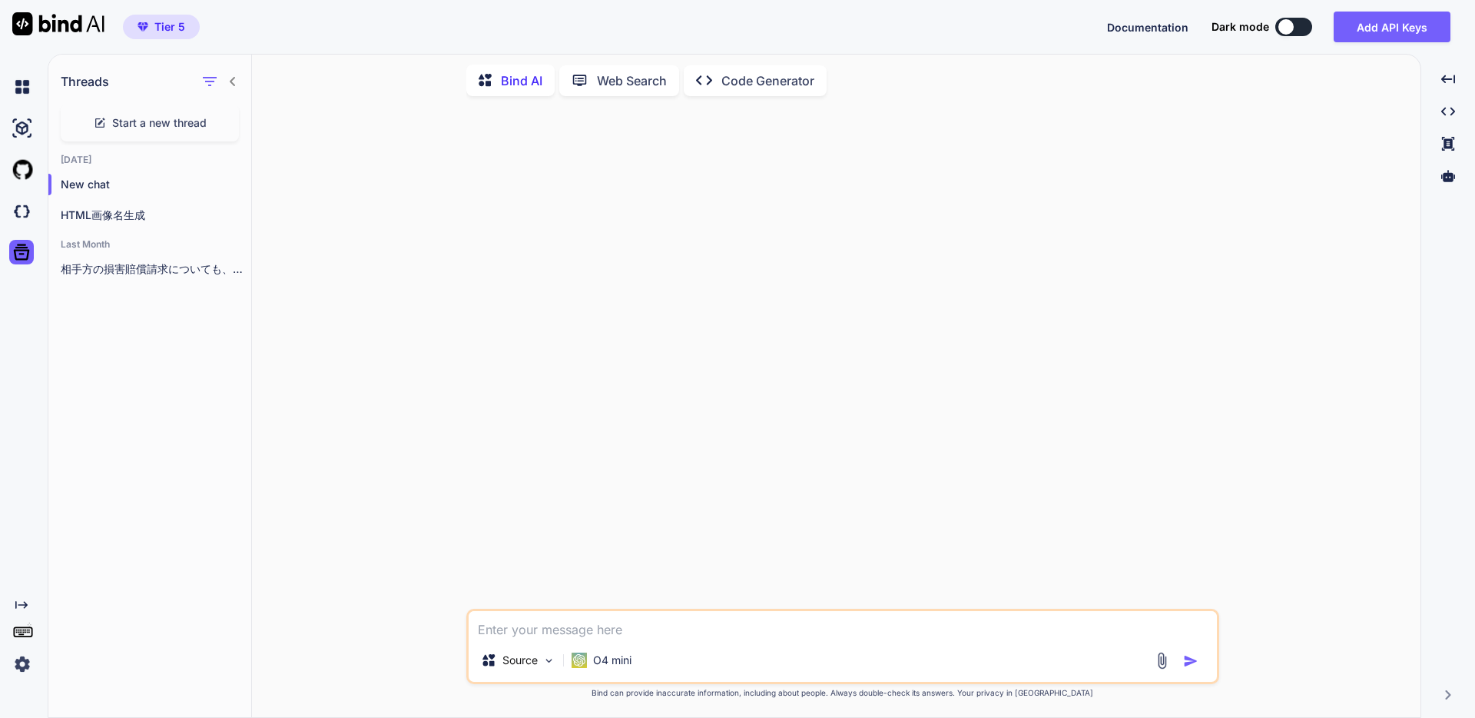
click at [620, 615] on textarea at bounding box center [843, 625] width 748 height 28
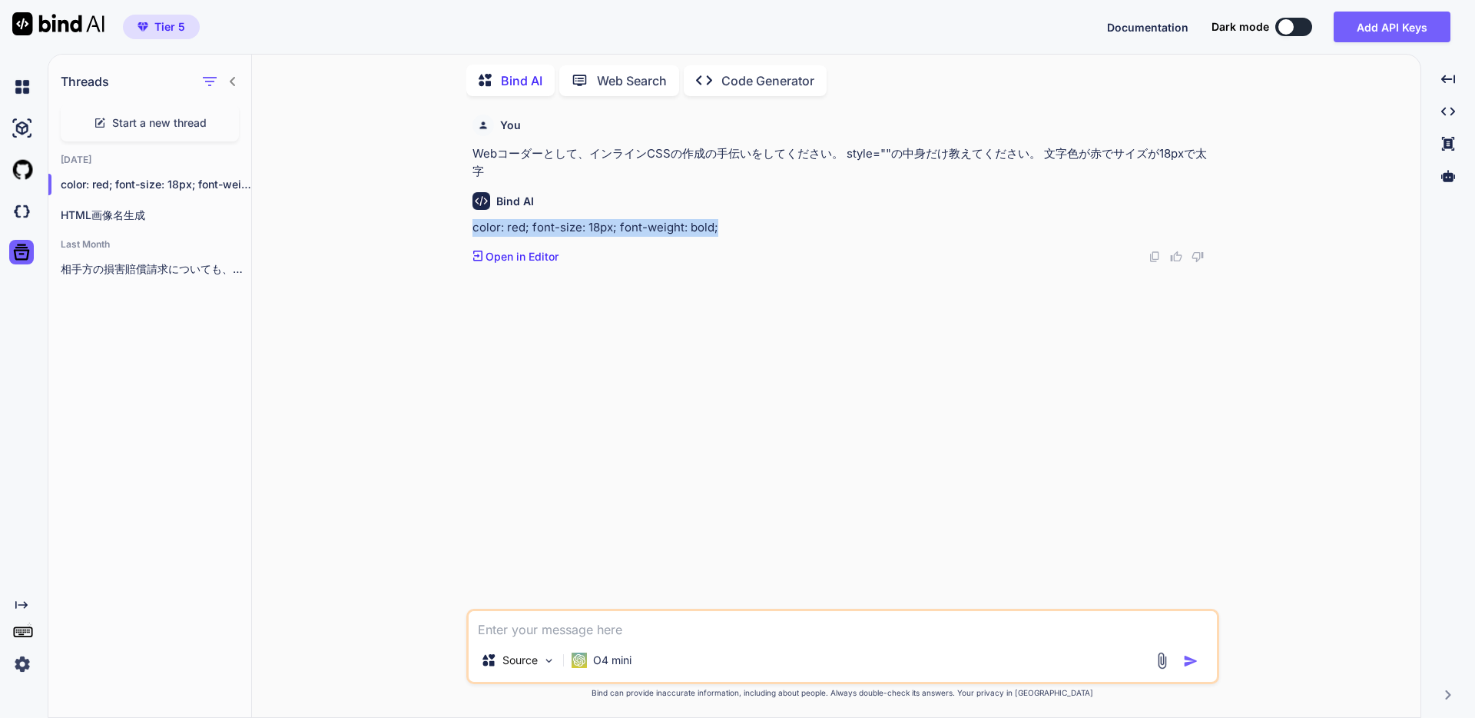
drag, startPoint x: 473, startPoint y: 211, endPoint x: 726, endPoint y: 213, distance: 252.8
click at [726, 219] on p "color: red; font-size: 18px; font-weight: bold;" at bounding box center [845, 228] width 744 height 18
copy p "color: red; font-size: 18px; font-weight: bold;"
